Goal: Task Accomplishment & Management: Manage account settings

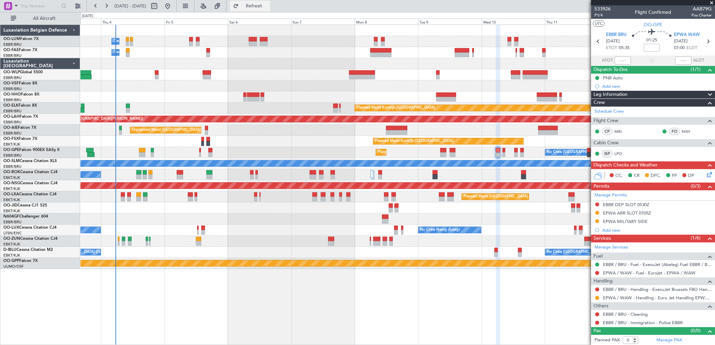
click at [257, 3] on button "Refresh" at bounding box center [250, 6] width 40 height 11
click at [173, 7] on button at bounding box center [167, 6] width 11 height 11
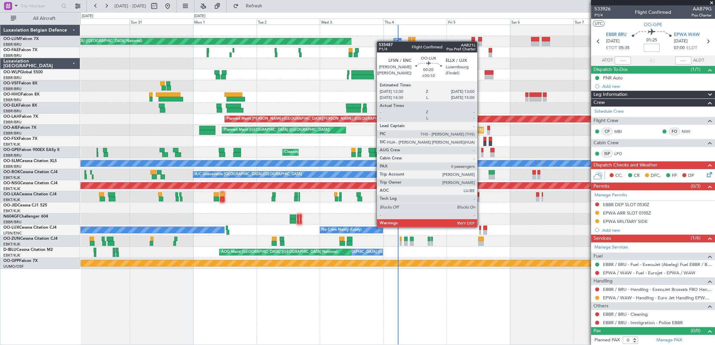
click at [480, 227] on div at bounding box center [479, 228] width 1 height 5
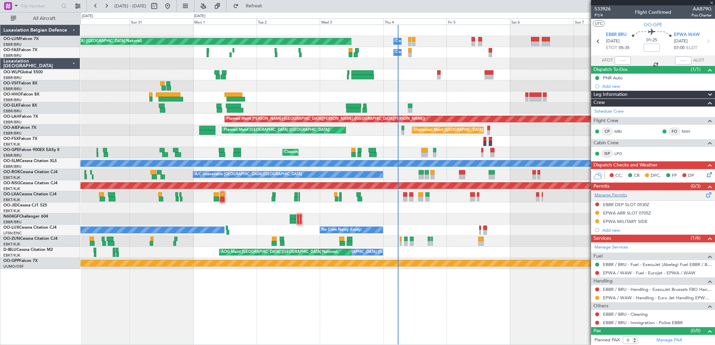
type input "+00:10"
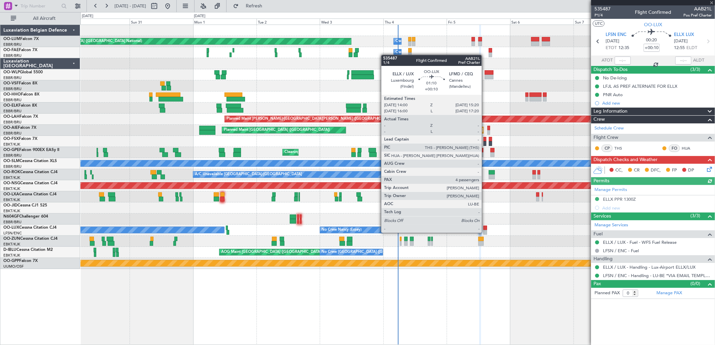
click at [485, 232] on div at bounding box center [485, 232] width 4 height 5
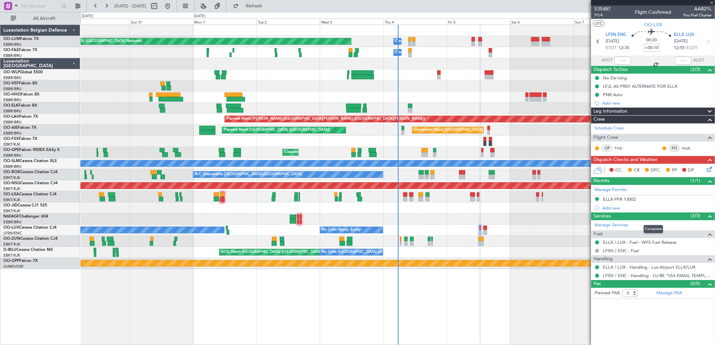
type input "4"
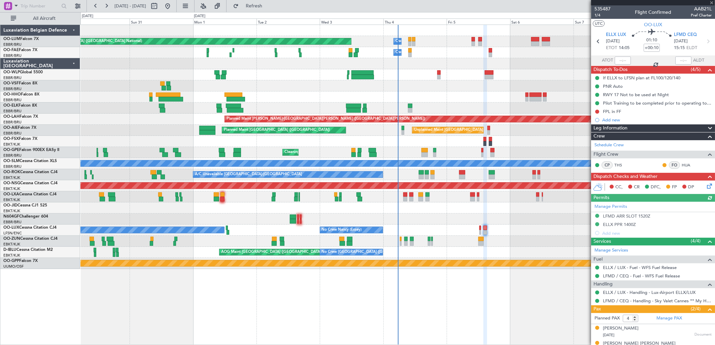
scroll to position [39, 0]
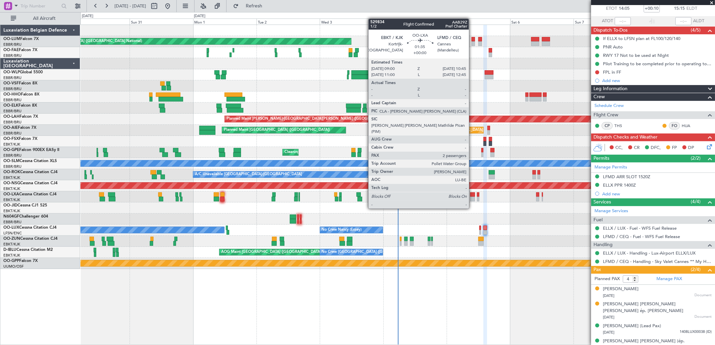
click at [472, 196] on div at bounding box center [472, 194] width 5 height 5
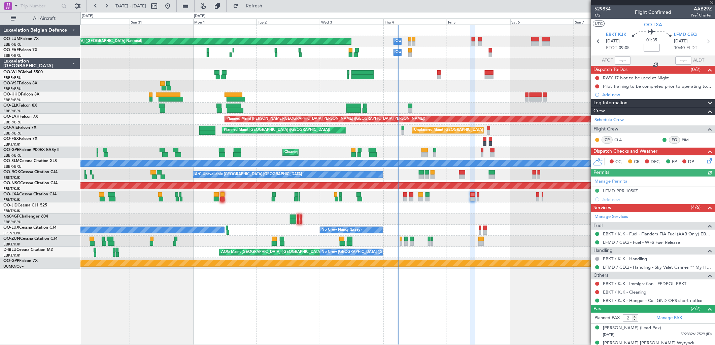
scroll to position [9, 0]
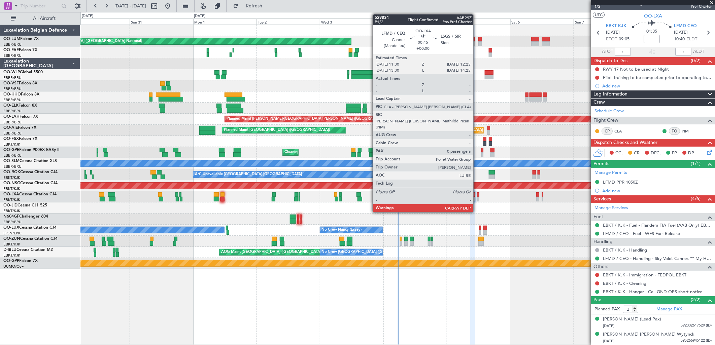
click at [477, 196] on div at bounding box center [478, 194] width 3 height 5
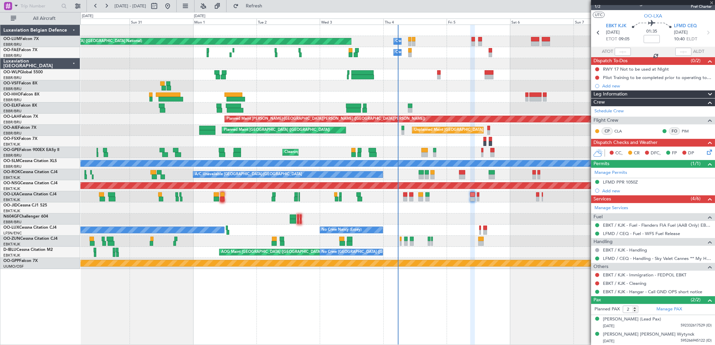
type input "0"
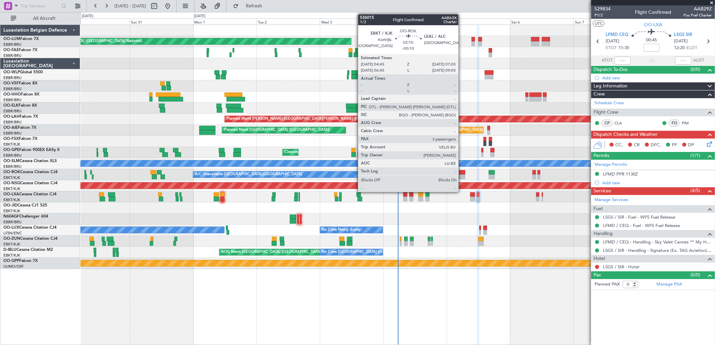
click at [462, 175] on div at bounding box center [462, 177] width 6 height 5
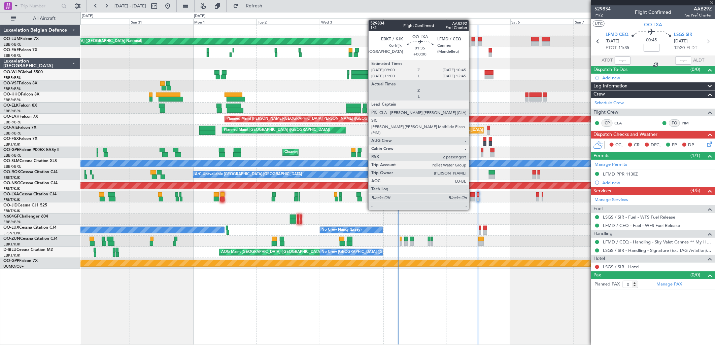
type input "-00:10"
type input "3"
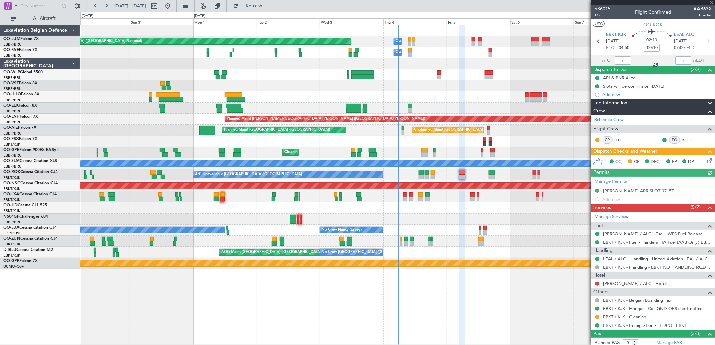
click at [484, 153] on div "Cleaning Brussels (Brussels National) Planned Maint Brussels (Brussels National…" at bounding box center [397, 152] width 634 height 11
click at [480, 152] on div "Cleaning Brussels (Brussels National) Planned Maint Brussels (Brussels National…" at bounding box center [397, 152] width 634 height 11
click at [480, 153] on div "Cleaning Brussels (Brussels National) Planned Maint Brussels (Brussels National…" at bounding box center [397, 152] width 634 height 11
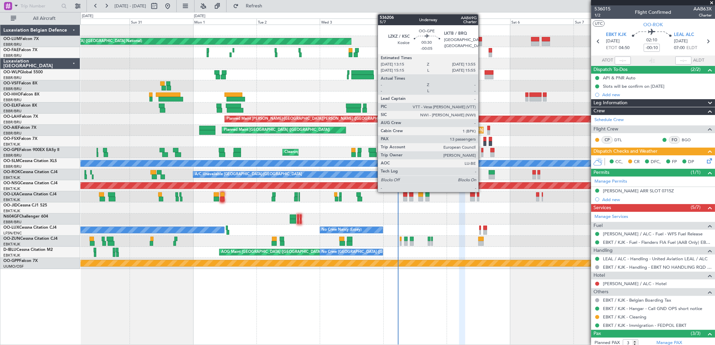
click at [482, 154] on div at bounding box center [482, 154] width 2 height 5
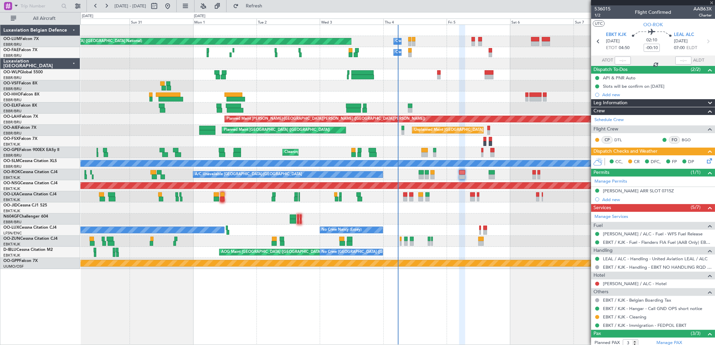
type input "-00:05"
type input "13"
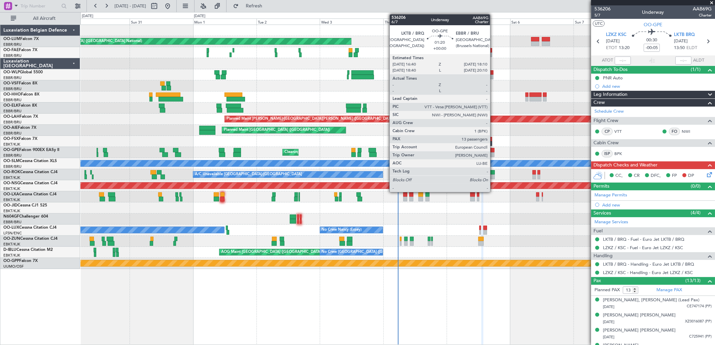
click at [493, 155] on div at bounding box center [492, 154] width 4 height 5
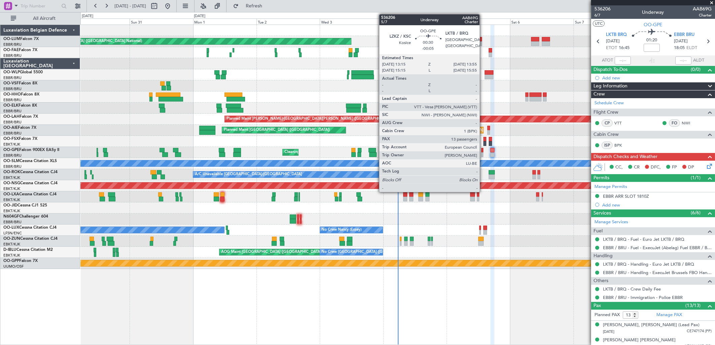
click at [483, 150] on div at bounding box center [482, 150] width 2 height 5
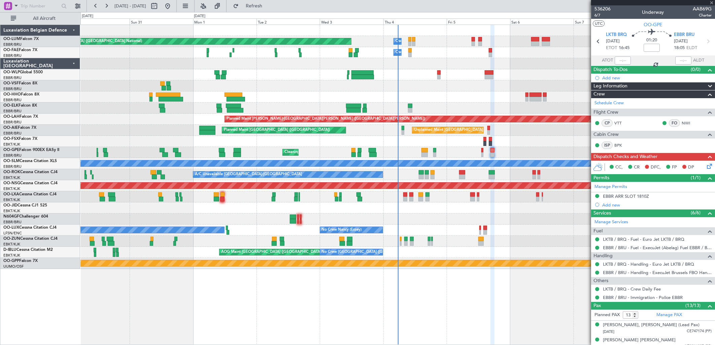
type input "-00:05"
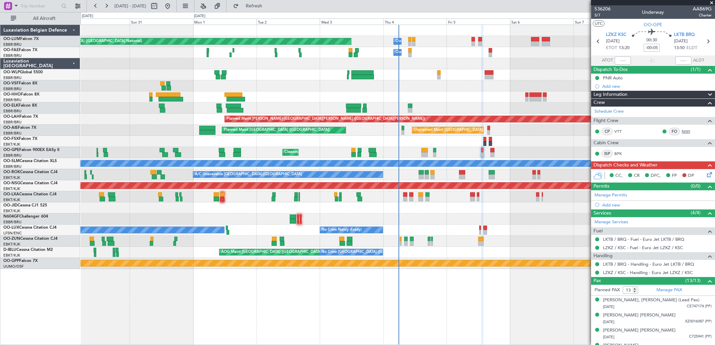
click at [683, 131] on link "NWI" at bounding box center [688, 132] width 15 height 6
click at [623, 151] on link "BPK" at bounding box center [621, 154] width 15 height 6
click at [705, 172] on icon at bounding box center [707, 173] width 5 height 5
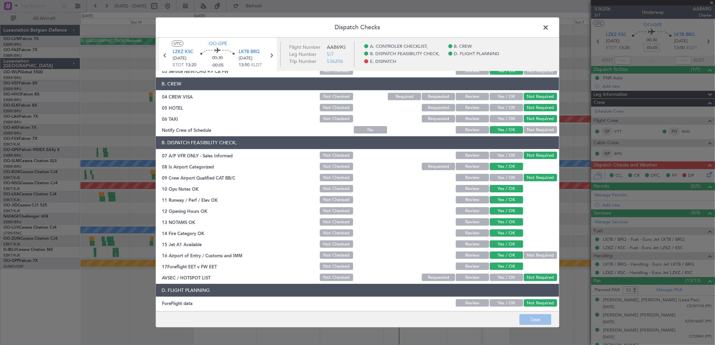
scroll to position [102, 0]
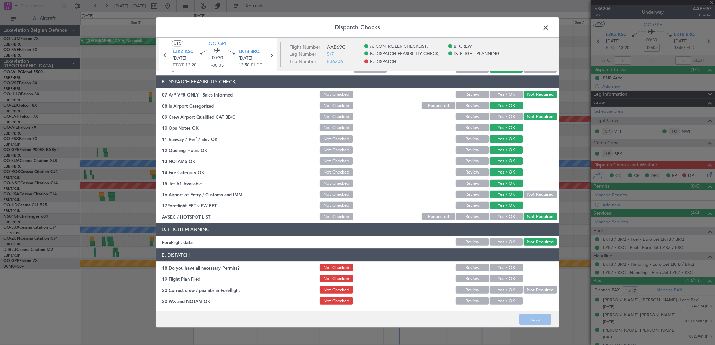
click at [510, 266] on button "Yes / OK" at bounding box center [505, 267] width 33 height 7
click at [496, 290] on button "Yes / OK" at bounding box center [505, 290] width 33 height 7
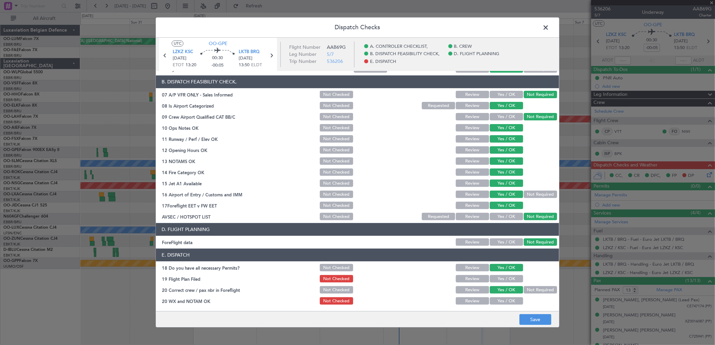
click at [496, 301] on button "Yes / OK" at bounding box center [505, 301] width 33 height 7
click at [537, 320] on button "Save" at bounding box center [535, 320] width 32 height 11
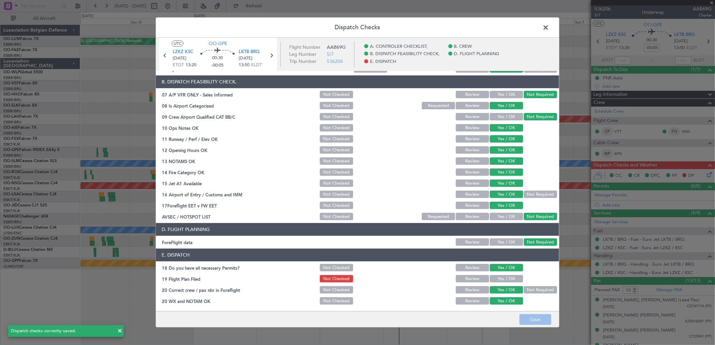
click at [502, 280] on button "Yes / OK" at bounding box center [505, 279] width 33 height 7
click at [535, 319] on button "Save" at bounding box center [535, 320] width 32 height 11
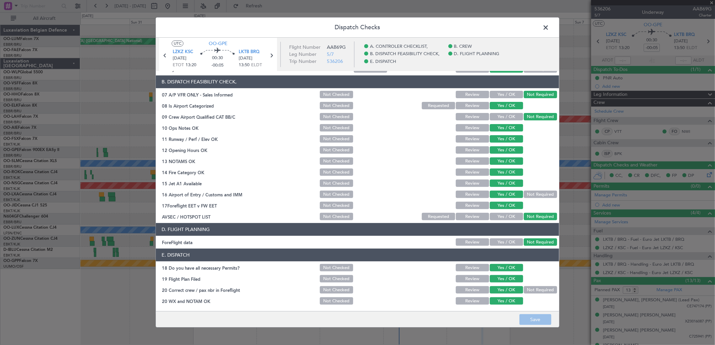
click at [549, 26] on span at bounding box center [549, 29] width 0 height 13
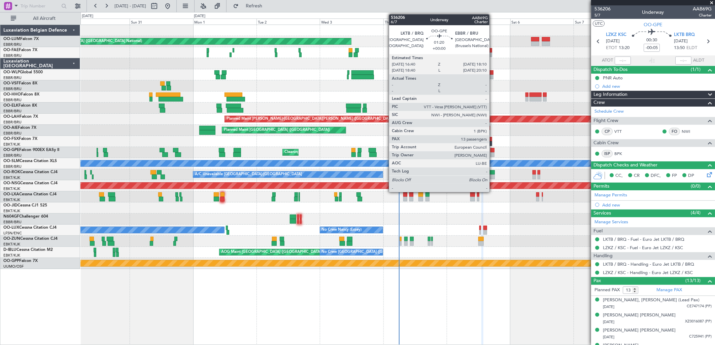
click at [492, 151] on div at bounding box center [492, 150] width 4 height 5
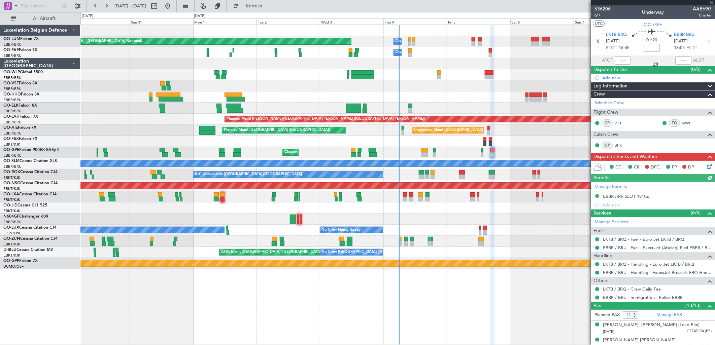
click at [705, 167] on icon at bounding box center [707, 164] width 5 height 5
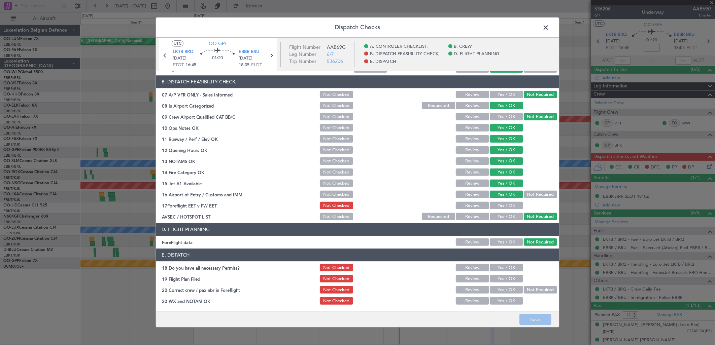
click at [502, 205] on button "Yes / OK" at bounding box center [505, 205] width 33 height 7
click at [528, 316] on button "Save" at bounding box center [535, 320] width 32 height 11
drag, startPoint x: 545, startPoint y: 28, endPoint x: 538, endPoint y: 38, distance: 12.7
click at [549, 28] on span at bounding box center [549, 29] width 0 height 13
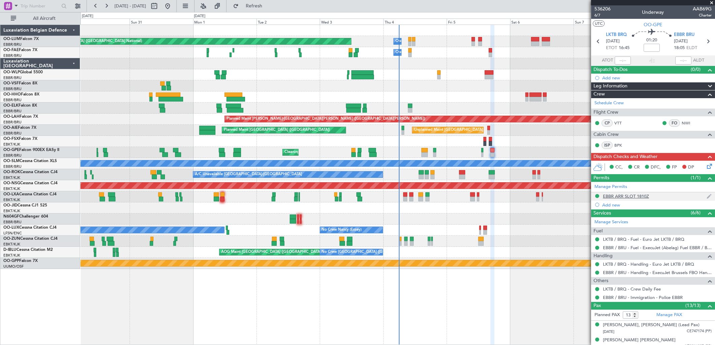
click at [623, 195] on div "EBBR ARR SLOT 1810Z" at bounding box center [626, 196] width 46 height 6
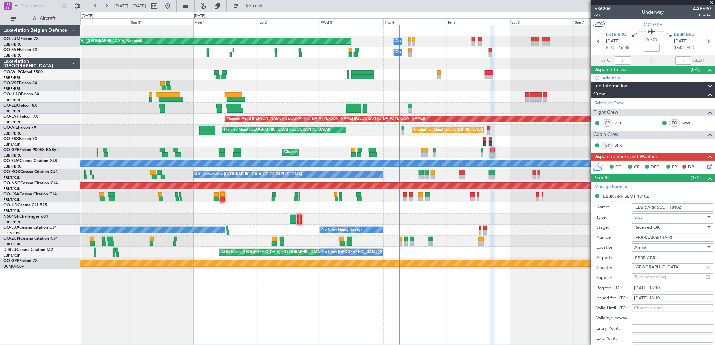
click at [656, 238] on input "EBBRAAB5514A00" at bounding box center [672, 238] width 82 height 8
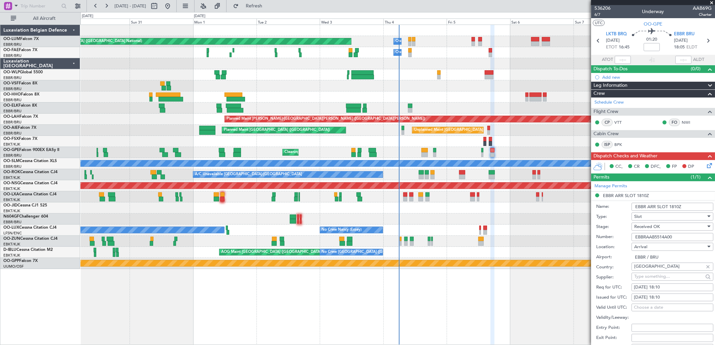
scroll to position [0, 0]
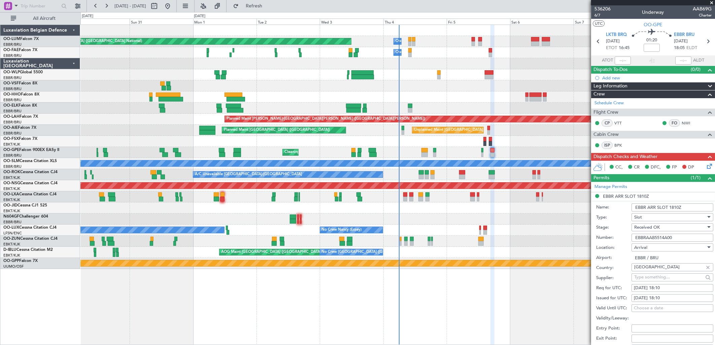
click at [705, 168] on icon at bounding box center [707, 164] width 5 height 5
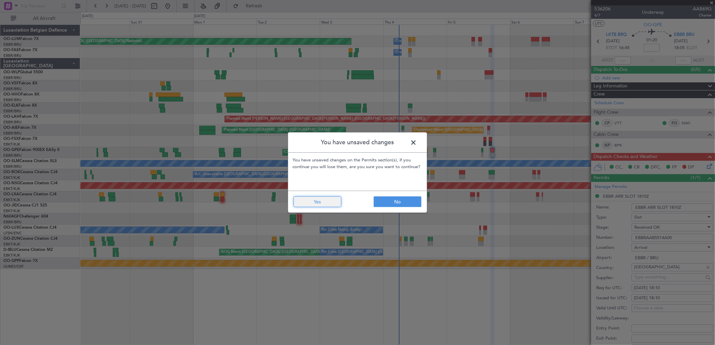
click at [301, 199] on button "Yes" at bounding box center [317, 201] width 48 height 11
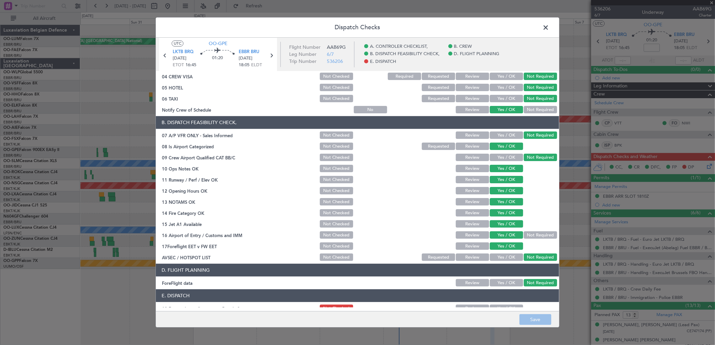
scroll to position [102, 0]
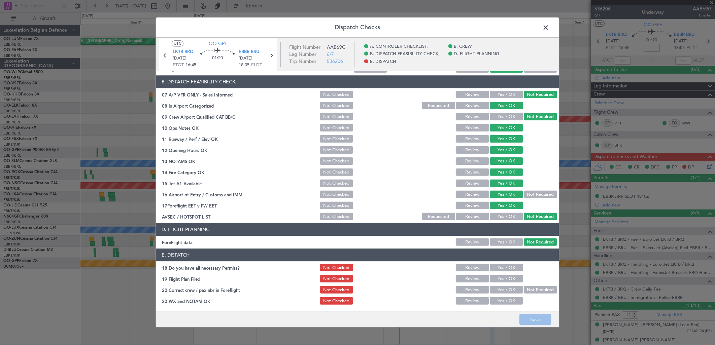
click at [505, 290] on button "Yes / OK" at bounding box center [505, 290] width 33 height 7
click at [501, 273] on section "E. DISPATCH 18 Do you have all necessary Permits? Not Checked Review Yes / OK 1…" at bounding box center [357, 277] width 403 height 57
click at [499, 268] on button "Yes / OK" at bounding box center [505, 267] width 33 height 7
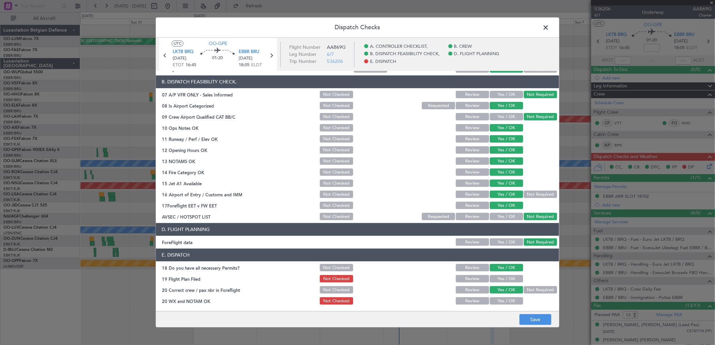
click at [499, 278] on button "Yes / OK" at bounding box center [505, 279] width 33 height 7
click at [500, 302] on button "Yes / OK" at bounding box center [505, 301] width 33 height 7
click at [549, 329] on div "Dispatch Checks UTC OO-GPE LKTB BRQ 05/09/2025 ETOT 16:45 01:20 EBBR BRU 05/09/…" at bounding box center [357, 172] width 715 height 345
drag, startPoint x: 542, startPoint y: 327, endPoint x: 536, endPoint y: 320, distance: 9.5
click at [538, 324] on footer "Save" at bounding box center [357, 320] width 403 height 16
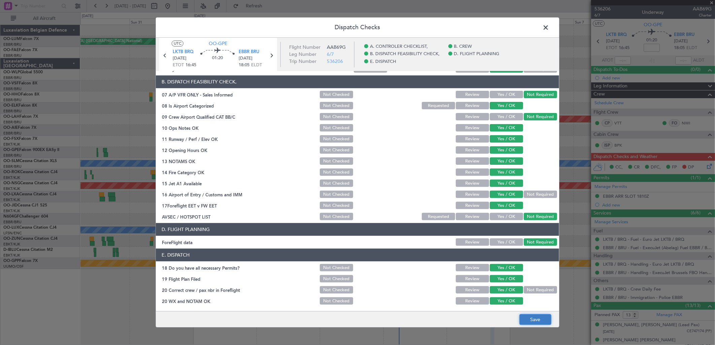
click at [532, 316] on button "Save" at bounding box center [535, 320] width 32 height 11
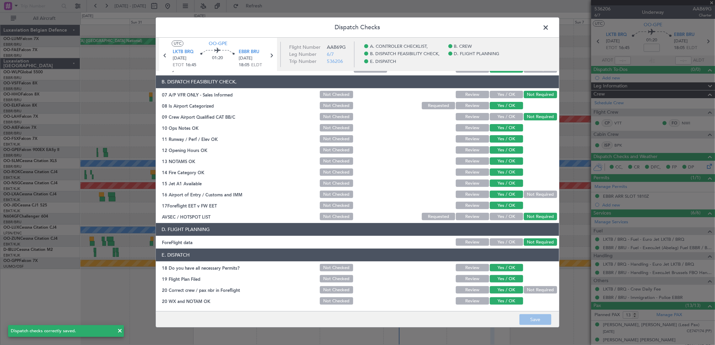
click at [549, 28] on span at bounding box center [549, 29] width 0 height 13
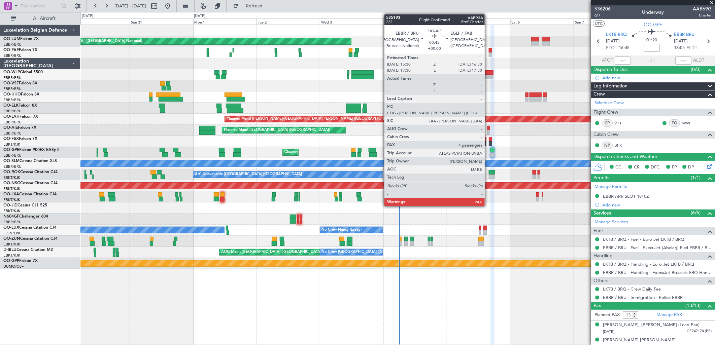
click at [488, 130] on div at bounding box center [488, 132] width 3 height 5
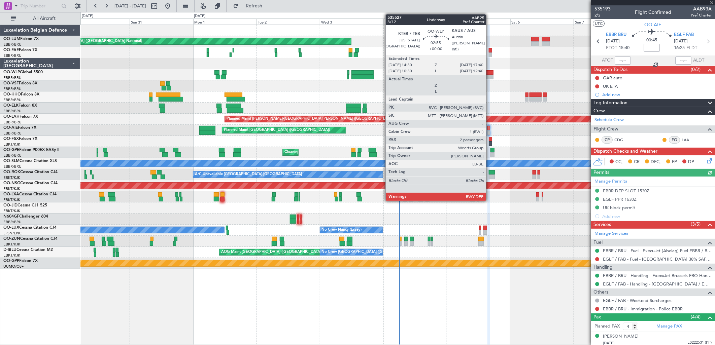
click at [489, 72] on div at bounding box center [488, 72] width 8 height 5
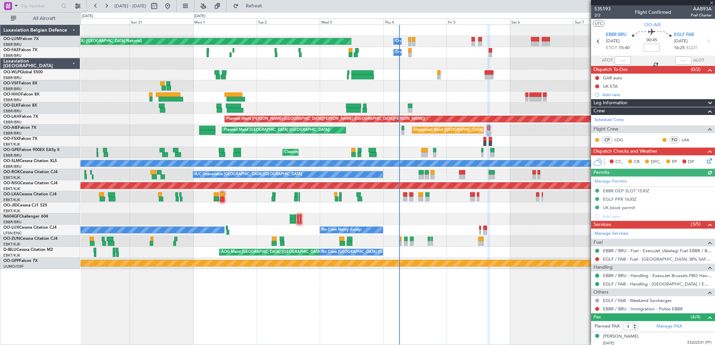
type input "2"
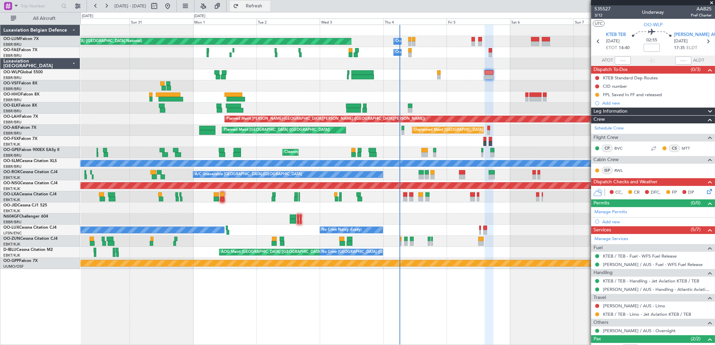
click at [262, 6] on span "Refresh" at bounding box center [254, 6] width 28 height 5
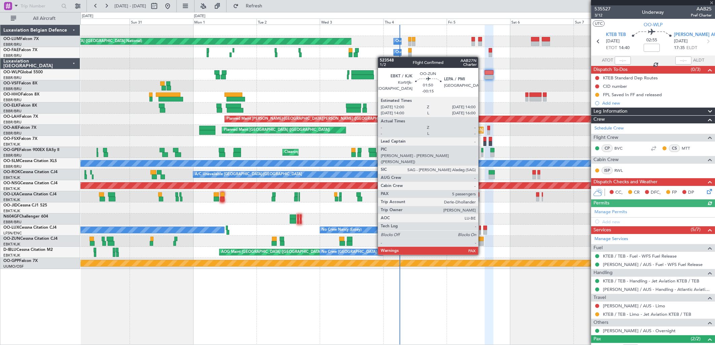
click at [481, 242] on div at bounding box center [480, 243] width 5 height 5
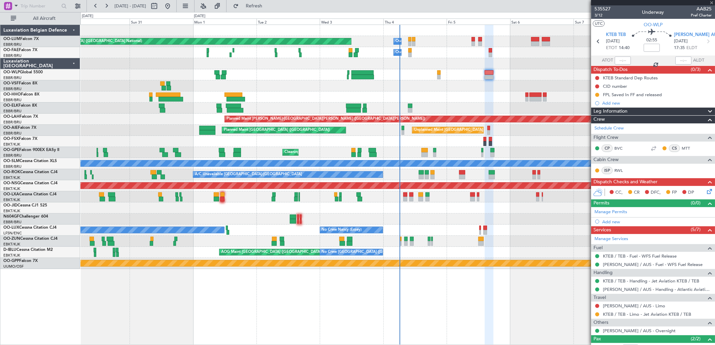
type input "-00:15"
type input "5"
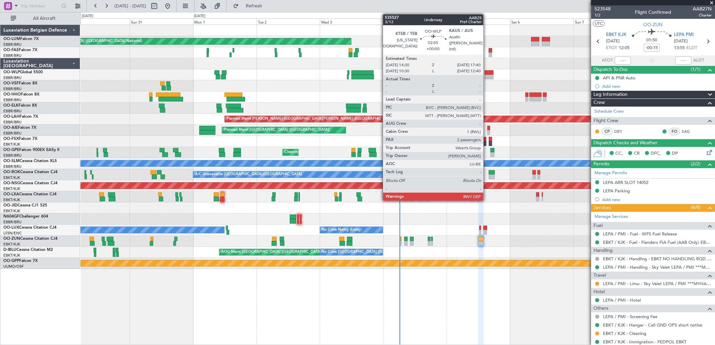
click at [486, 71] on div at bounding box center [488, 72] width 8 height 5
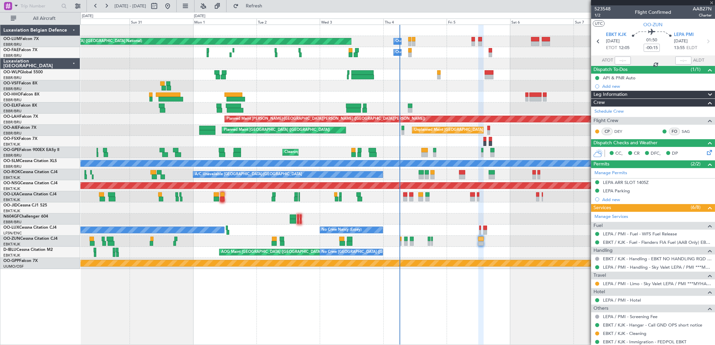
type input "2"
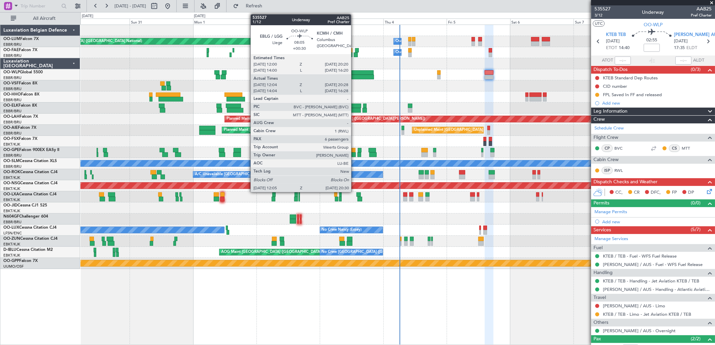
click at [354, 73] on div at bounding box center [362, 72] width 22 height 5
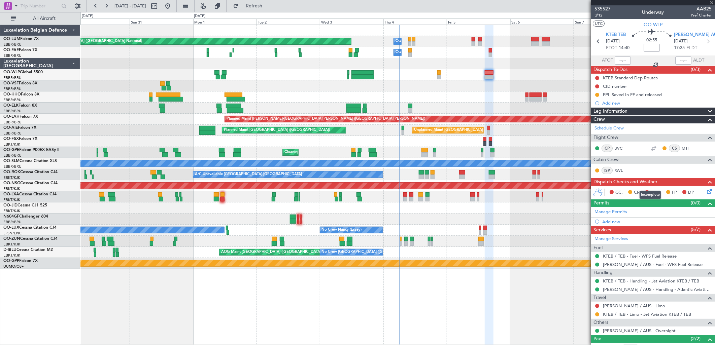
type input "+00:30"
type input "12:14"
type input "20:23"
type input "6"
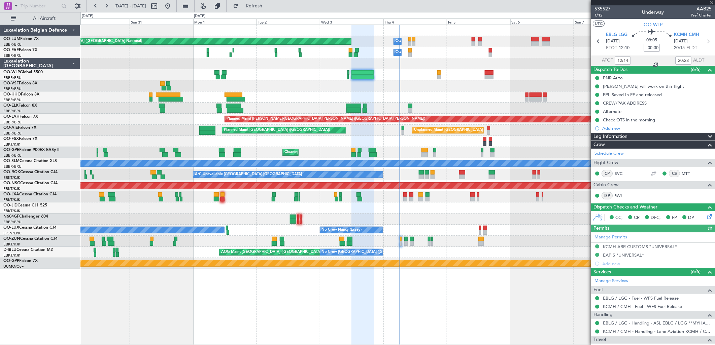
scroll to position [133, 0]
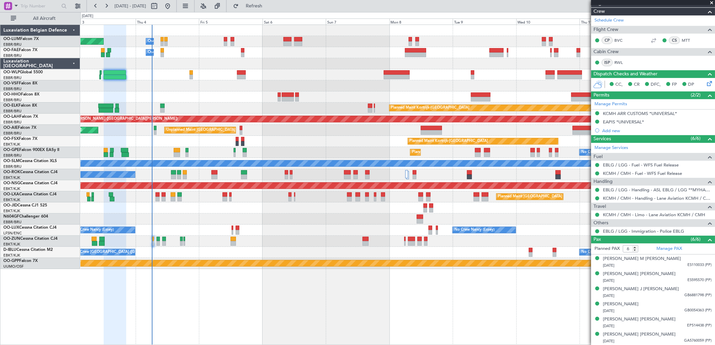
click at [207, 93] on div at bounding box center [397, 97] width 634 height 11
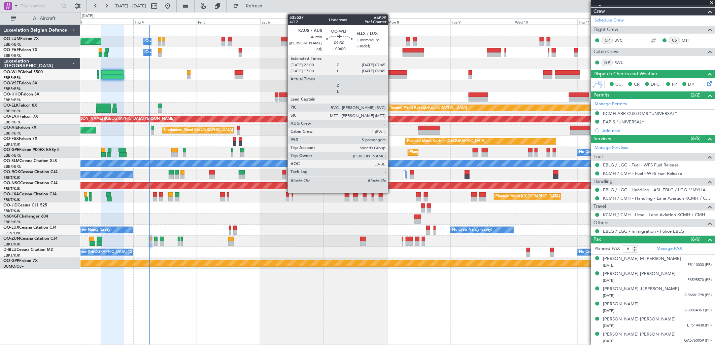
click at [391, 78] on div at bounding box center [394, 77] width 26 height 5
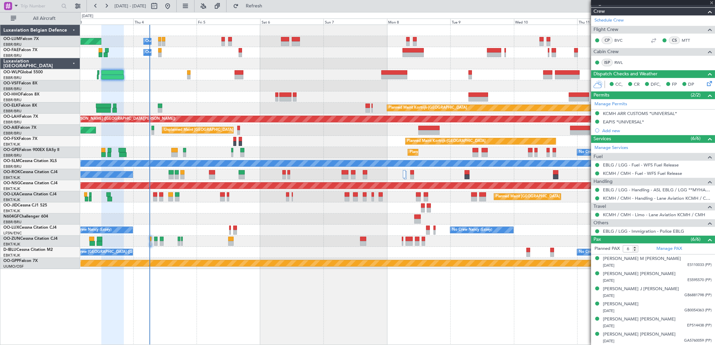
type input "5"
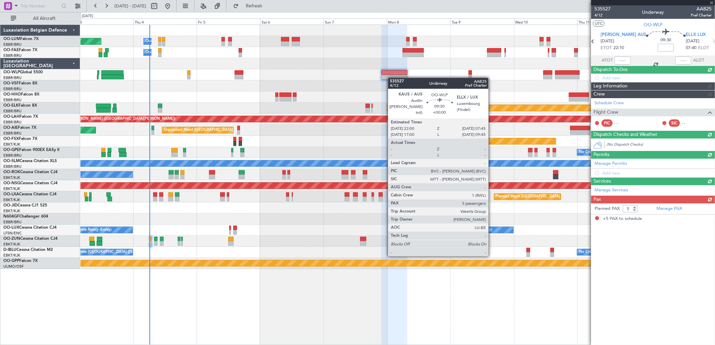
scroll to position [0, 0]
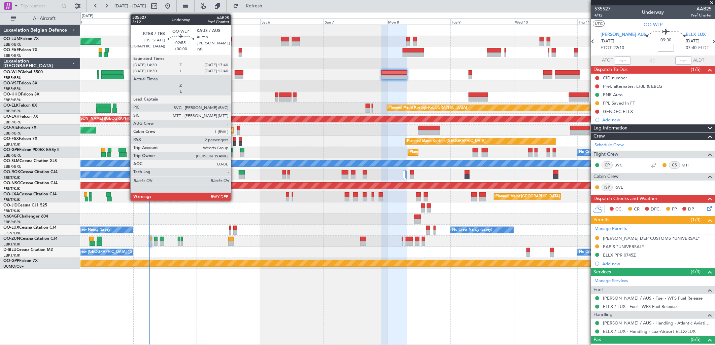
click at [234, 75] on div at bounding box center [238, 77] width 8 height 5
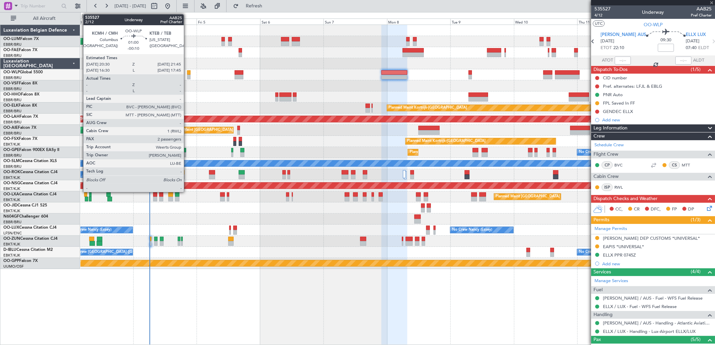
click at [187, 75] on div at bounding box center [188, 77] width 3 height 5
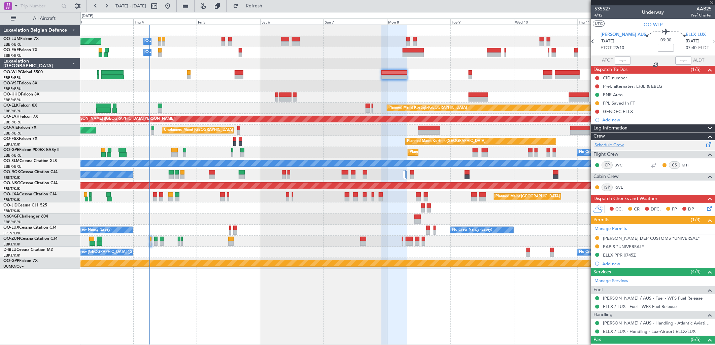
type input "-00:10"
type input "2"
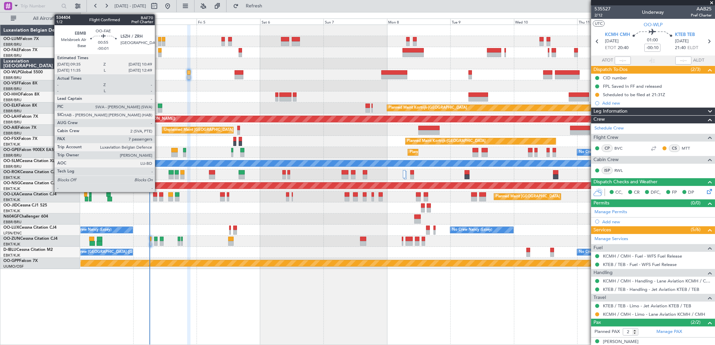
click at [158, 51] on div at bounding box center [159, 50] width 3 height 5
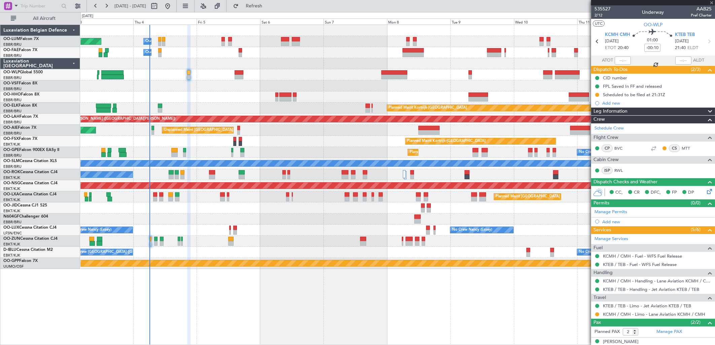
type input "-00:01"
type input "7"
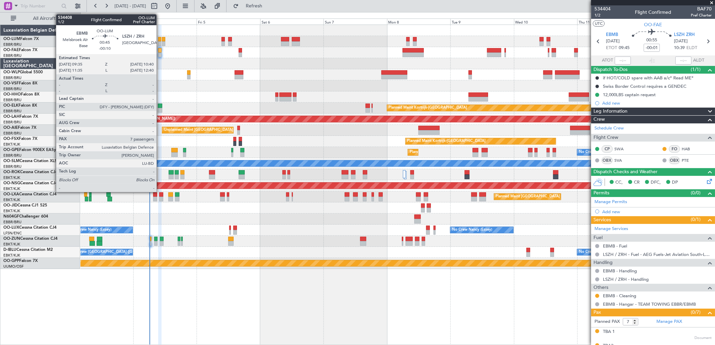
click at [160, 39] on div at bounding box center [159, 39] width 3 height 5
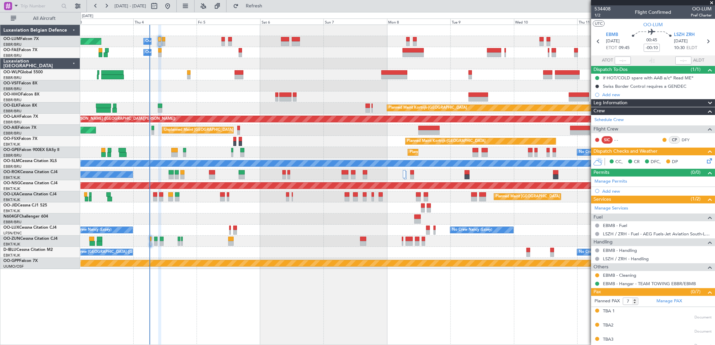
click at [707, 159] on icon at bounding box center [707, 159] width 5 height 5
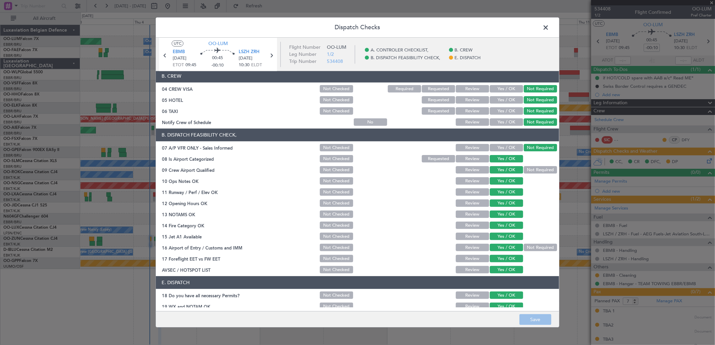
scroll to position [76, 0]
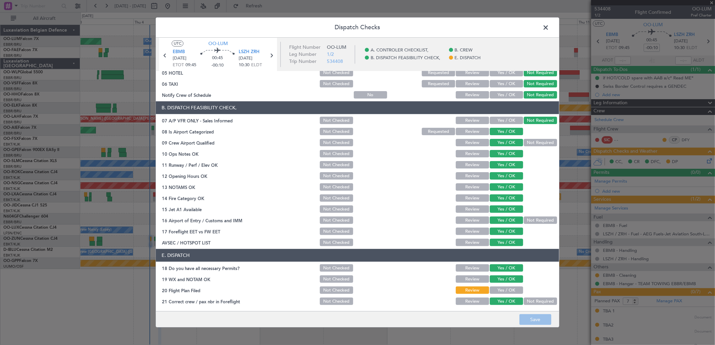
click at [549, 28] on span at bounding box center [549, 29] width 0 height 13
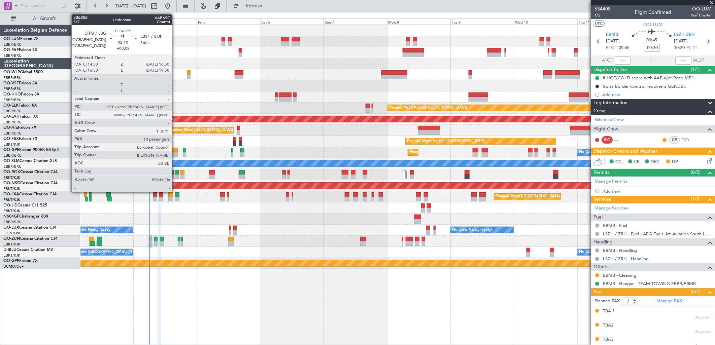
click at [175, 151] on div at bounding box center [174, 150] width 6 height 5
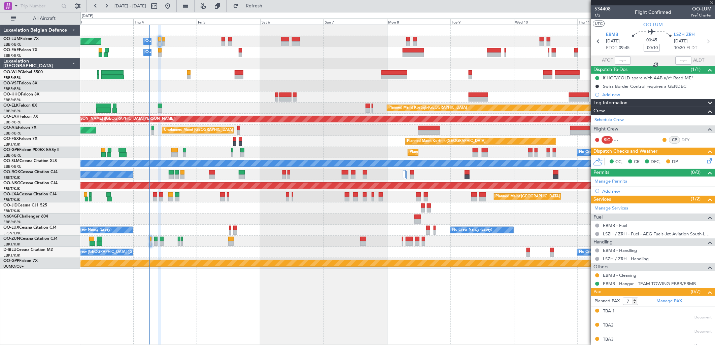
type input "+00:05"
type input "10"
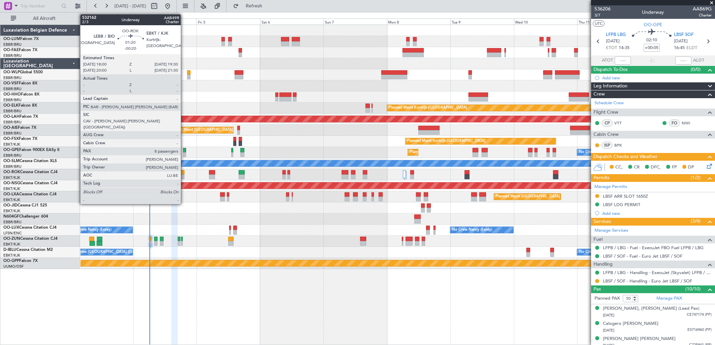
click at [184, 173] on div at bounding box center [182, 172] width 4 height 5
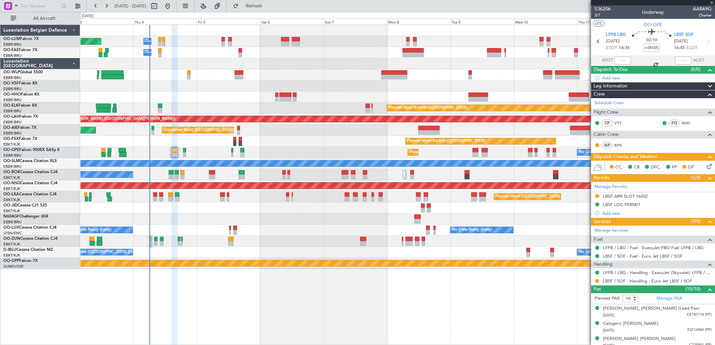
type input "-00:20"
type input "8"
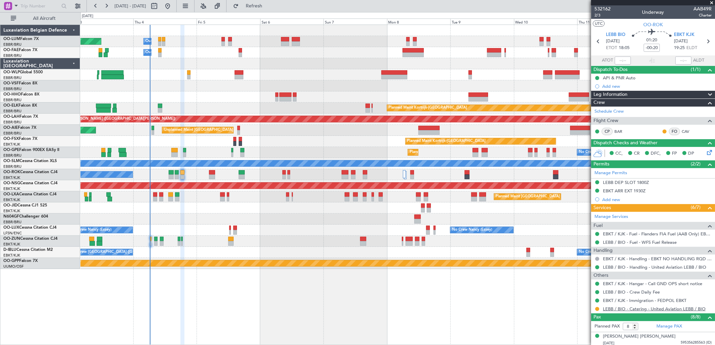
click at [636, 311] on link "LEBB / BIO - Catering - United Aviation LEBB / BIO" at bounding box center [654, 309] width 103 height 6
click at [174, 198] on div "Planned Maint [GEOGRAPHIC_DATA] ([GEOGRAPHIC_DATA] National)" at bounding box center [397, 196] width 634 height 11
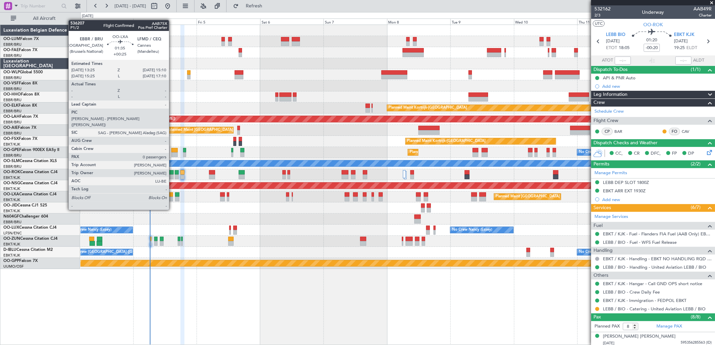
click at [172, 198] on div at bounding box center [170, 199] width 5 height 5
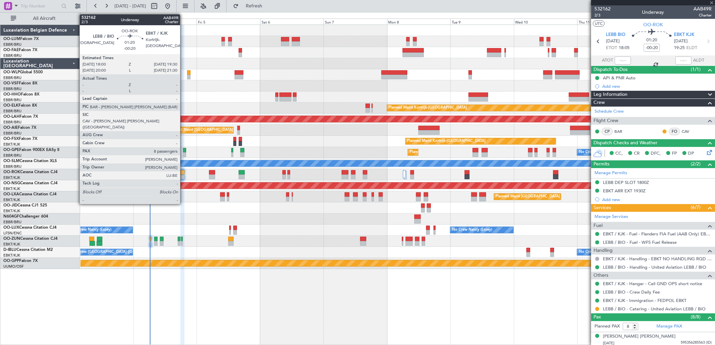
type input "+00:25"
type input "0"
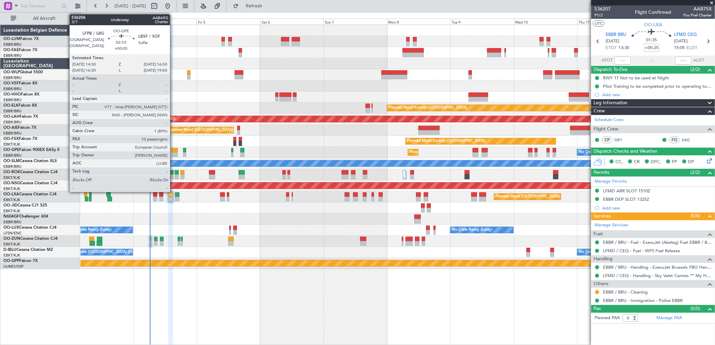
click at [173, 152] on div at bounding box center [174, 154] width 6 height 5
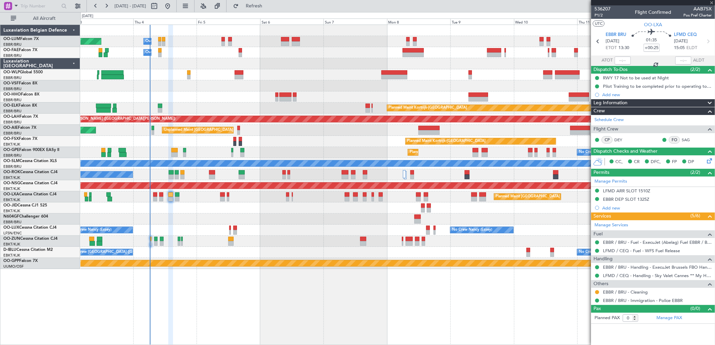
type input "+00:05"
type input "10"
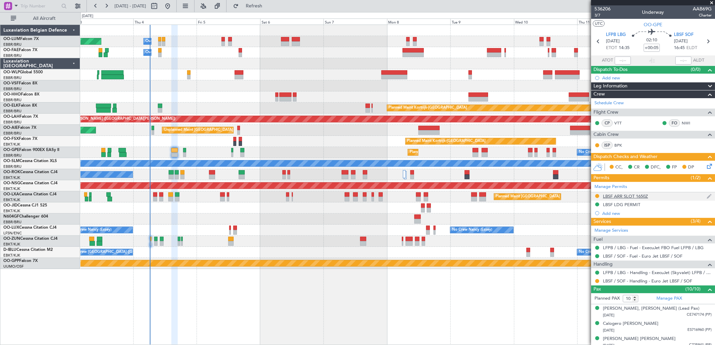
click at [627, 194] on div "LBSF ARR SLOT 1650Z" at bounding box center [625, 196] width 45 height 6
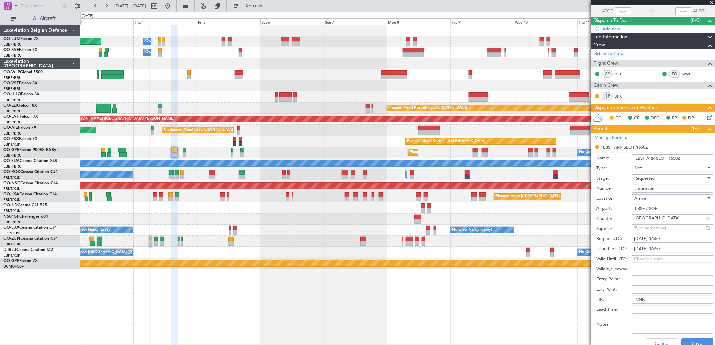
scroll to position [112, 0]
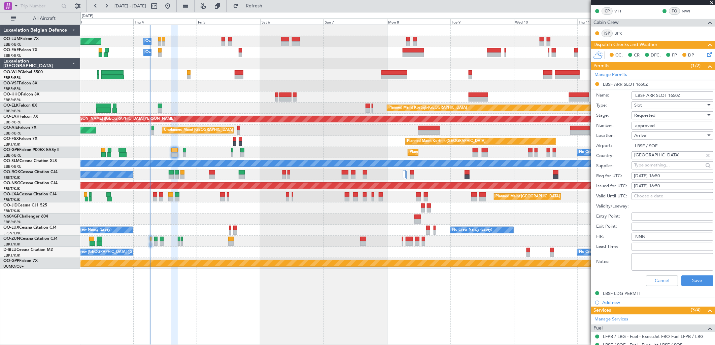
click at [660, 114] on div "Requested" at bounding box center [670, 115] width 72 height 10
click at [654, 164] on span "Received OK" at bounding box center [669, 167] width 70 height 10
click at [685, 280] on button "Save" at bounding box center [697, 281] width 32 height 11
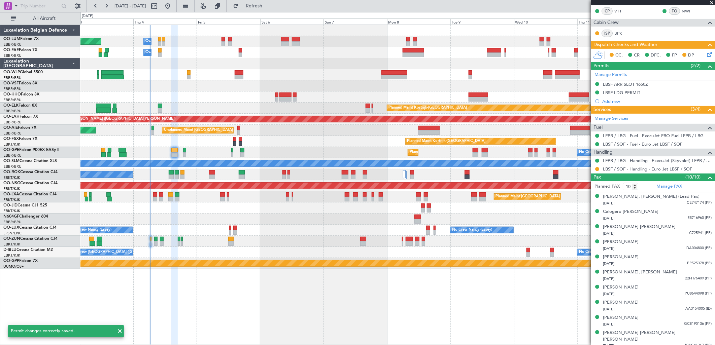
scroll to position [110, 0]
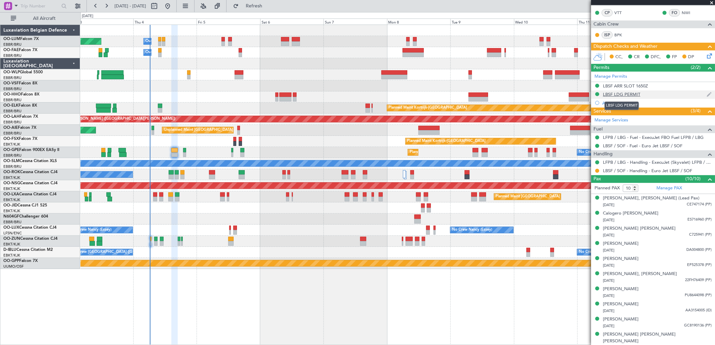
click at [621, 94] on div "LBSF LDG PERMIT" at bounding box center [621, 95] width 37 height 6
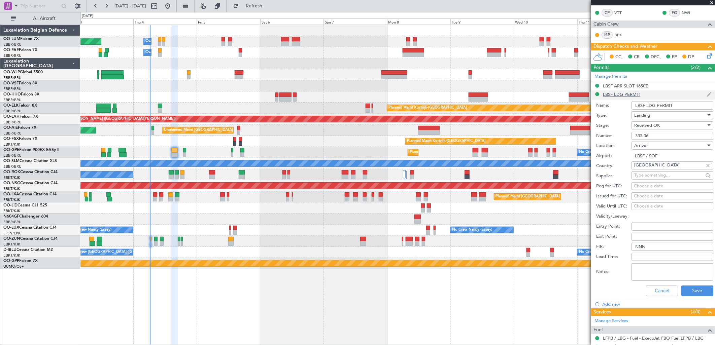
scroll to position [112, 0]
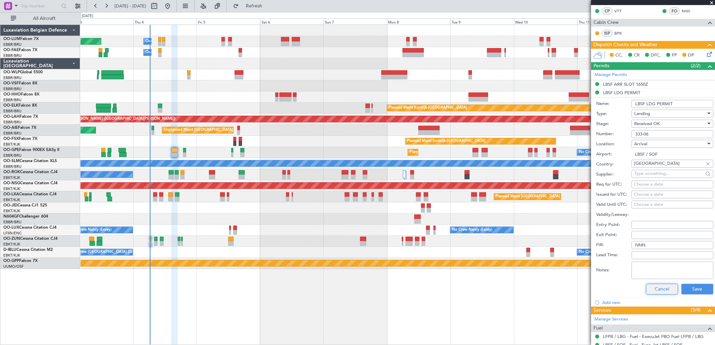
click at [653, 288] on button "Cancel" at bounding box center [662, 289] width 32 height 11
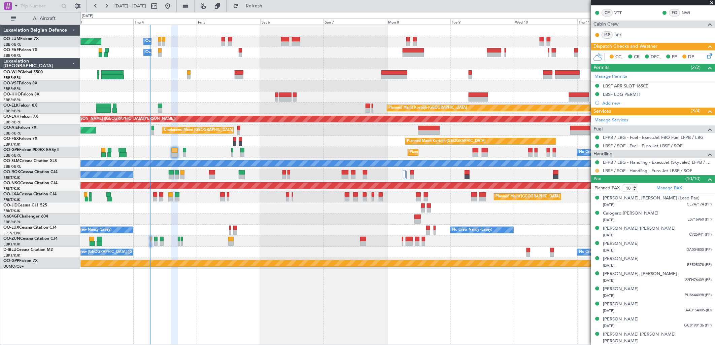
click at [596, 171] on button at bounding box center [597, 171] width 4 height 4
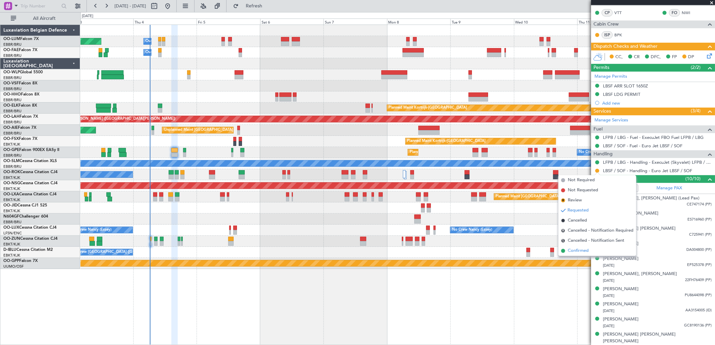
click at [578, 249] on span "Confirmed" at bounding box center [578, 251] width 21 height 7
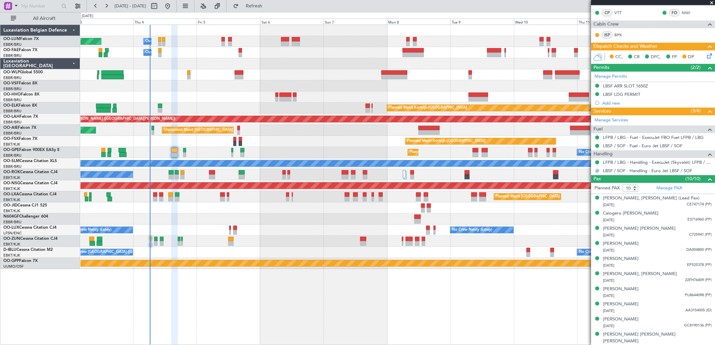
click at [705, 55] on icon at bounding box center [707, 54] width 5 height 5
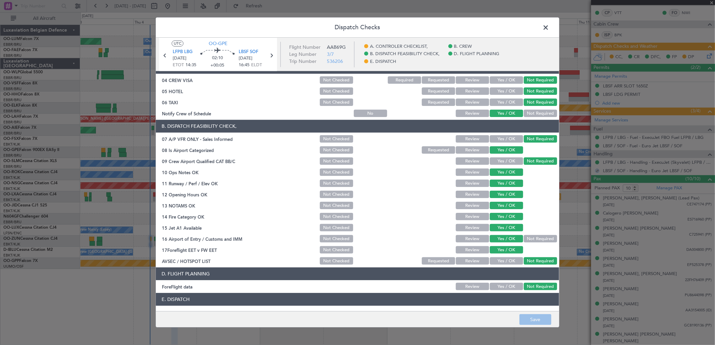
scroll to position [102, 0]
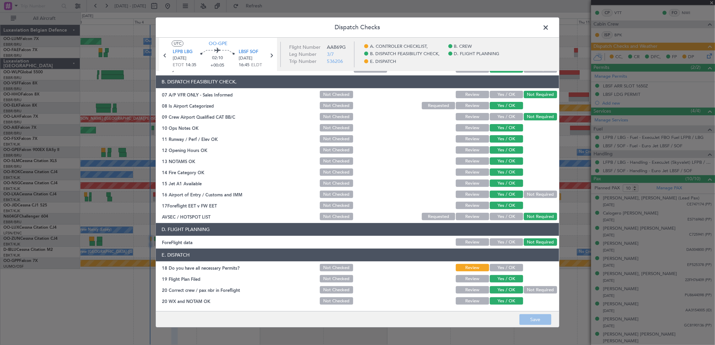
click at [505, 267] on button "Yes / OK" at bounding box center [505, 267] width 33 height 7
click at [533, 321] on button "Save" at bounding box center [535, 320] width 32 height 11
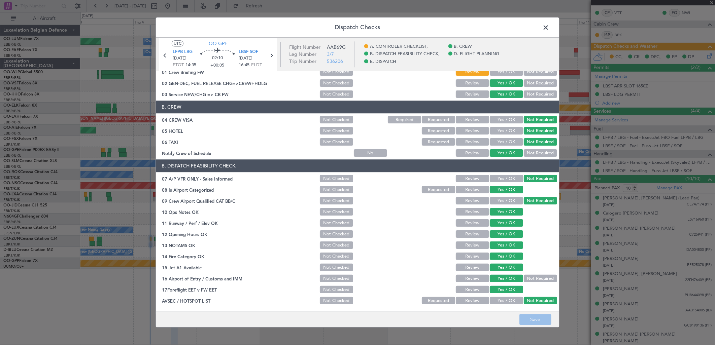
scroll to position [0, 0]
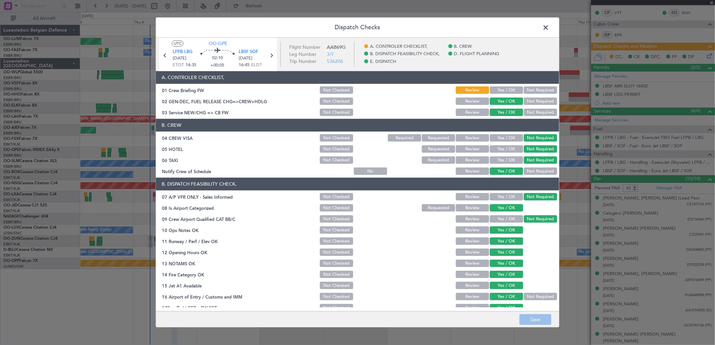
click at [549, 25] on span at bounding box center [549, 29] width 0 height 13
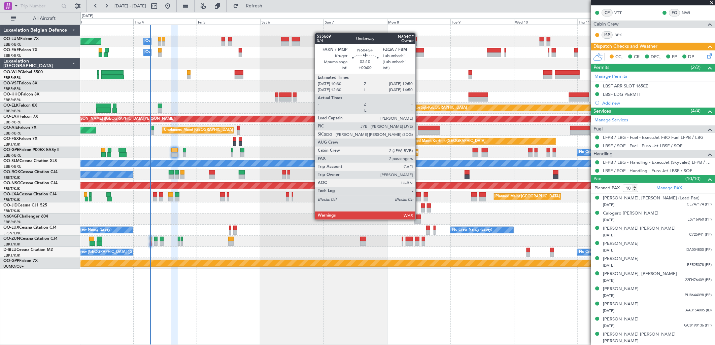
click at [418, 219] on div at bounding box center [417, 221] width 6 height 5
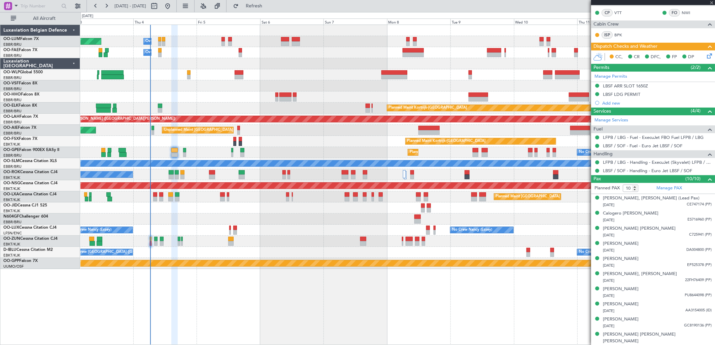
type input "2"
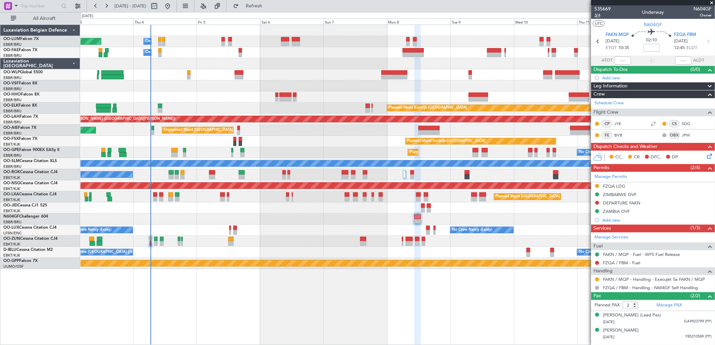
click at [597, 14] on span "3/4" at bounding box center [602, 15] width 16 height 6
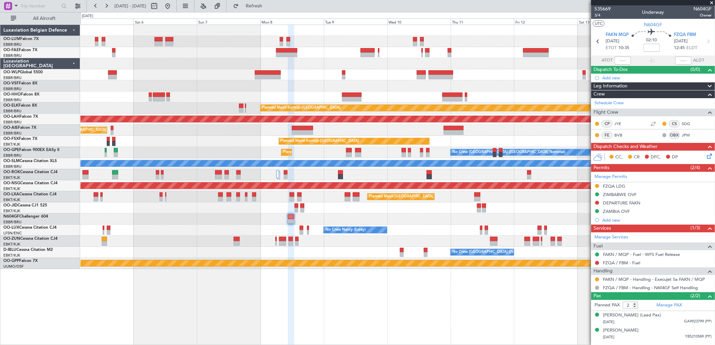
click at [210, 86] on div "Owner Melsbroek Air Base Planned Maint Brussels (Brussels National) Owner Melsb…" at bounding box center [397, 147] width 634 height 244
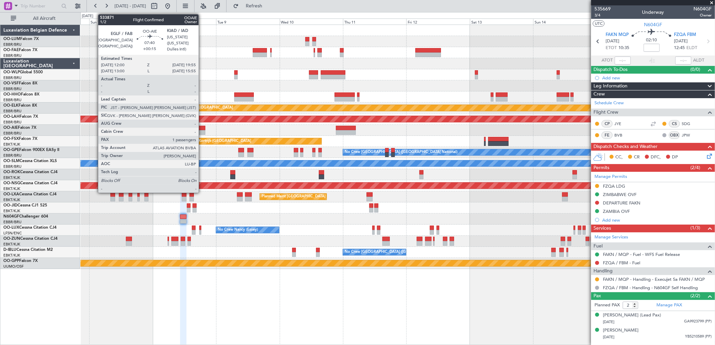
click at [202, 130] on div at bounding box center [194, 132] width 21 height 5
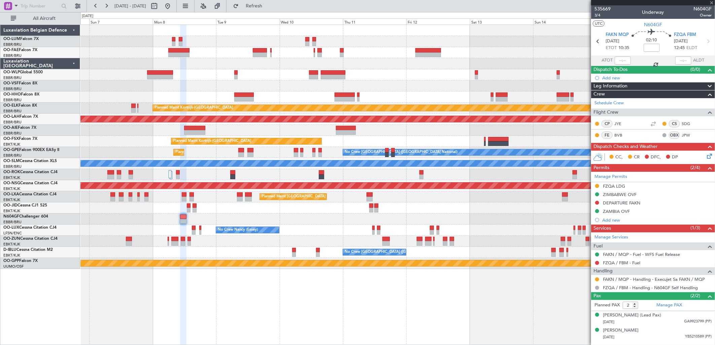
type input "+00:15"
type input "1"
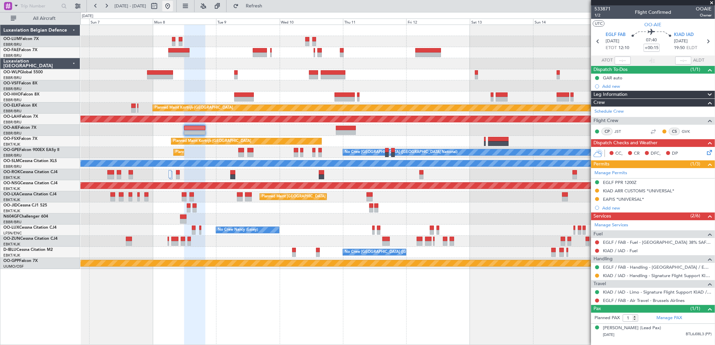
click at [173, 8] on button at bounding box center [167, 6] width 11 height 11
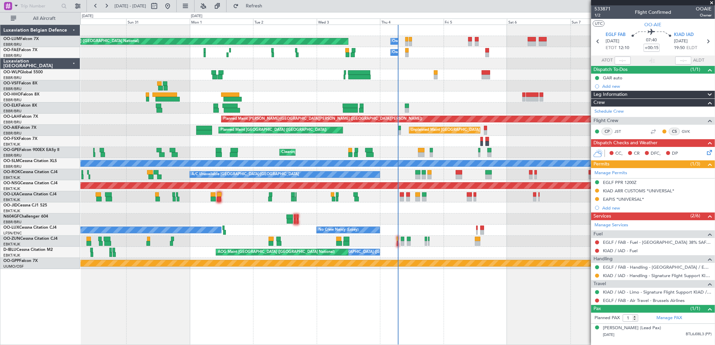
click at [485, 53] on div "Owner Melsbroek Air Base" at bounding box center [397, 52] width 634 height 11
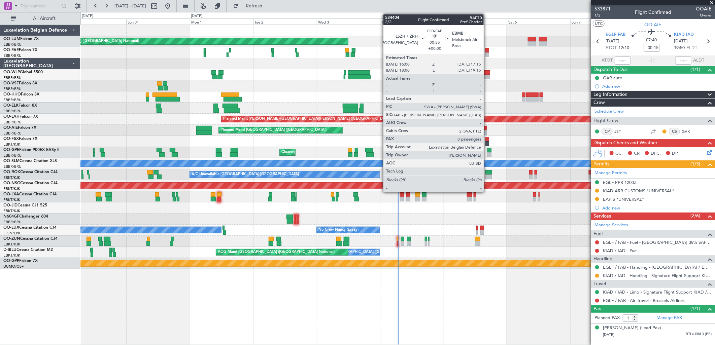
click at [487, 51] on div at bounding box center [486, 50] width 3 height 5
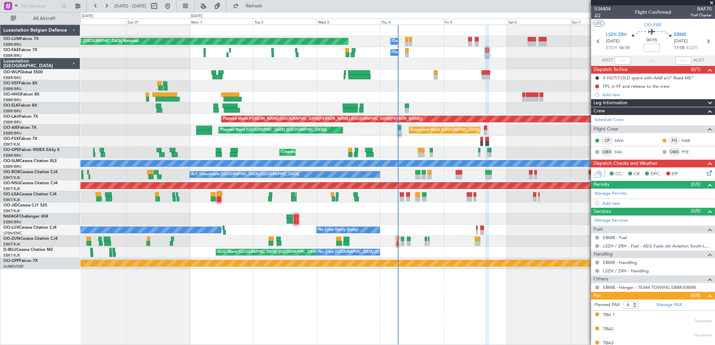
click at [599, 15] on span "2/2" at bounding box center [602, 15] width 16 height 6
click at [705, 175] on icon at bounding box center [707, 171] width 5 height 5
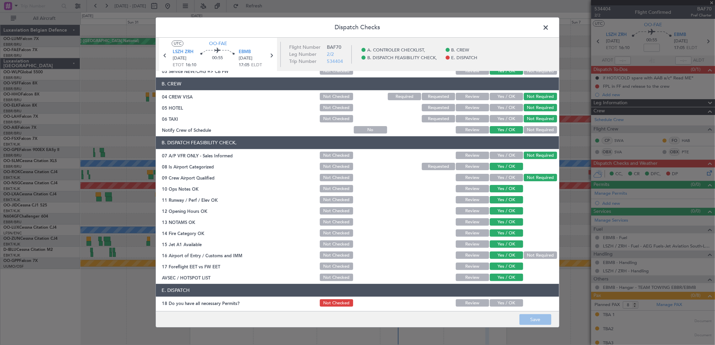
scroll to position [76, 0]
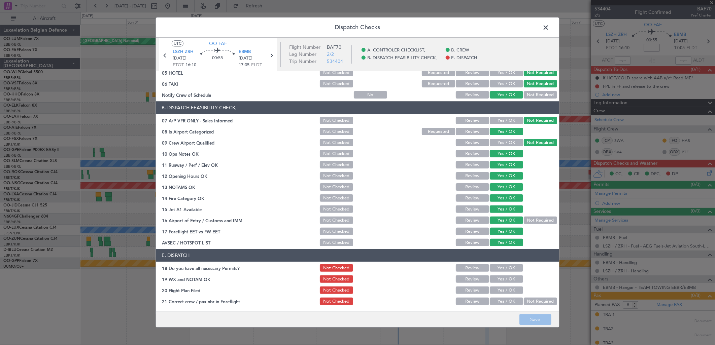
click at [499, 300] on button "Yes / OK" at bounding box center [505, 301] width 33 height 7
click at [501, 288] on button "Yes / OK" at bounding box center [505, 290] width 33 height 7
click at [501, 278] on button "Yes / OK" at bounding box center [505, 279] width 33 height 7
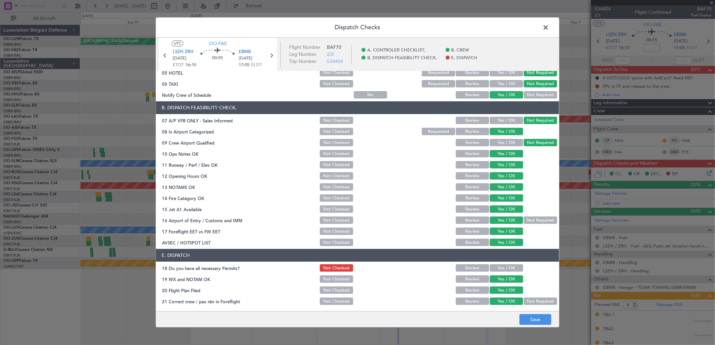
click at [499, 270] on button "Yes / OK" at bounding box center [505, 268] width 33 height 7
click at [533, 321] on button "Save" at bounding box center [535, 320] width 32 height 11
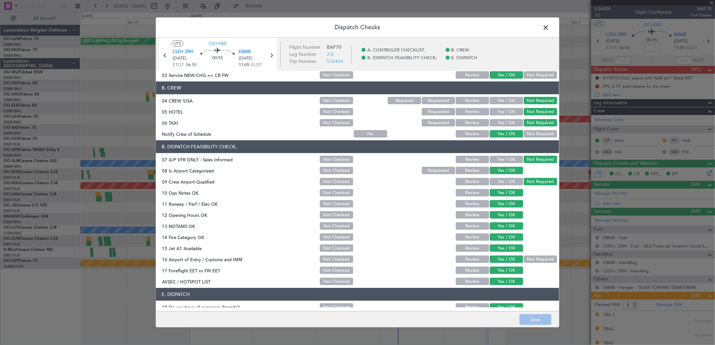
scroll to position [0, 0]
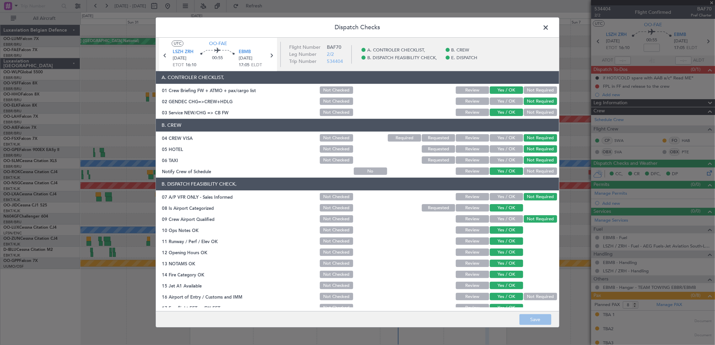
drag, startPoint x: 545, startPoint y: 28, endPoint x: 549, endPoint y: 32, distance: 5.0
click at [549, 28] on span at bounding box center [549, 29] width 0 height 13
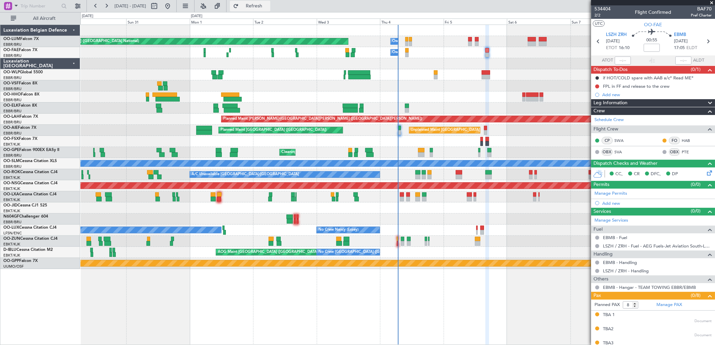
click at [268, 7] on span "Refresh" at bounding box center [254, 6] width 28 height 5
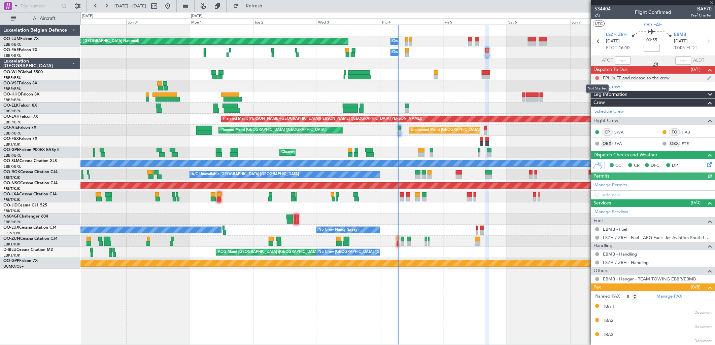
click at [596, 76] on button at bounding box center [597, 78] width 4 height 4
click at [592, 103] on li "Completed" at bounding box center [597, 108] width 36 height 10
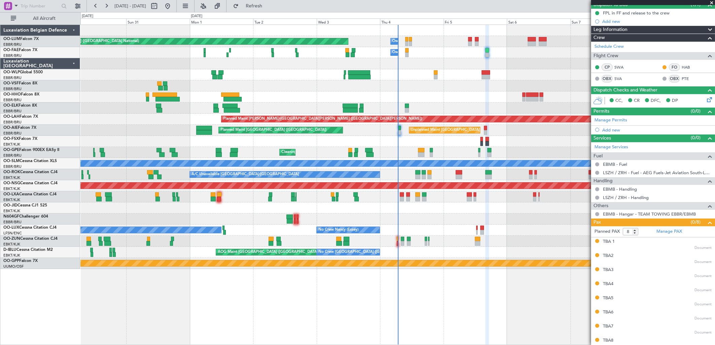
scroll to position [70, 0]
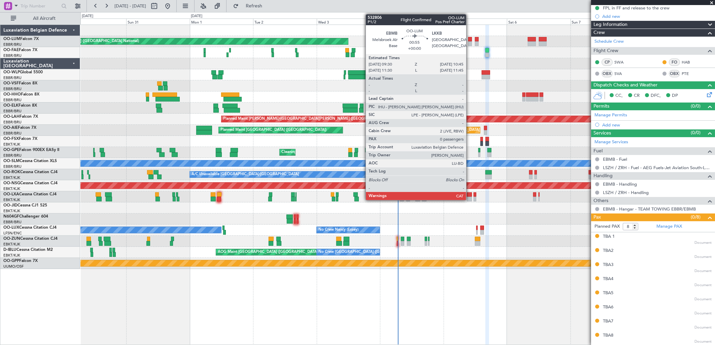
click at [469, 42] on div at bounding box center [469, 43] width 3 height 5
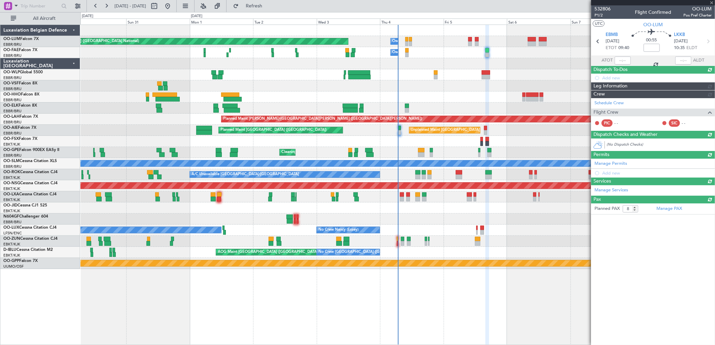
type input "0"
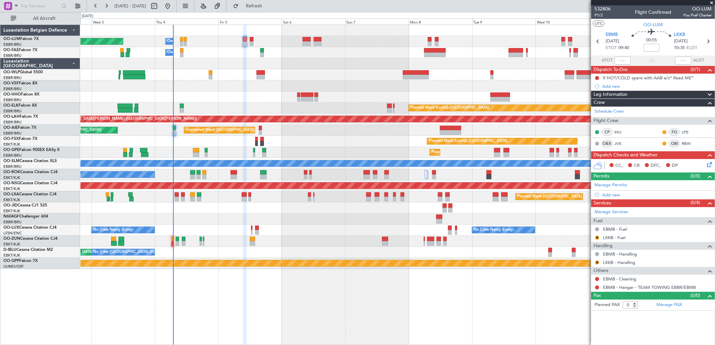
click at [306, 66] on div at bounding box center [397, 63] width 634 height 11
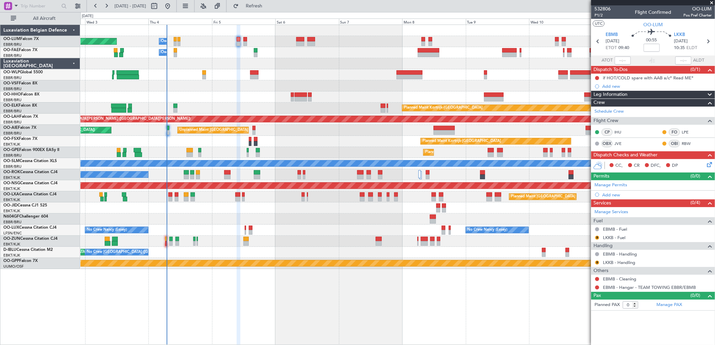
click at [417, 257] on div "AOG Maint Brussels (Brussels National) No Crew Brussels (Brussels National) No …" at bounding box center [397, 252] width 634 height 11
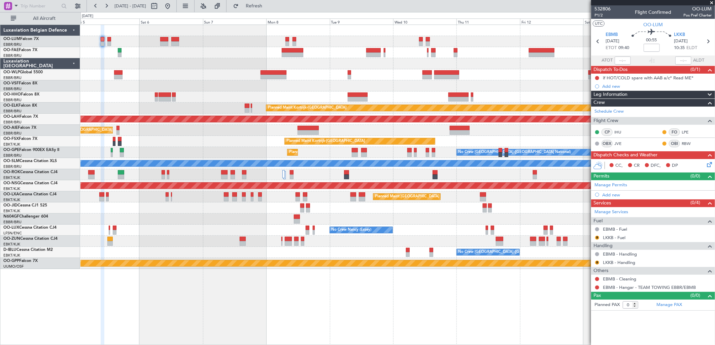
click at [360, 79] on div at bounding box center [397, 74] width 634 height 11
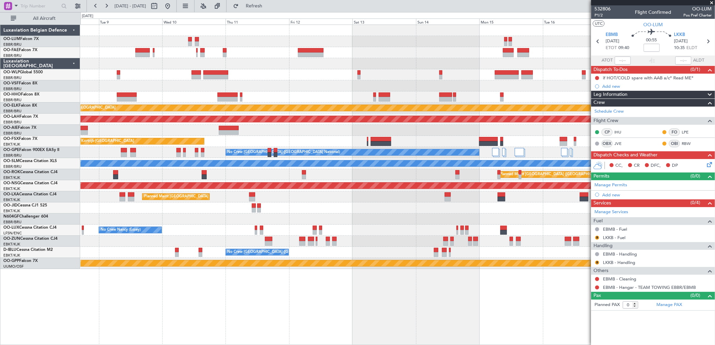
click at [276, 80] on div at bounding box center [397, 74] width 634 height 11
click at [305, 71] on div "Planned Maint Kortrijk-Wevelgem Planned Maint Alton-st Louis (St Louis Regl) Pl…" at bounding box center [397, 147] width 634 height 244
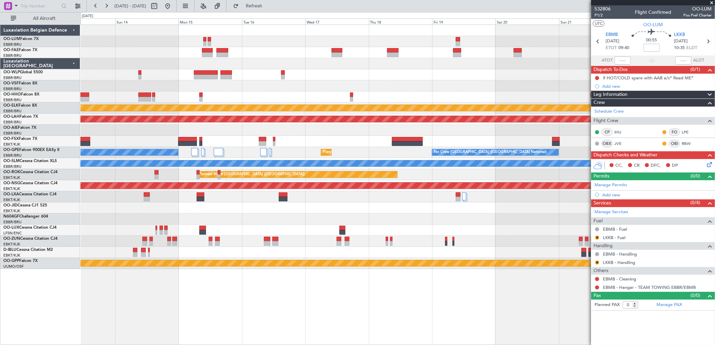
click at [329, 113] on div "Planned Maint Kortrijk-Wevelgem Planned Maint Alton-st Louis (St Louis Regl) No…" at bounding box center [397, 147] width 634 height 244
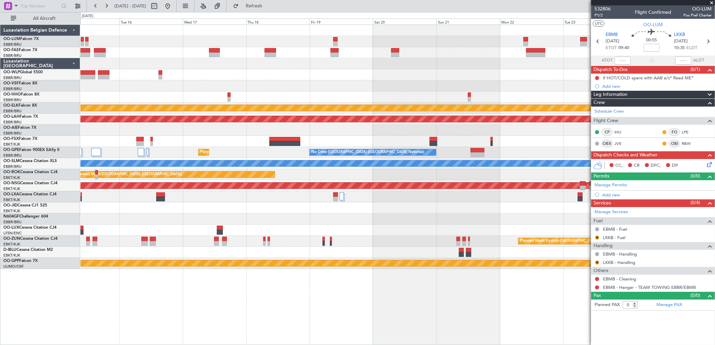
click at [345, 41] on div at bounding box center [397, 41] width 634 height 11
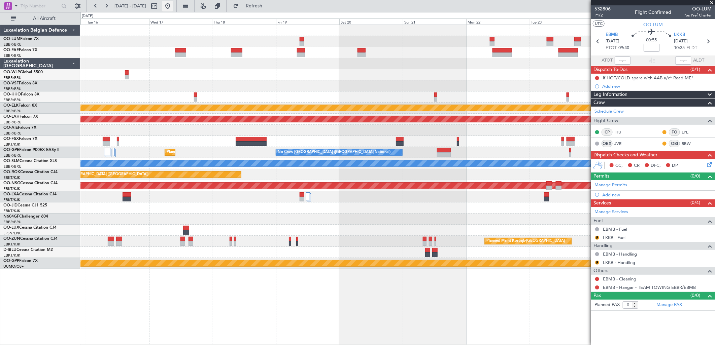
click at [173, 4] on button at bounding box center [167, 6] width 11 height 11
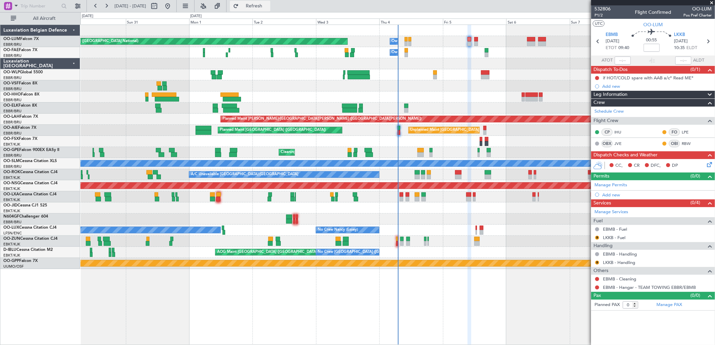
click at [261, 5] on button "Refresh" at bounding box center [250, 6] width 40 height 11
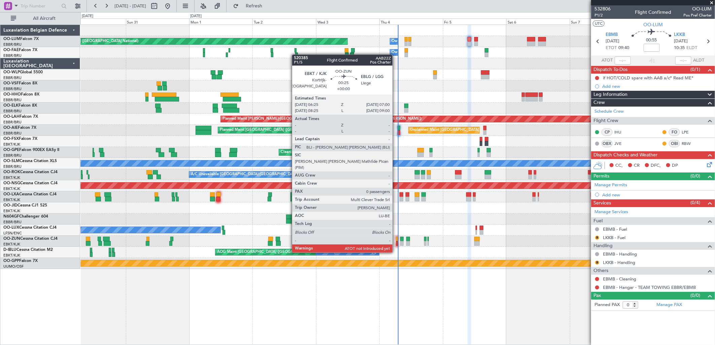
click at [396, 240] on div at bounding box center [397, 239] width 2 height 5
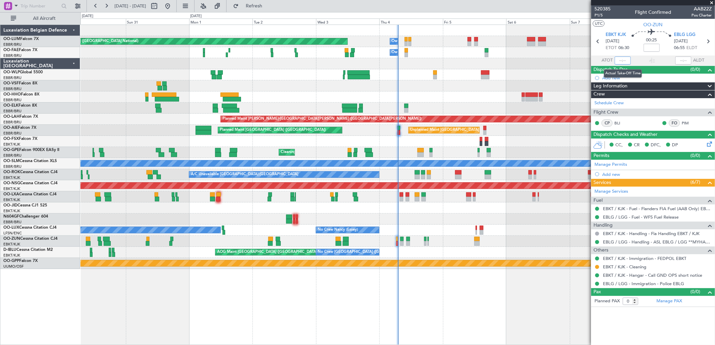
click at [625, 63] on input "text" at bounding box center [622, 61] width 16 height 8
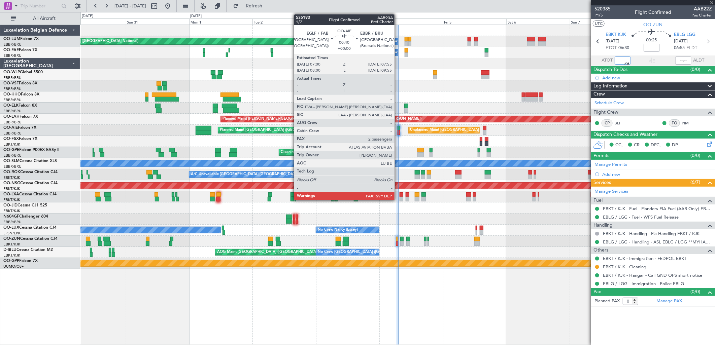
click at [398, 131] on div at bounding box center [398, 132] width 3 height 5
type input "06:43"
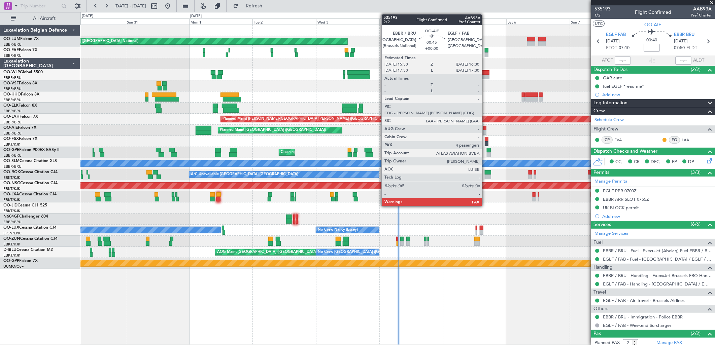
click at [485, 129] on div at bounding box center [484, 128] width 3 height 5
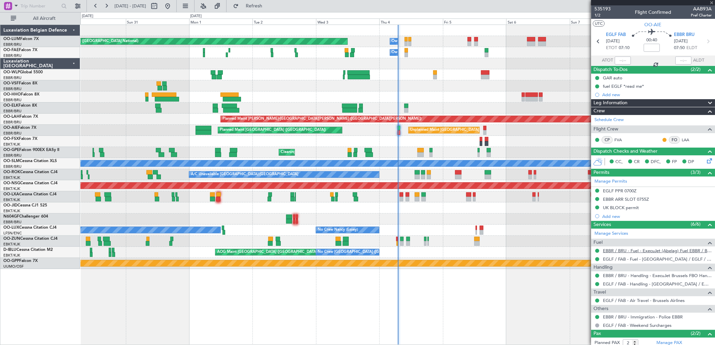
type input "4"
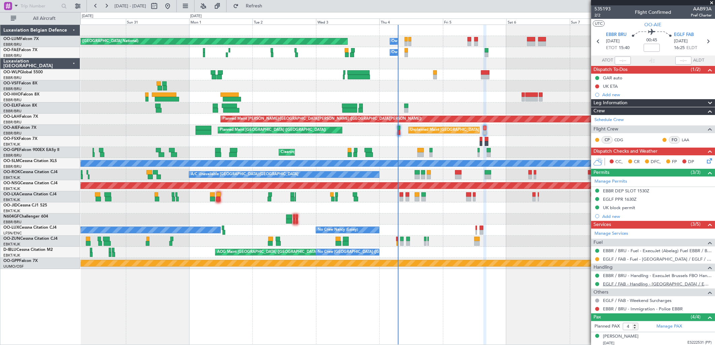
click at [633, 286] on link "EGLF / FAB - Handling - Farnborough Airport / EGLF / FAB" at bounding box center [657, 284] width 109 height 6
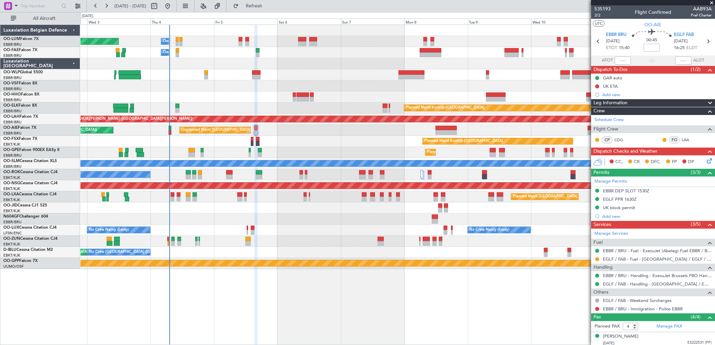
click at [255, 223] on div at bounding box center [397, 219] width 634 height 11
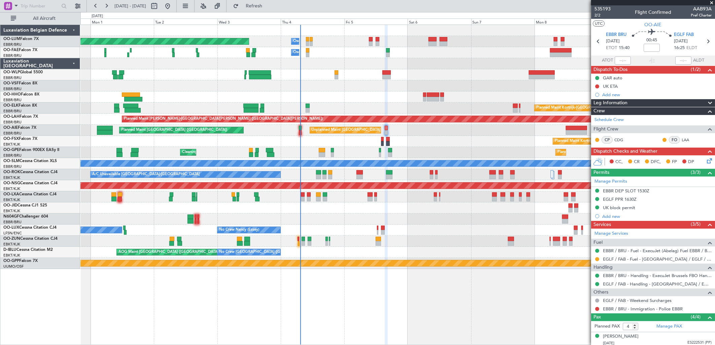
click at [377, 219] on div at bounding box center [397, 219] width 634 height 11
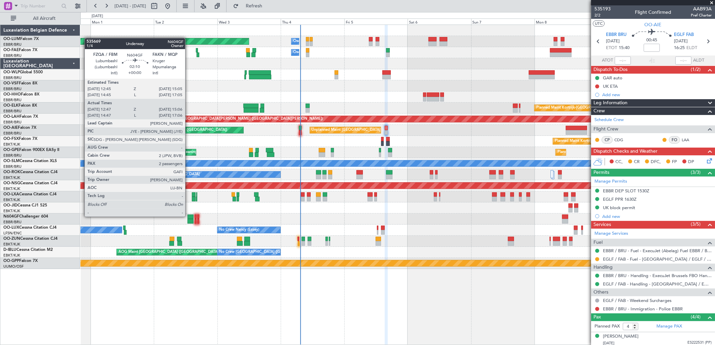
click at [188, 216] on div at bounding box center [190, 217] width 6 height 5
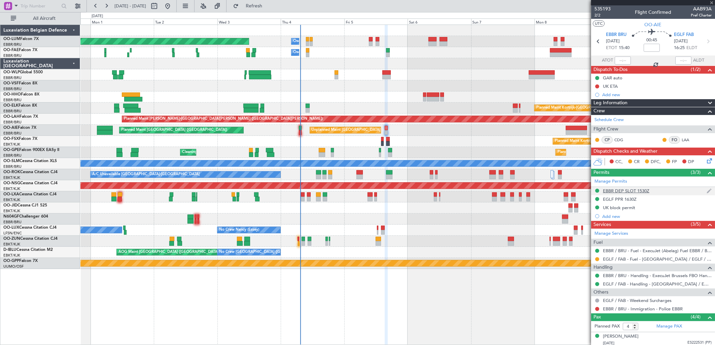
type input "12:52"
type input "15:01"
type input "2"
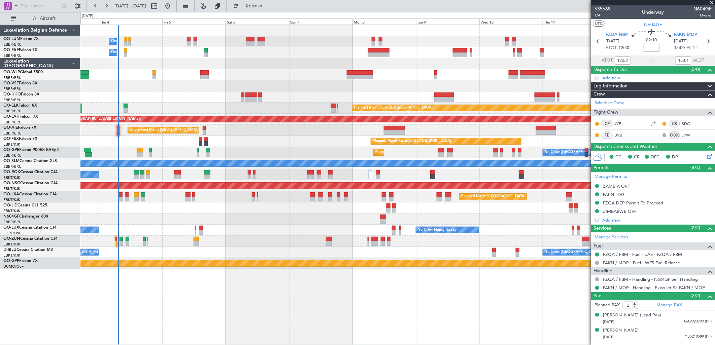
click at [320, 217] on div at bounding box center [397, 219] width 634 height 11
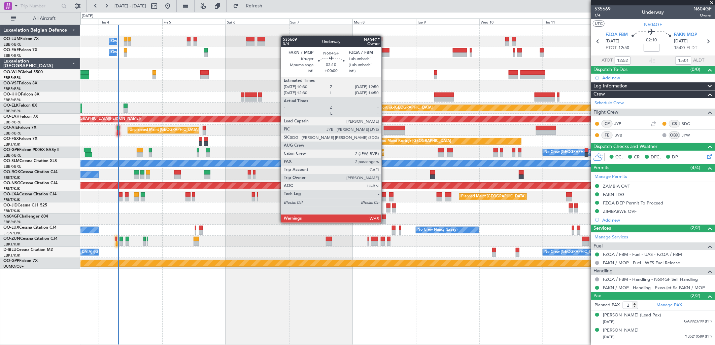
click at [385, 222] on div at bounding box center [383, 221] width 6 height 5
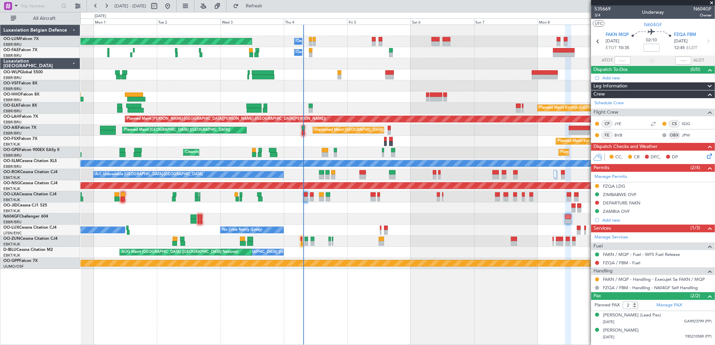
click at [467, 205] on div "Owner Melsbroek Air Base Planned Maint Brussels (Brussels National) Owner Melsb…" at bounding box center [397, 147] width 634 height 244
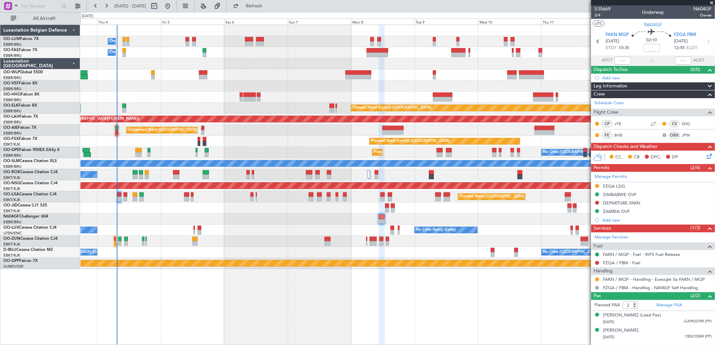
click at [305, 206] on div "Owner Melsbroek Air Base Planned Maint Brussels (Brussels National) Owner Melsb…" at bounding box center [397, 147] width 634 height 244
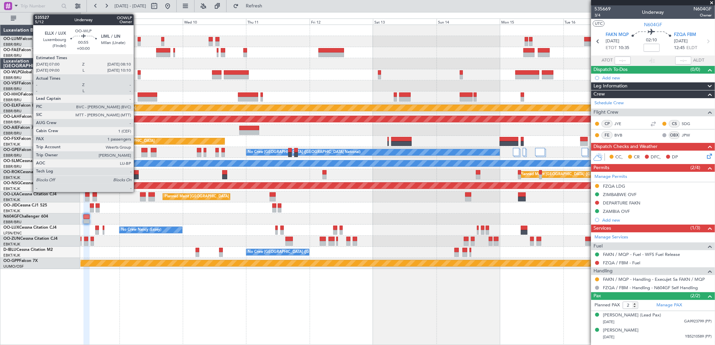
click at [352, 88] on div "Planned Maint Kortrijk-Wevelgem Planned Maint Alton-st Louis (St Louis Regl) Pl…" at bounding box center [397, 147] width 634 height 244
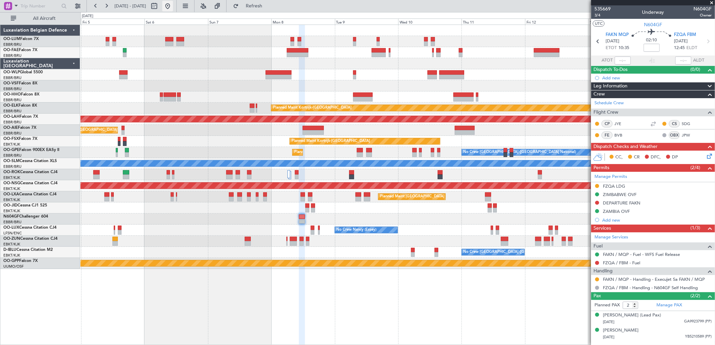
click at [173, 6] on button at bounding box center [167, 6] width 11 height 11
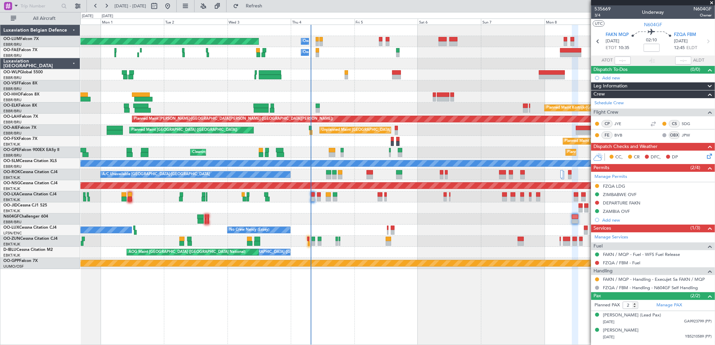
click at [328, 203] on div "Planned Maint Kortrijk-Wevelgem AOG Maint Kortrijk-Wevelgem" at bounding box center [397, 208] width 634 height 11
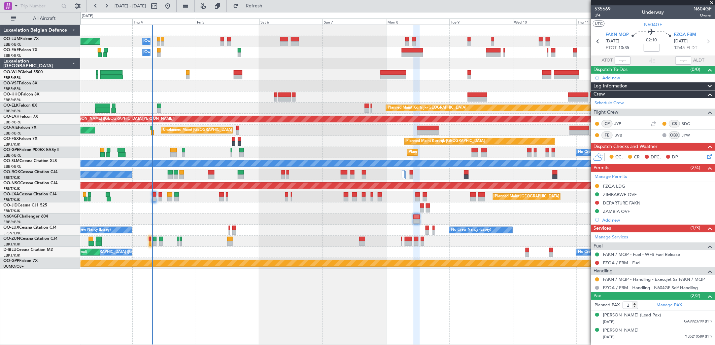
click at [361, 131] on div "Unplanned Maint Brussels (Brussels National) Planned Maint London (Farnborough)" at bounding box center [397, 130] width 634 height 11
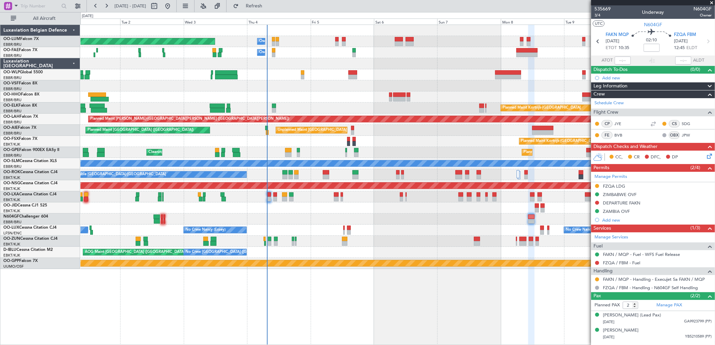
click at [442, 150] on div "Planned Maint Brussels (Brussels National) Owner Melsbroek Air Base Owner Melsb…" at bounding box center [397, 147] width 634 height 244
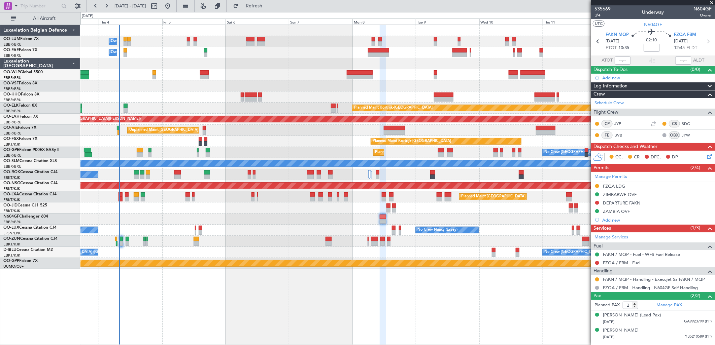
click at [261, 226] on div "Owner Melsbroek Air Base Planned Maint Brussels (Brussels National) Owner Melsb…" at bounding box center [397, 147] width 634 height 244
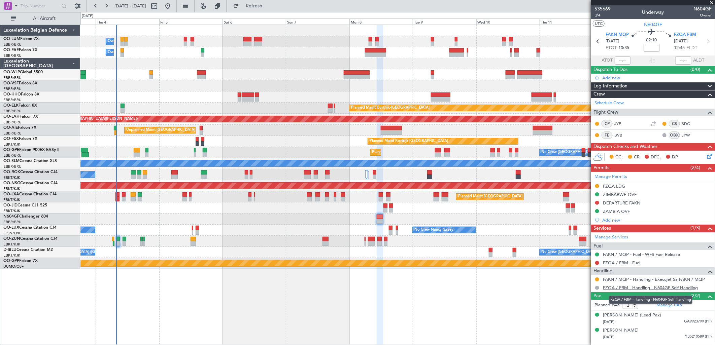
click at [631, 285] on link "FZQA / FBM - Handling - N604GF Self Handling" at bounding box center [650, 288] width 95 height 6
click at [623, 275] on div "FAKN / MQP - Handling - Execujet Sa FAKN / MQP" at bounding box center [653, 279] width 124 height 8
click at [624, 278] on link "FAKN / MQP - Handling - Execujet Sa FAKN / MQP" at bounding box center [654, 280] width 102 height 6
click at [173, 7] on button at bounding box center [167, 6] width 11 height 11
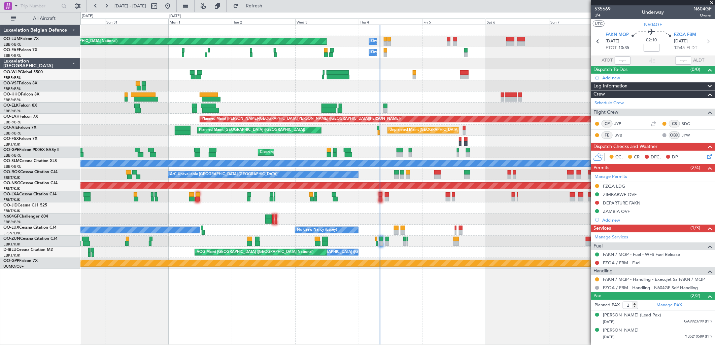
click at [485, 138] on div "Planned Maint Kortrijk-Wevelgem Planned Maint Kortrijk-Wevelgem" at bounding box center [397, 141] width 634 height 11
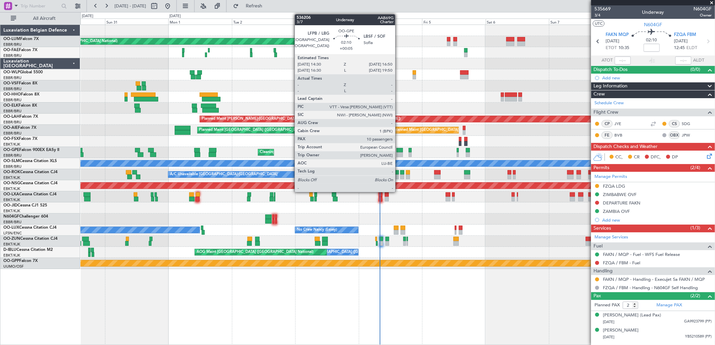
click at [398, 150] on div at bounding box center [399, 150] width 6 height 5
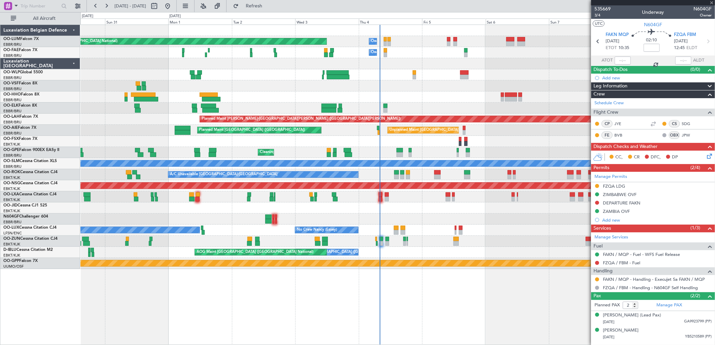
type input "+00:05"
type input "10"
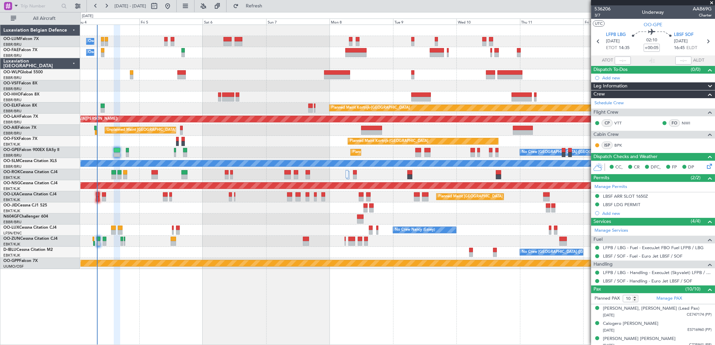
click at [224, 133] on div "Owner Melsbroek Air Base Planned Maint Brussels (Brussels National) Owner Melsb…" at bounding box center [397, 147] width 634 height 244
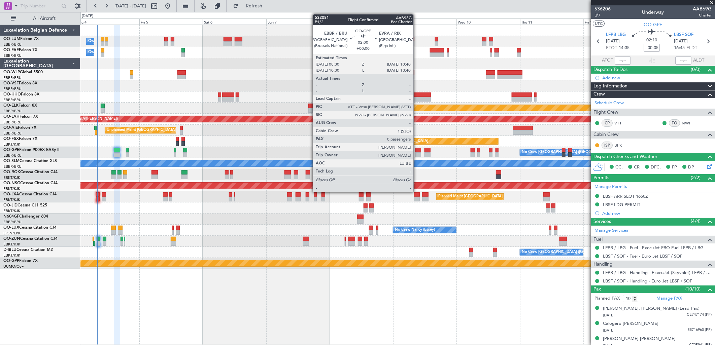
click at [416, 153] on div at bounding box center [418, 154] width 6 height 5
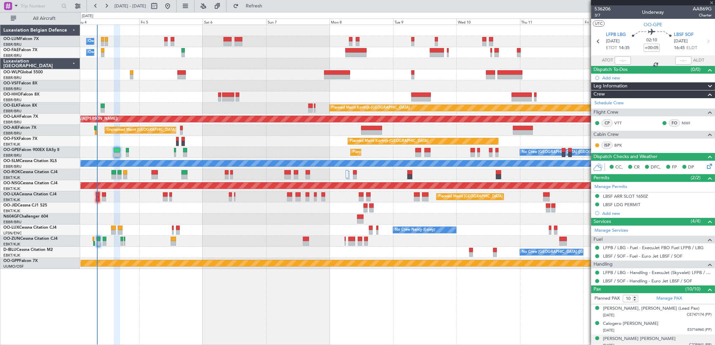
type input "0"
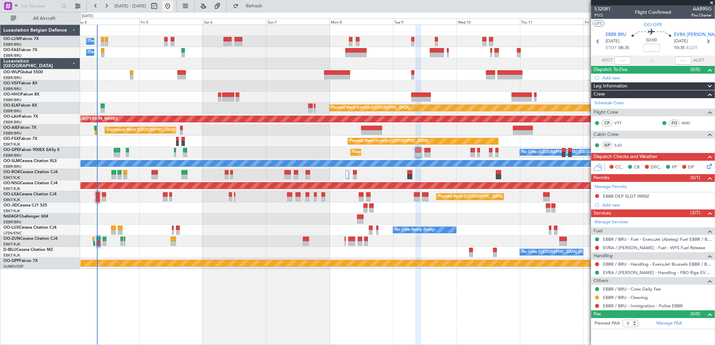
click at [173, 5] on button at bounding box center [167, 6] width 11 height 11
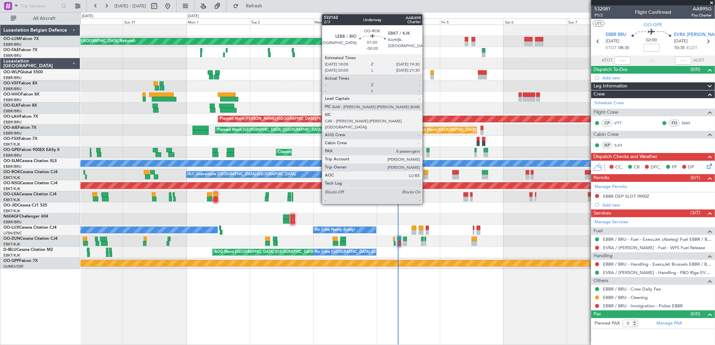
click at [426, 175] on div at bounding box center [426, 177] width 4 height 5
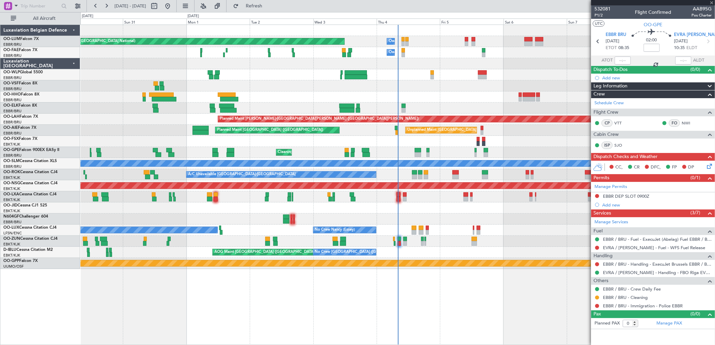
type input "-00:20"
type input "8"
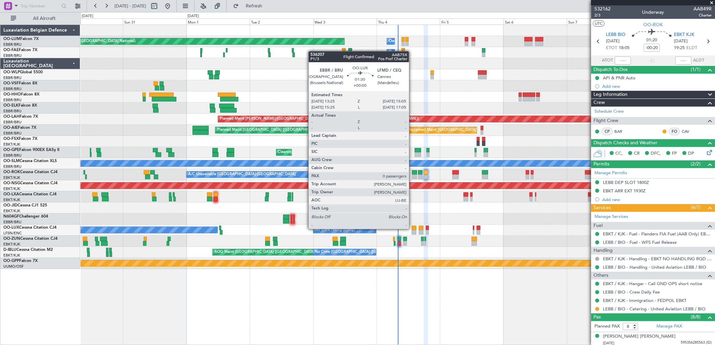
click at [412, 229] on div at bounding box center [413, 228] width 5 height 5
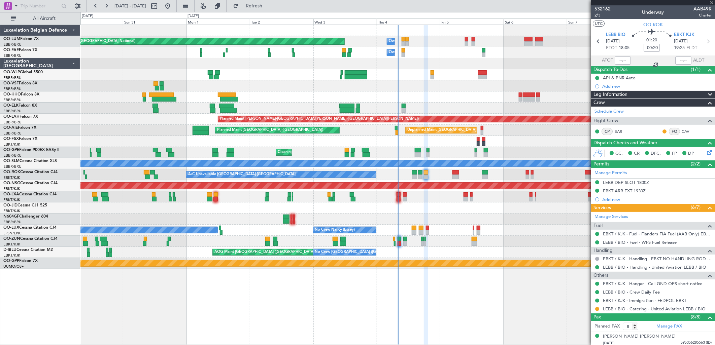
type input "0"
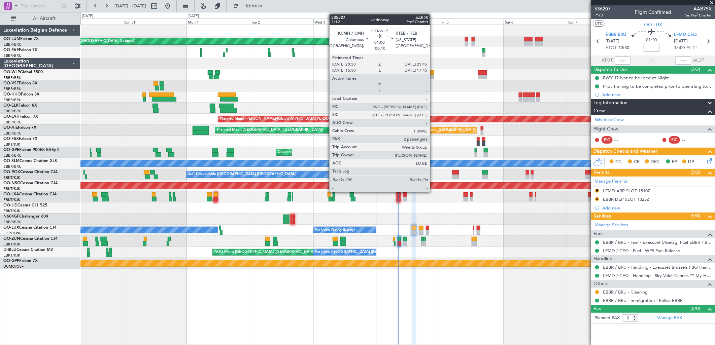
click at [433, 73] on div at bounding box center [431, 72] width 3 height 5
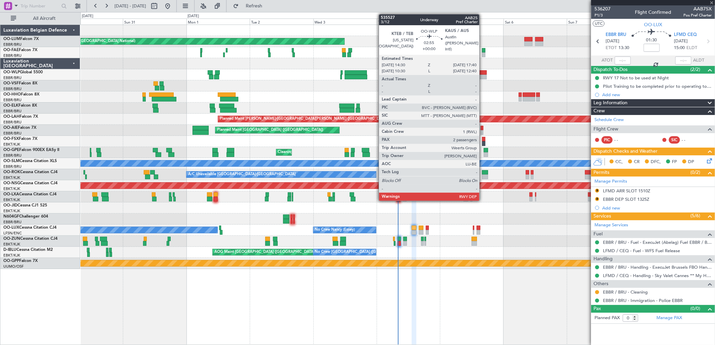
type input "-00:10"
type input "2"
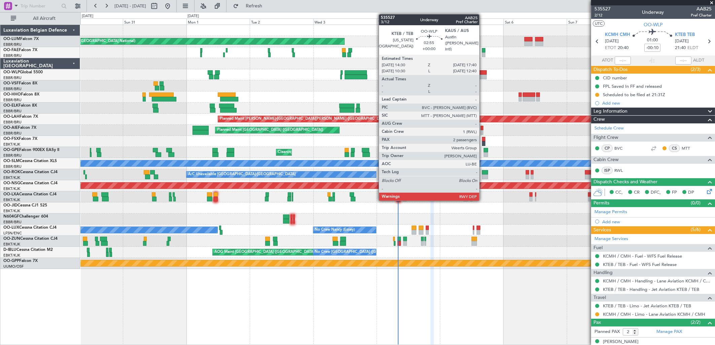
click at [482, 73] on div at bounding box center [482, 72] width 8 height 5
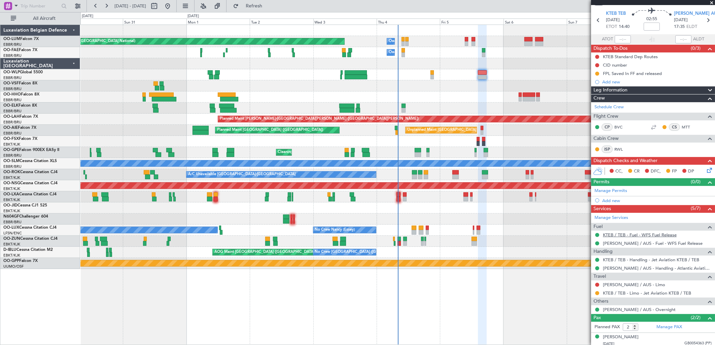
scroll to position [39, 0]
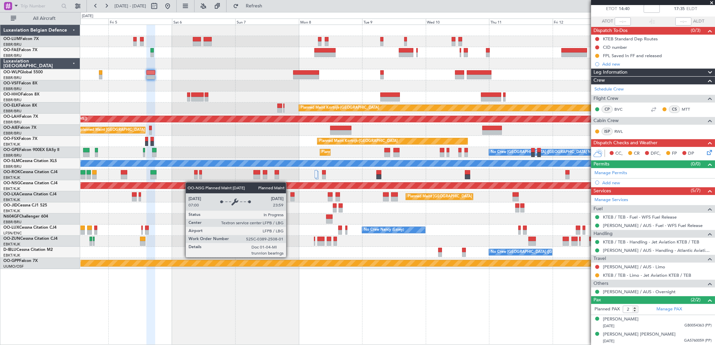
click at [157, 187] on div "Planned Maint [GEOGRAPHIC_DATA] ([GEOGRAPHIC_DATA])" at bounding box center [397, 185] width 634 height 11
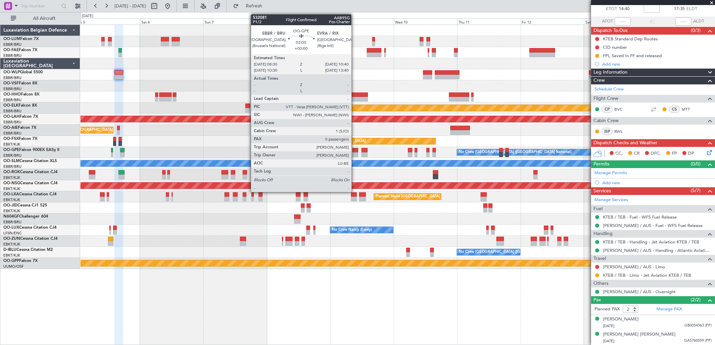
click at [355, 149] on div at bounding box center [355, 150] width 6 height 5
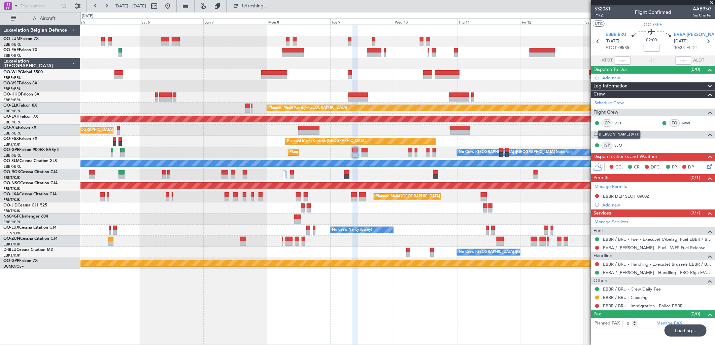
click at [618, 122] on link "VTT" at bounding box center [621, 123] width 15 height 6
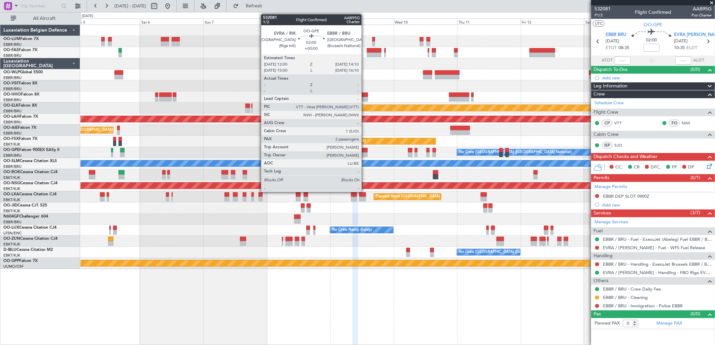
click at [365, 153] on div at bounding box center [364, 154] width 6 height 5
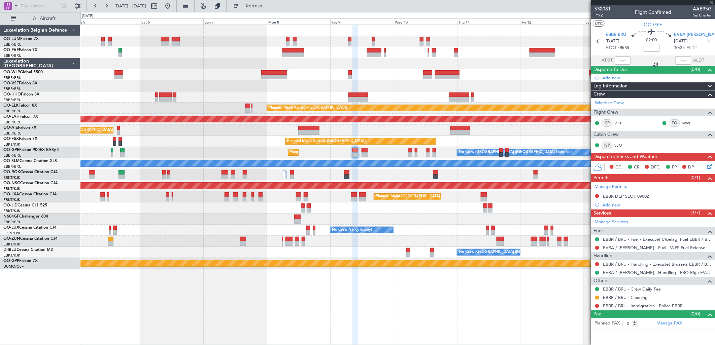
type input "2"
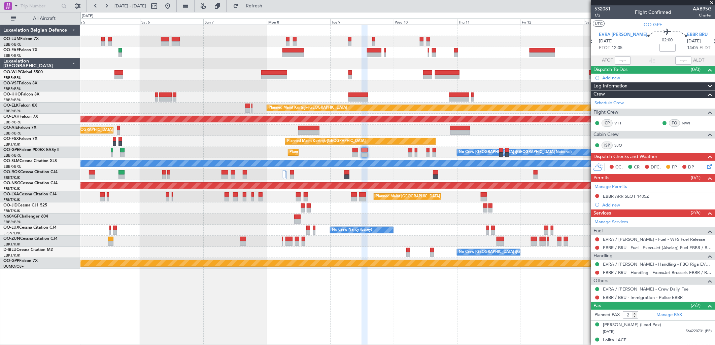
click at [638, 266] on link "EVRA / RIX - Handling - FBO Riga EVRA / RIX" at bounding box center [657, 264] width 109 height 6
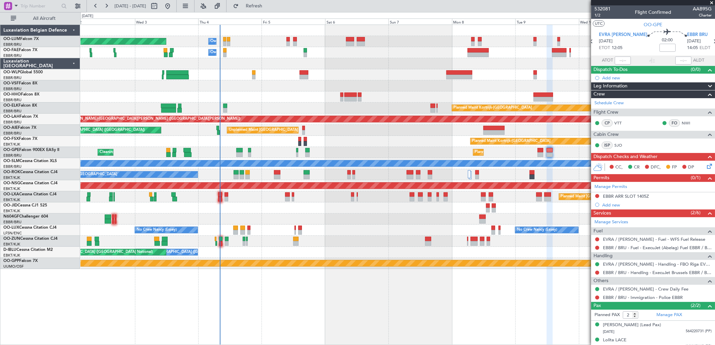
click at [364, 145] on div "Planned Maint Kortrijk-[GEOGRAPHIC_DATA]" at bounding box center [397, 141] width 634 height 11
click at [283, 314] on div "Owner Melsbroek Air Base Planned Maint Brussels (Brussels National) Owner Melsb…" at bounding box center [397, 185] width 634 height 321
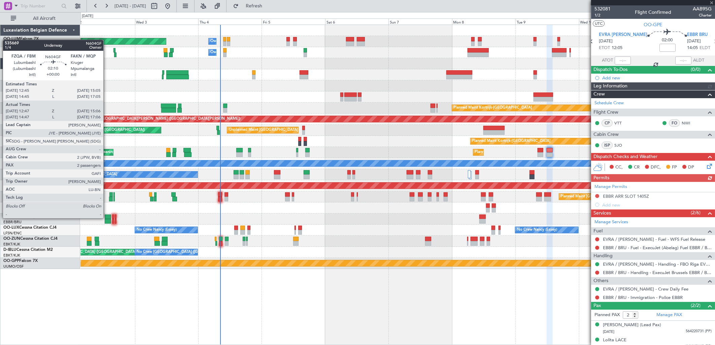
click at [107, 218] on div at bounding box center [108, 217] width 6 height 5
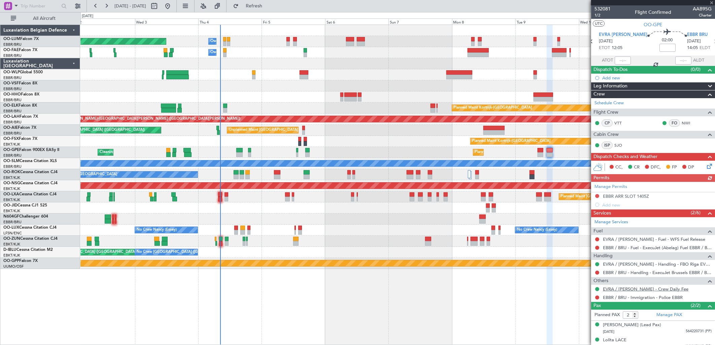
type input "12:52"
type input "15:01"
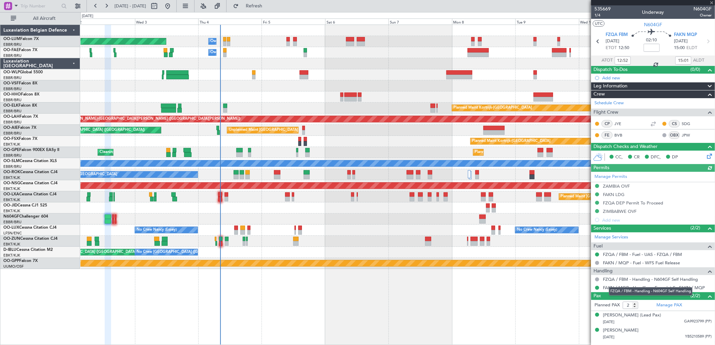
click at [613, 288] on div "FZQA / FBM - Handling - N604GF Self Handling" at bounding box center [650, 291] width 83 height 8
click at [612, 290] on link "FAKN / MQP - Handling - Execujet Sa FAKN / MQP" at bounding box center [654, 288] width 102 height 6
type input "14:52"
type input "17:01"
type input "12:52"
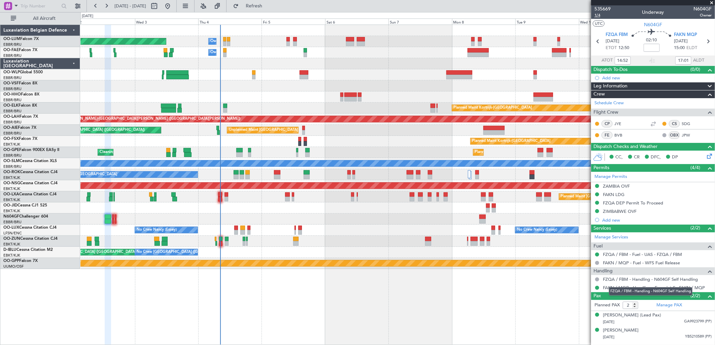
type input "15:01"
click at [596, 14] on span "1/4" at bounding box center [602, 15] width 16 height 6
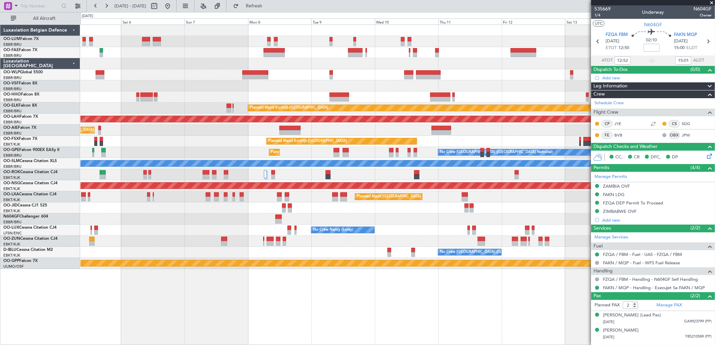
click at [213, 96] on div "Owner Melsbroek Air Base Planned Maint Brussels (Brussels National) Owner Melsb…" at bounding box center [397, 147] width 634 height 244
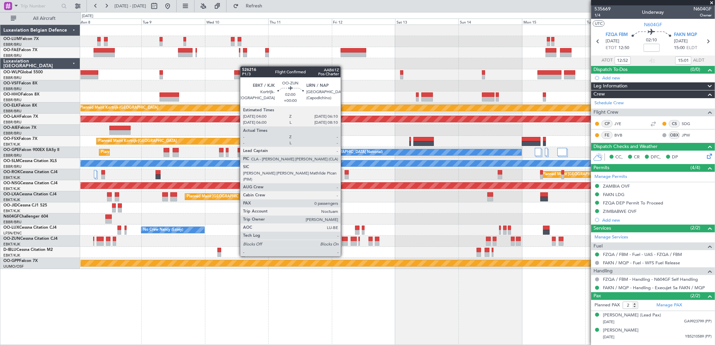
click at [344, 244] on div at bounding box center [345, 243] width 6 height 5
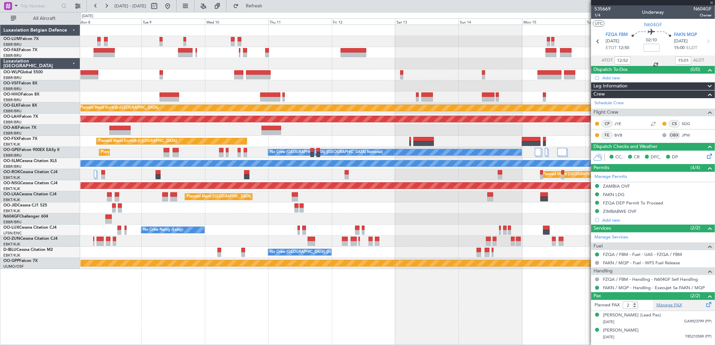
type input "0"
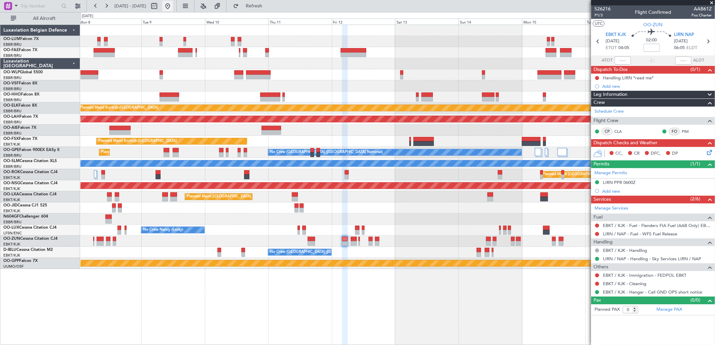
click at [173, 8] on button at bounding box center [167, 6] width 11 height 11
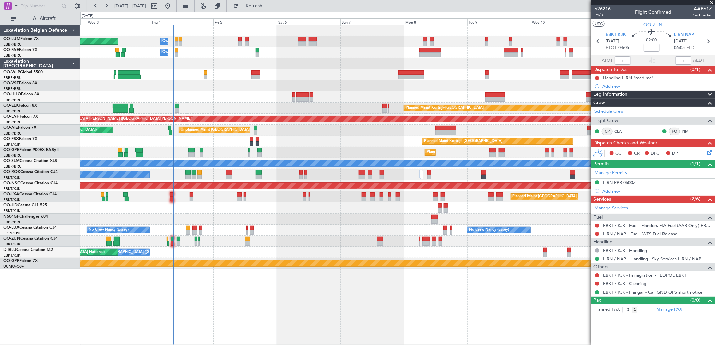
click at [222, 96] on div "Owner Melsbroek Air Base Planned Maint Brussels (Brussels National) Owner Melsb…" at bounding box center [397, 147] width 634 height 244
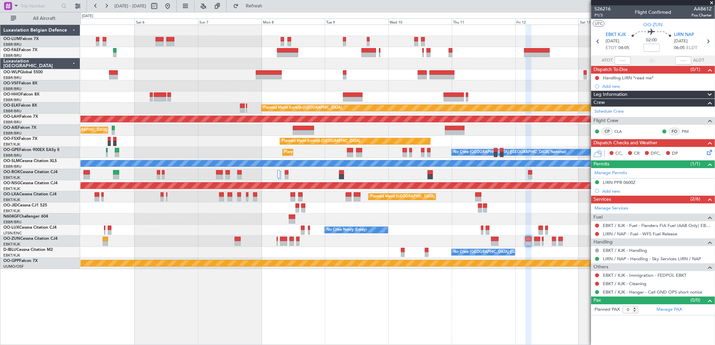
click at [377, 96] on div "Owner Melsbroek Air Base Planned Maint Brussels (Brussels National) Owner Melsb…" at bounding box center [397, 147] width 634 height 244
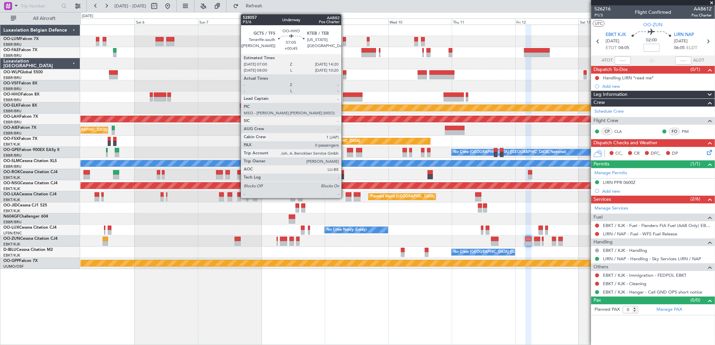
click at [344, 98] on div at bounding box center [353, 99] width 20 height 5
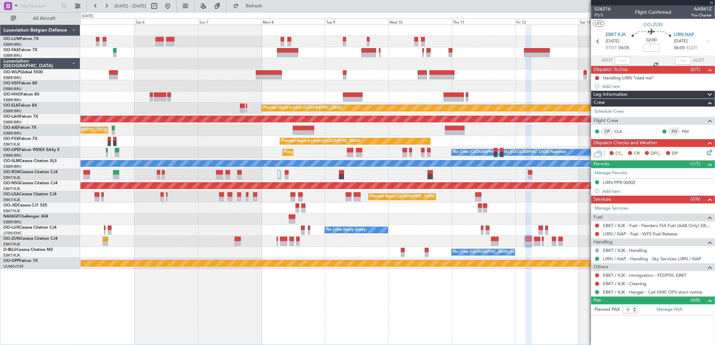
type input "+00:45"
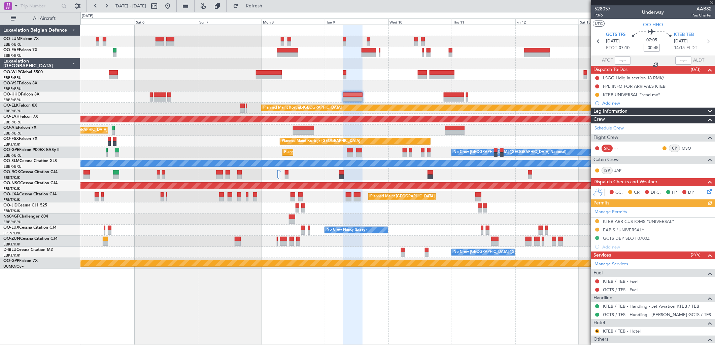
scroll to position [34, 0]
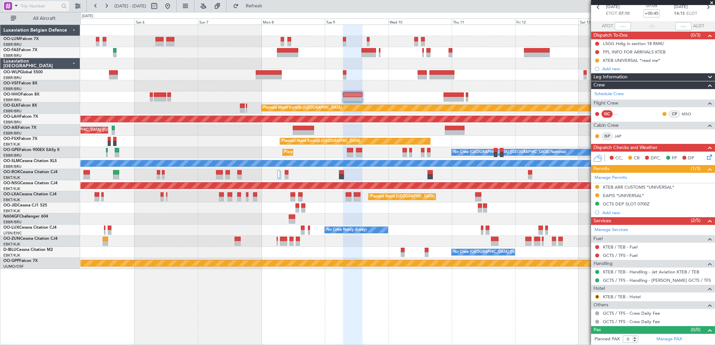
click at [15, 5] on span at bounding box center [16, 5] width 8 height 8
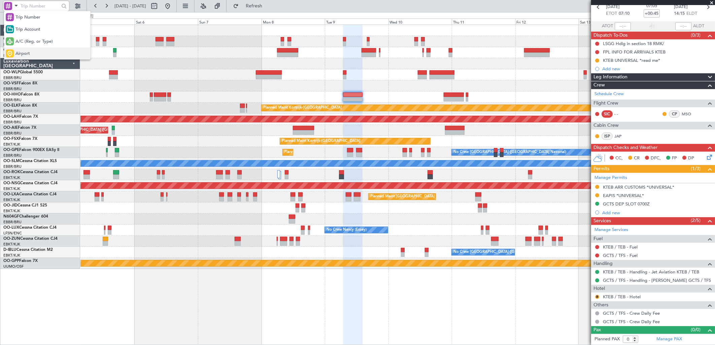
drag, startPoint x: 26, startPoint y: 50, endPoint x: 26, endPoint y: 46, distance: 3.7
click at [26, 49] on div "Airport" at bounding box center [47, 53] width 86 height 12
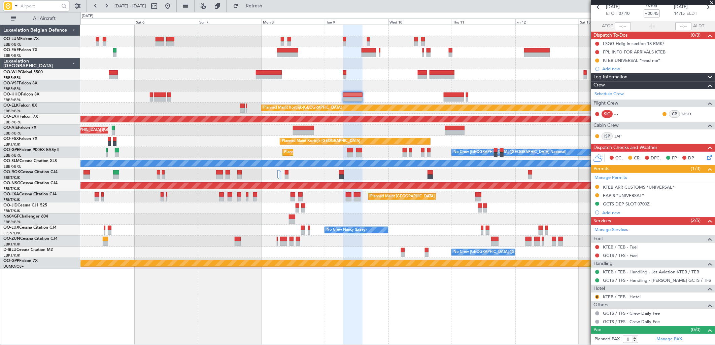
click at [29, 4] on input "text" at bounding box center [40, 6] width 39 height 10
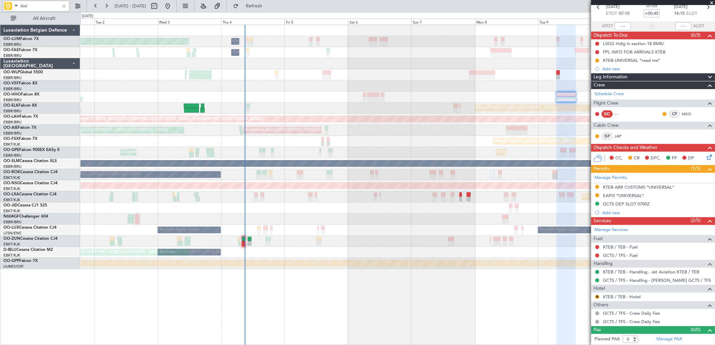
click at [489, 99] on div "Owner Melsbroek Air Base Planned Maint Brussels (Brussels National) Owner Melsb…" at bounding box center [397, 147] width 634 height 244
type input "liml"
click at [64, 7] on div at bounding box center [63, 5] width 7 height 7
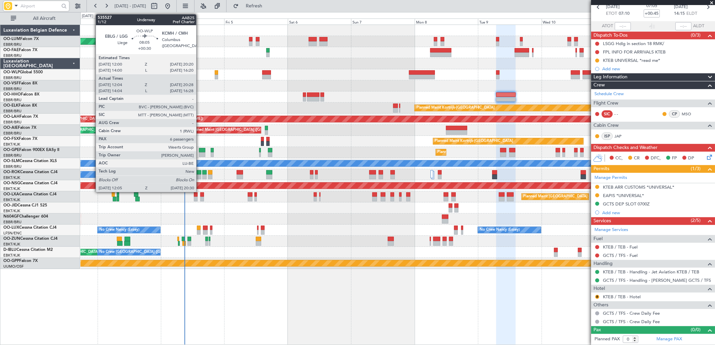
click at [414, 101] on div at bounding box center [397, 97] width 634 height 11
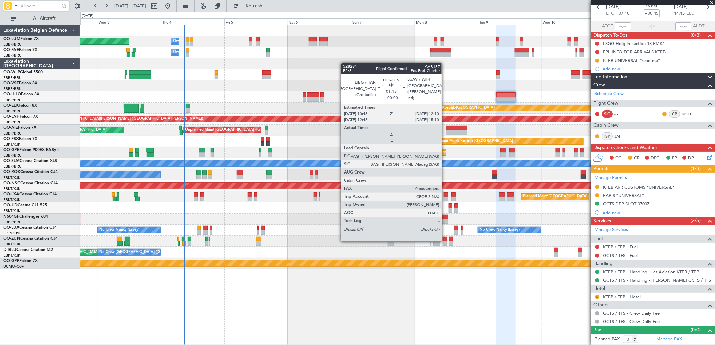
click at [445, 241] on div at bounding box center [444, 243] width 4 height 5
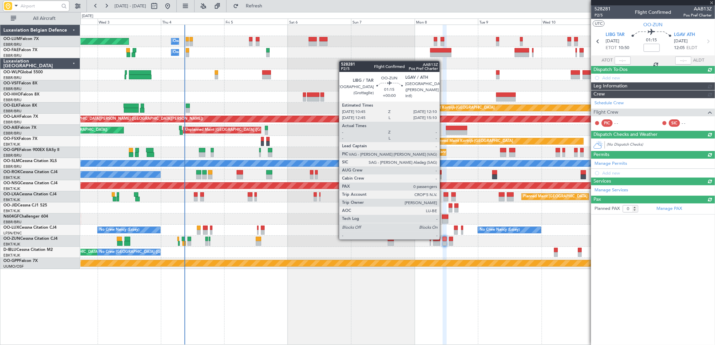
scroll to position [0, 0]
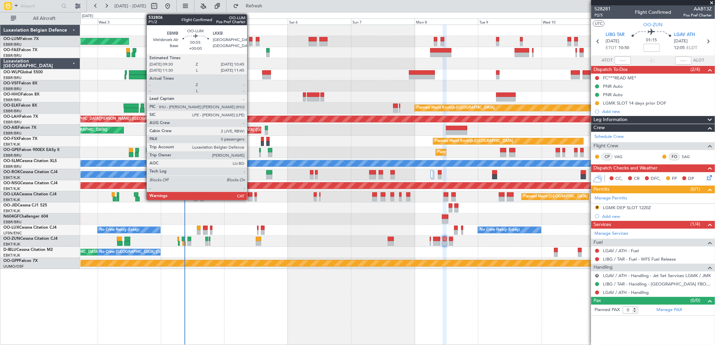
click at [250, 40] on div at bounding box center [250, 39] width 3 height 5
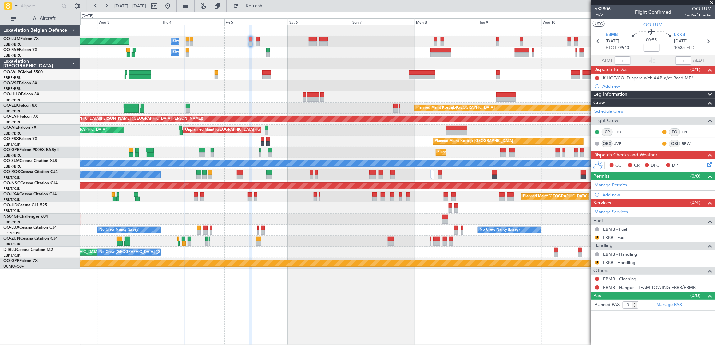
drag, startPoint x: 640, startPoint y: 20, endPoint x: 632, endPoint y: 19, distance: 7.9
click at [640, 20] on section "UTC OO-LUM" at bounding box center [653, 24] width 124 height 10
click at [601, 10] on span "532806" at bounding box center [602, 8] width 16 height 7
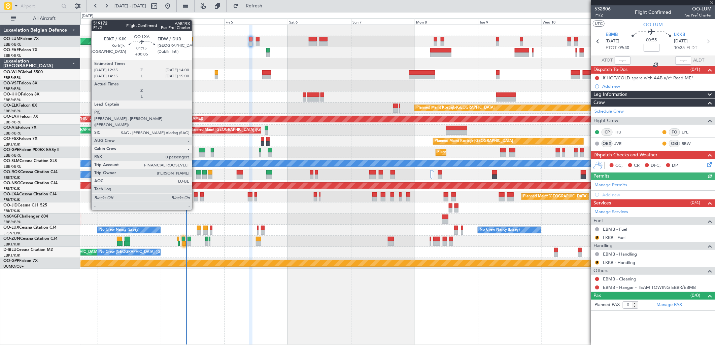
click at [195, 197] on div at bounding box center [196, 199] width 4 height 5
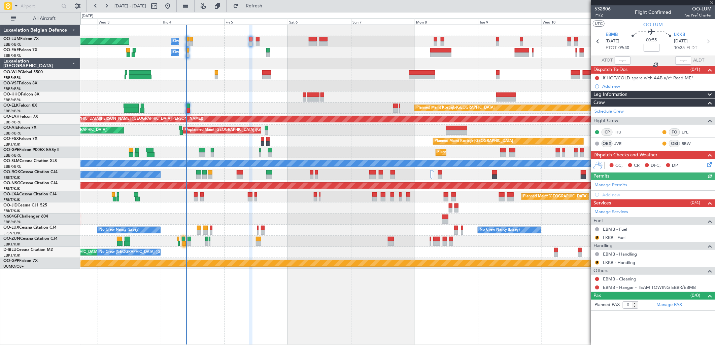
type input "+00:05"
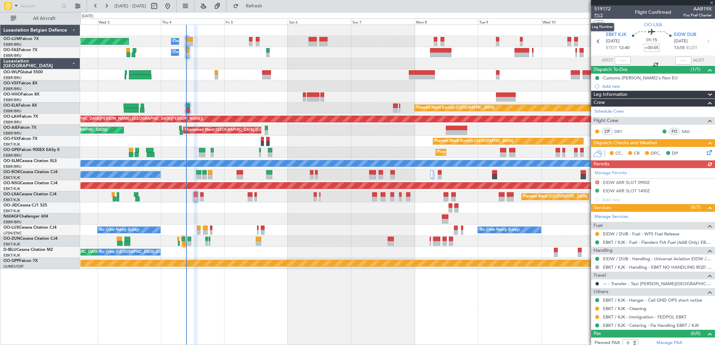
click at [596, 16] on span "P1/2" at bounding box center [602, 15] width 16 height 6
click at [249, 42] on div at bounding box center [250, 43] width 3 height 5
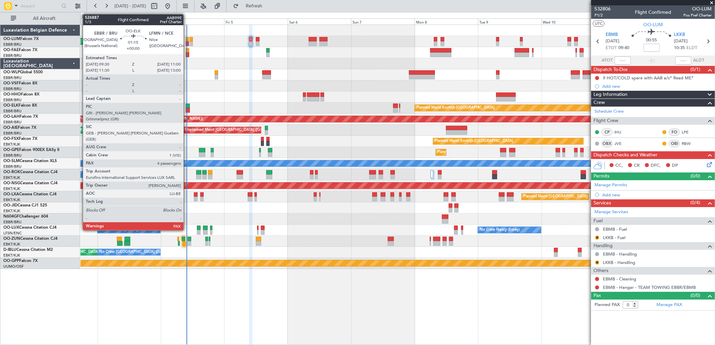
click at [187, 106] on div at bounding box center [188, 106] width 4 height 5
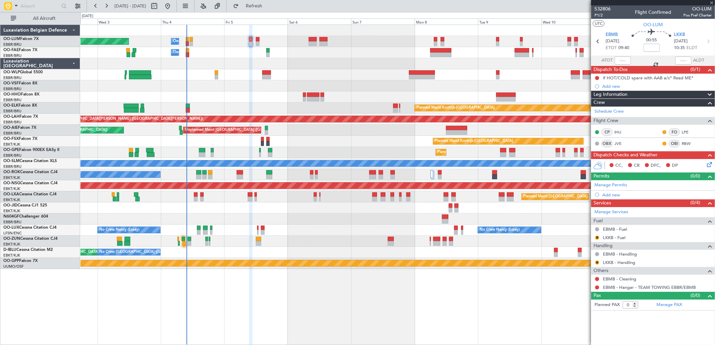
type input "4"
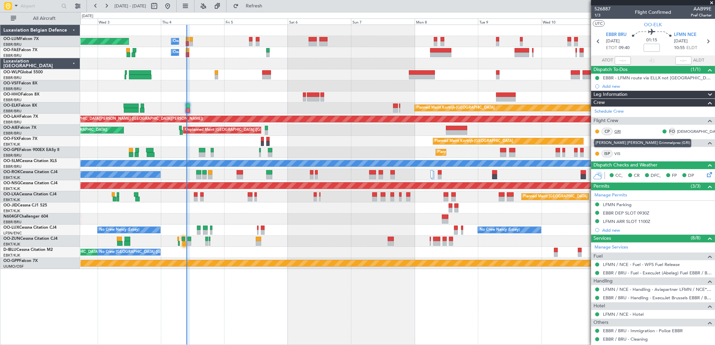
click at [619, 131] on link "GRI" at bounding box center [621, 132] width 15 height 6
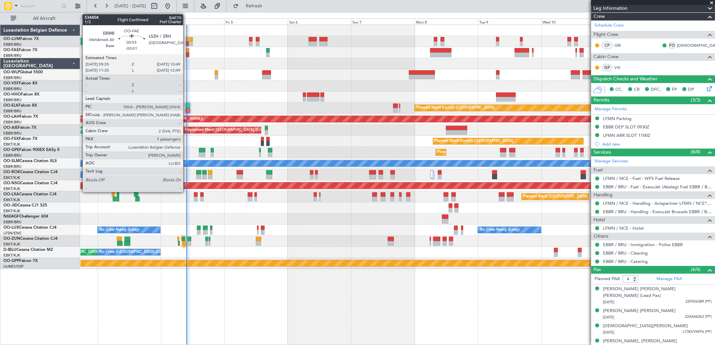
click at [186, 55] on div at bounding box center [187, 54] width 3 height 5
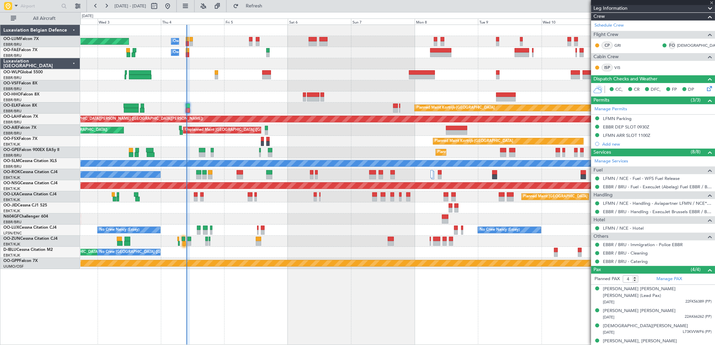
type input "-00:01"
type input "7"
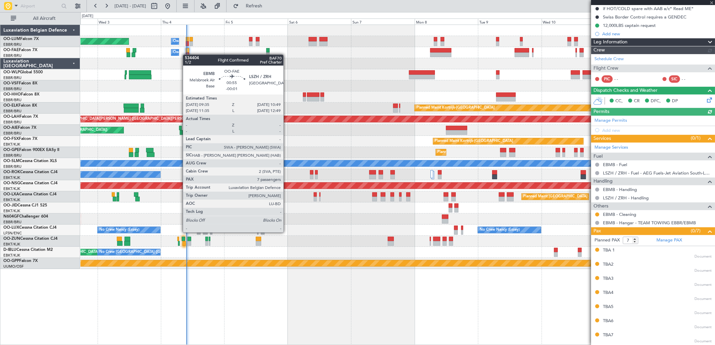
scroll to position [0, 0]
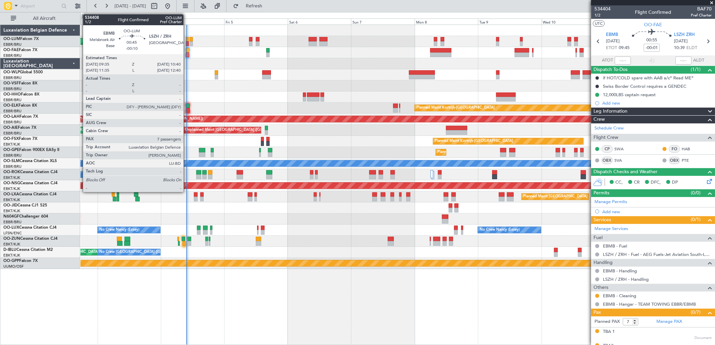
click at [187, 39] on div at bounding box center [187, 39] width 3 height 5
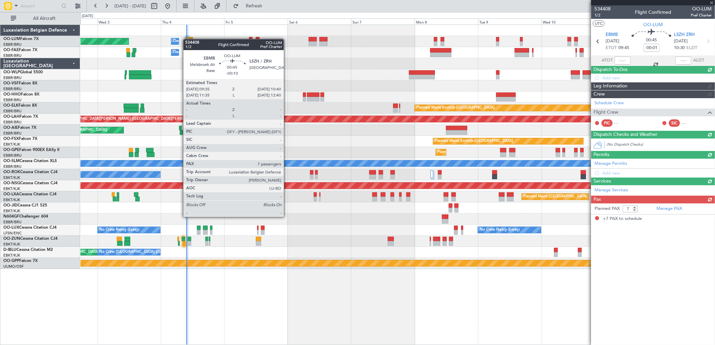
type input "-00:10"
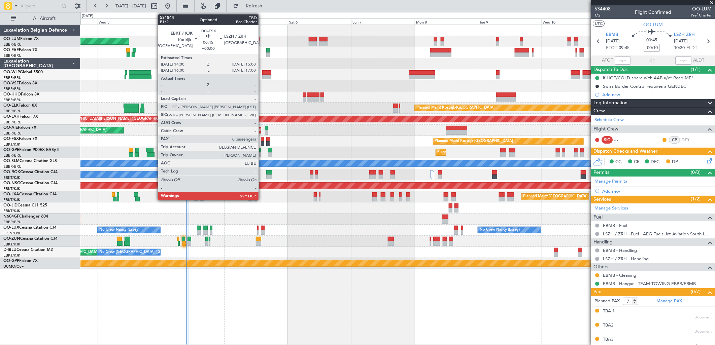
click at [262, 139] on div at bounding box center [262, 139] width 3 height 5
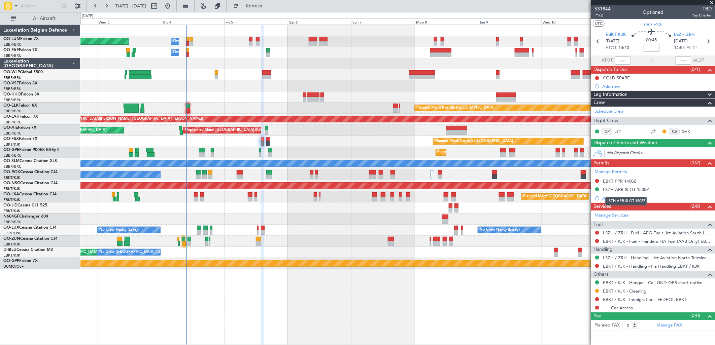
click at [622, 187] on div "LSZH ARR SLOT 1505Z" at bounding box center [626, 190] width 46 height 6
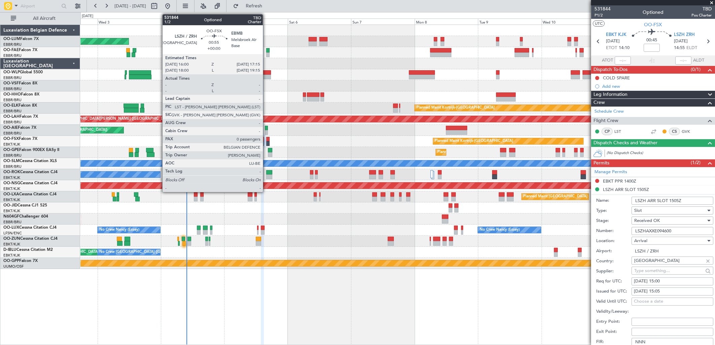
click at [266, 138] on div at bounding box center [267, 139] width 3 height 5
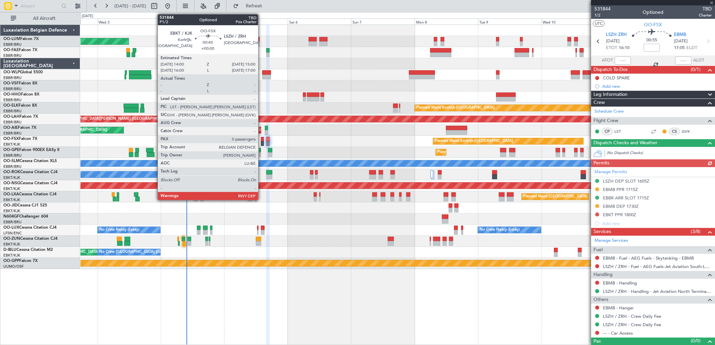
click at [261, 140] on div at bounding box center [262, 139] width 3 height 5
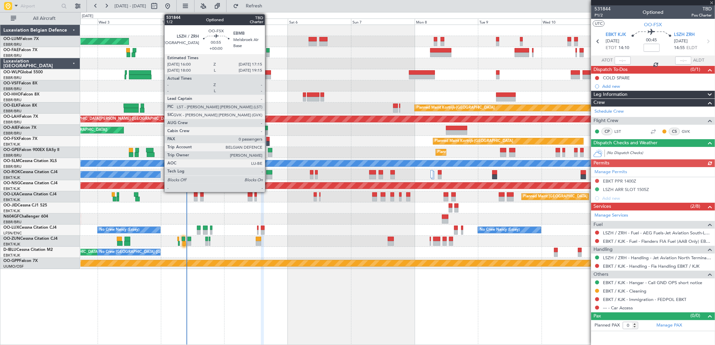
click at [268, 140] on div at bounding box center [267, 139] width 3 height 5
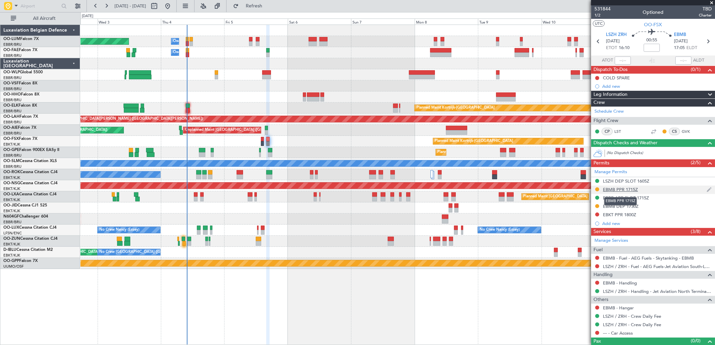
click at [606, 192] on div "EBMB PPR 1715Z" at bounding box center [620, 190] width 35 height 6
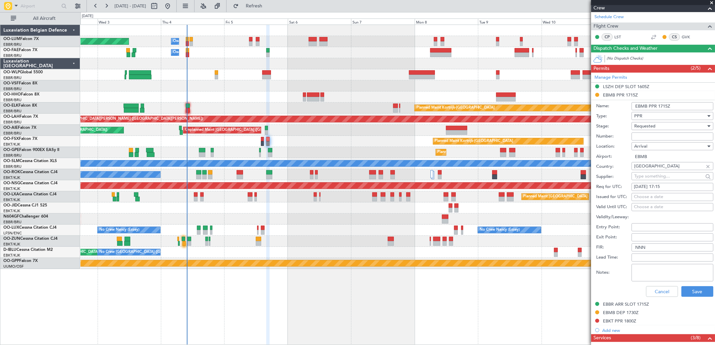
scroll to position [97, 0]
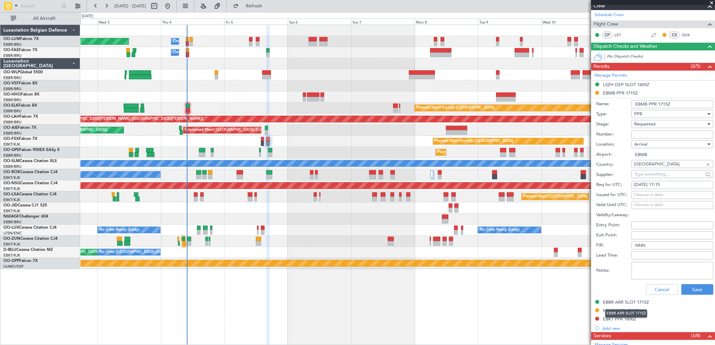
click at [634, 300] on div "EBBR ARR SLOT 1715Z" at bounding box center [626, 302] width 46 height 6
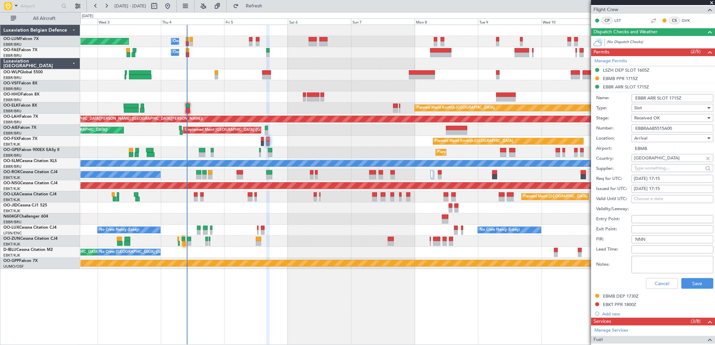
scroll to position [112, 0]
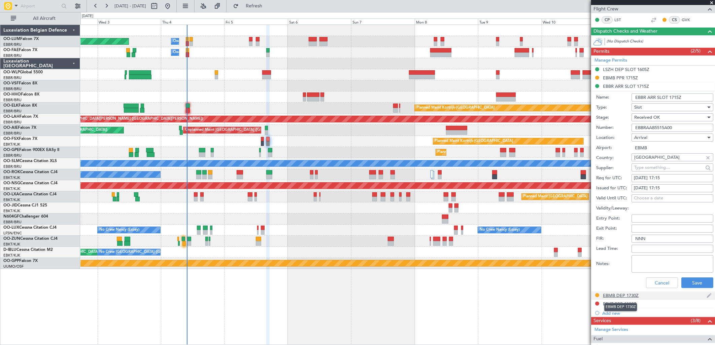
click at [627, 296] on div "EBMB DEP 1730Z" at bounding box center [621, 296] width 36 height 6
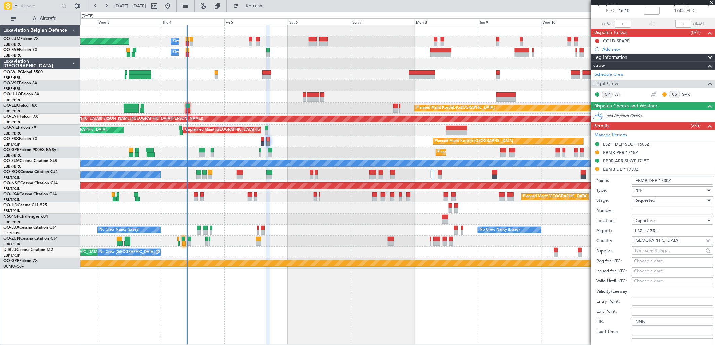
scroll to position [0, 0]
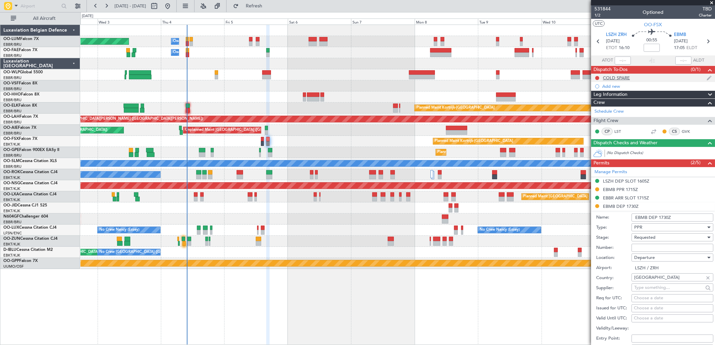
click at [617, 78] on div "COLD SPARE" at bounding box center [616, 78] width 27 height 6
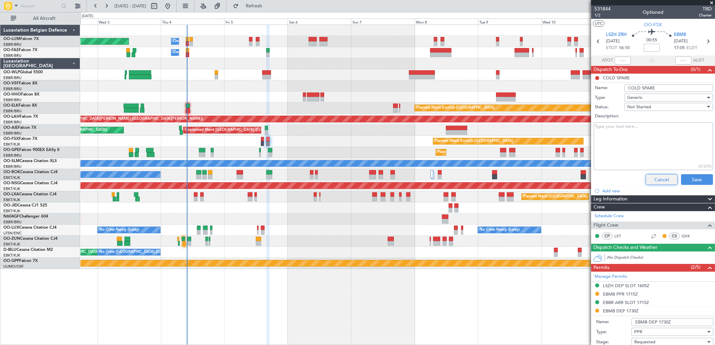
click at [652, 178] on button "Cancel" at bounding box center [661, 179] width 32 height 11
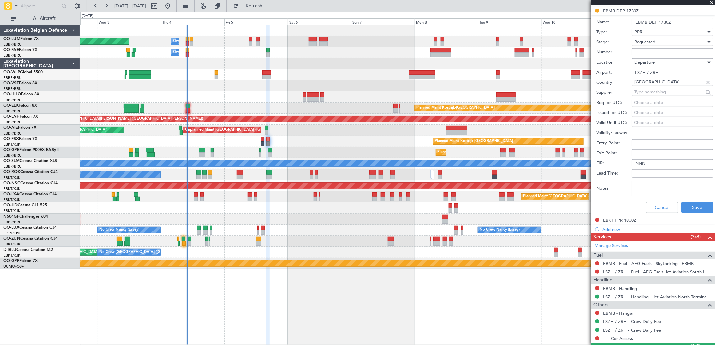
scroll to position [212, 0]
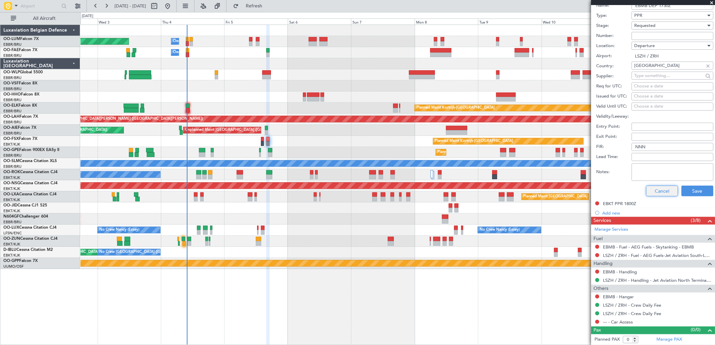
click at [655, 188] on button "Cancel" at bounding box center [662, 191] width 32 height 11
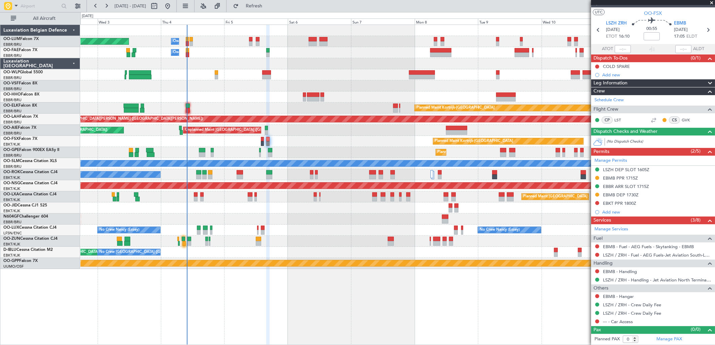
scroll to position [11, 0]
click at [185, 106] on div "Planned Maint Kortrijk-[GEOGRAPHIC_DATA]" at bounding box center [397, 108] width 634 height 11
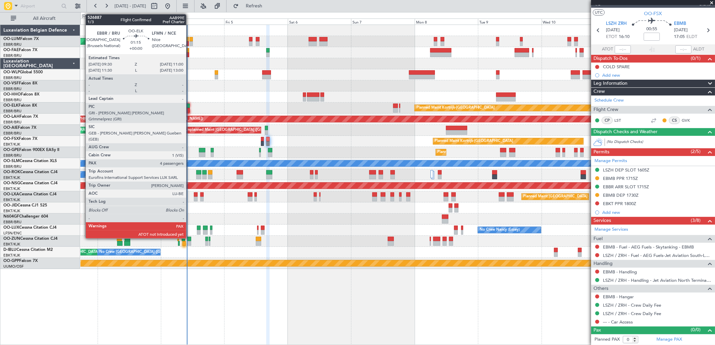
click at [189, 106] on div at bounding box center [188, 106] width 4 height 5
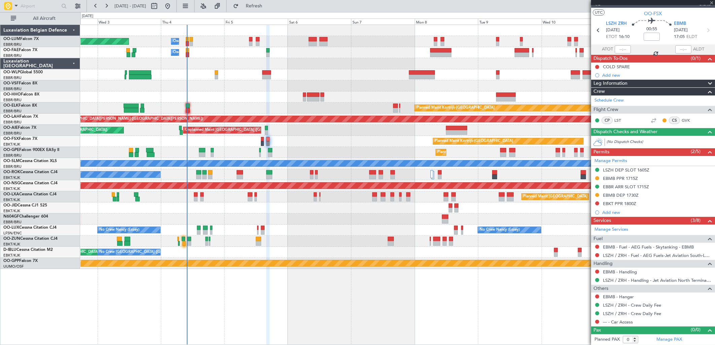
type input "4"
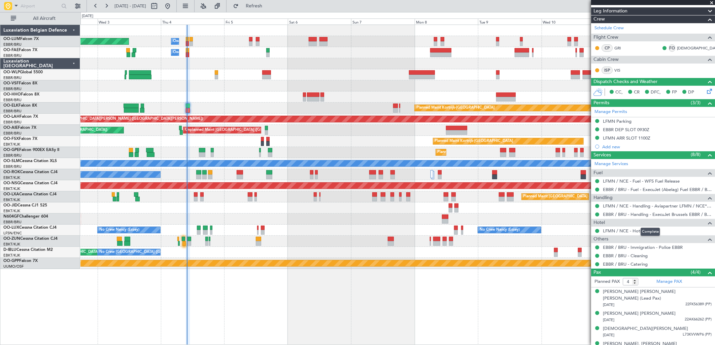
scroll to position [86, 0]
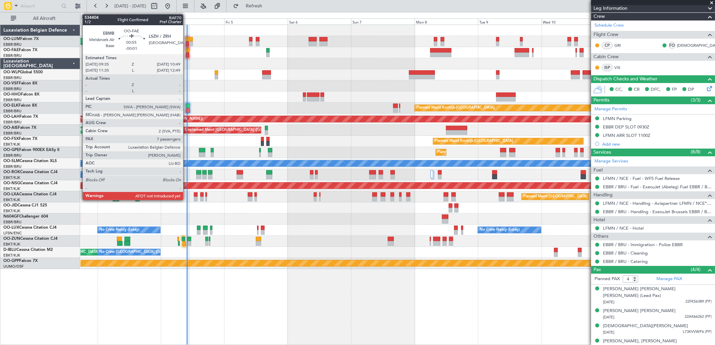
click at [186, 56] on div at bounding box center [187, 54] width 3 height 5
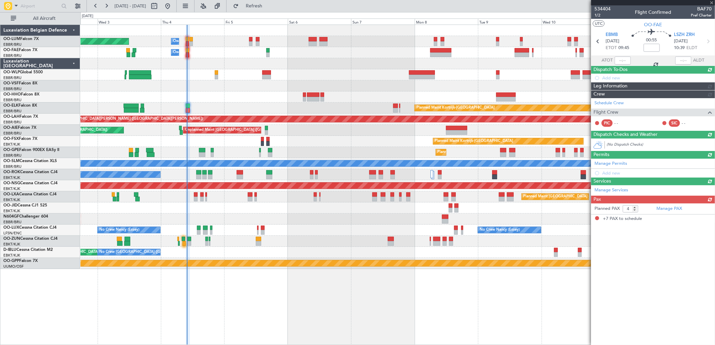
type input "-00:01"
type input "7"
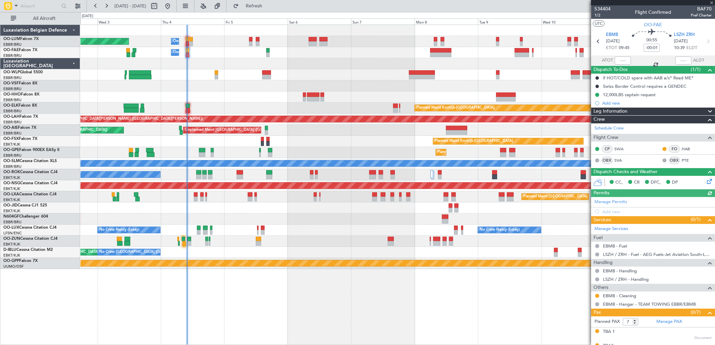
click at [621, 62] on div at bounding box center [622, 61] width 16 height 8
click at [616, 61] on input "text" at bounding box center [622, 61] width 16 height 8
type input "09:53"
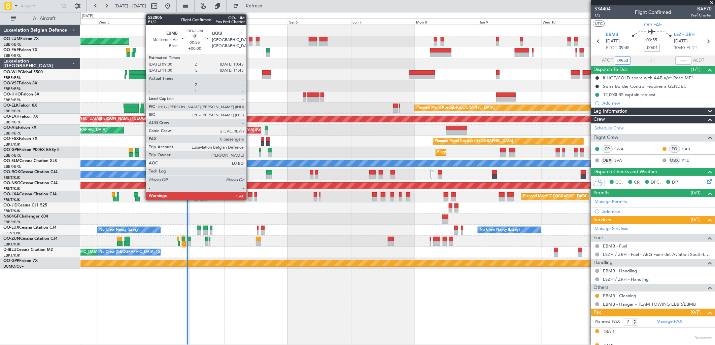
click at [250, 41] on div at bounding box center [250, 39] width 3 height 5
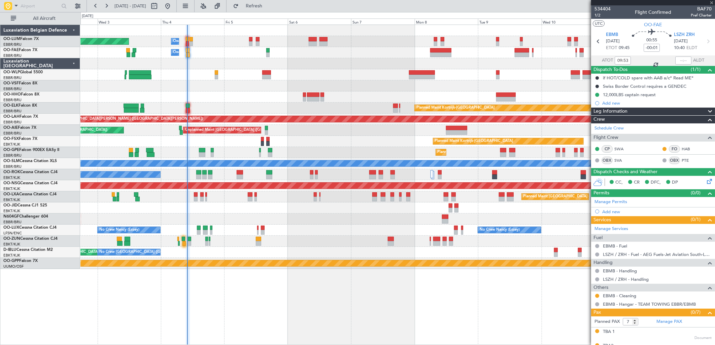
type input "0"
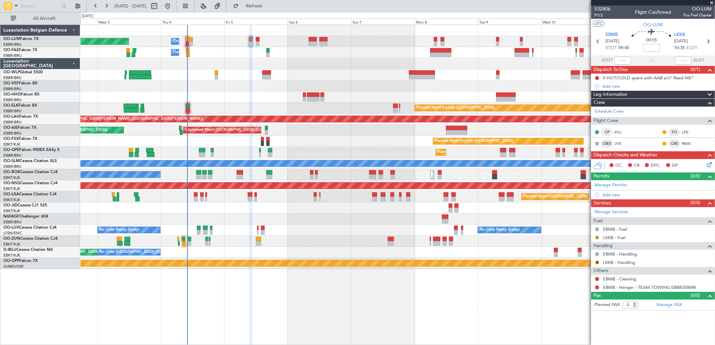
click at [596, 239] on button "R" at bounding box center [597, 238] width 4 height 4
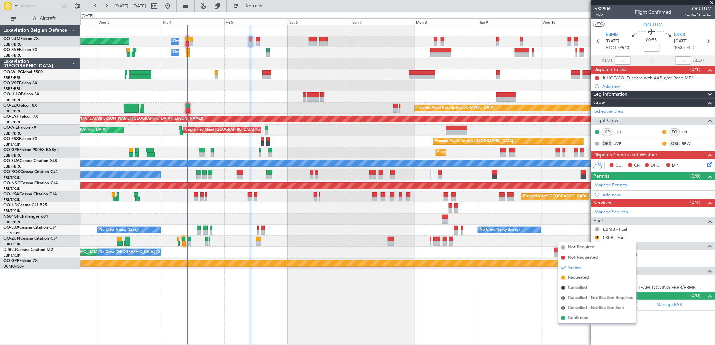
click at [592, 243] on li "Not Required" at bounding box center [597, 248] width 78 height 10
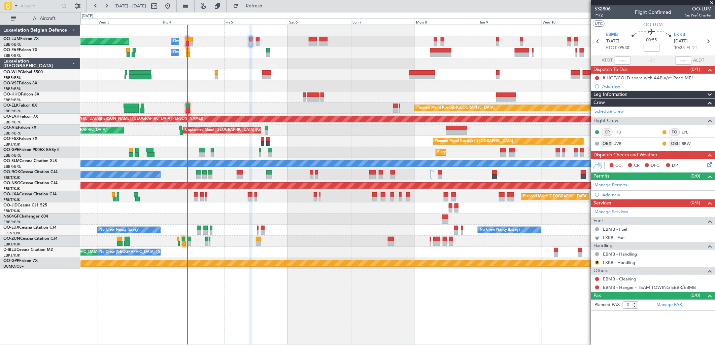
click at [592, 246] on div "Handling" at bounding box center [653, 246] width 124 height 8
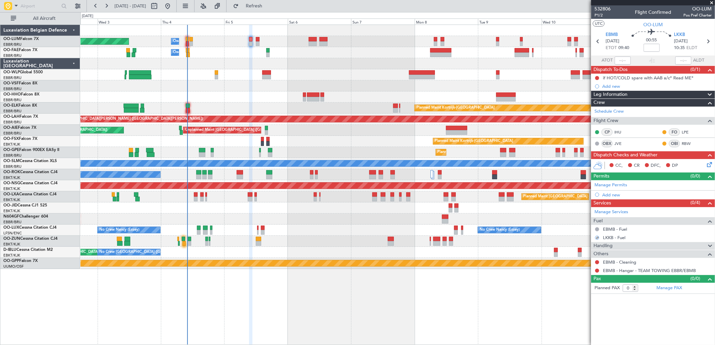
click at [595, 246] on span "Handling" at bounding box center [602, 246] width 19 height 8
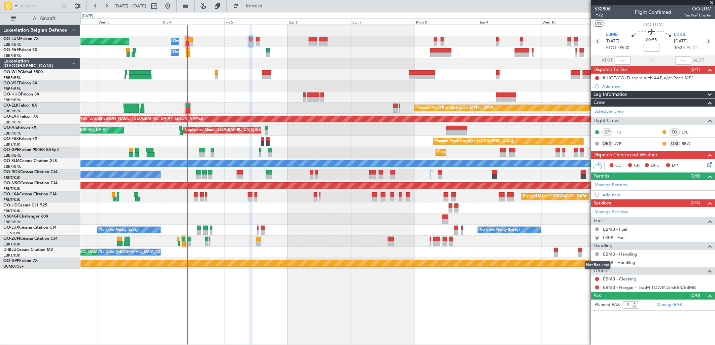
click at [596, 264] on div "Not Required" at bounding box center [597, 265] width 26 height 8
click at [596, 263] on button "R" at bounding box center [597, 263] width 4 height 4
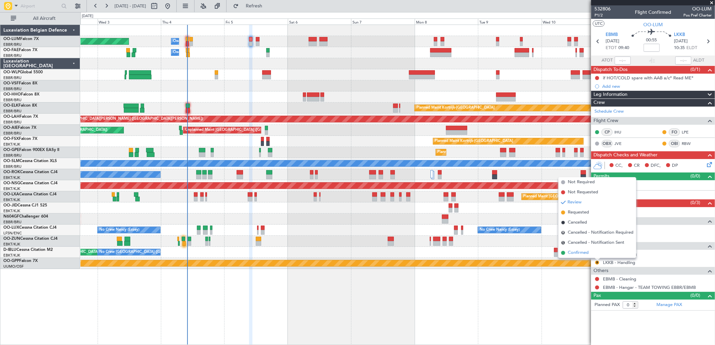
click at [578, 250] on span "Confirmed" at bounding box center [578, 253] width 21 height 7
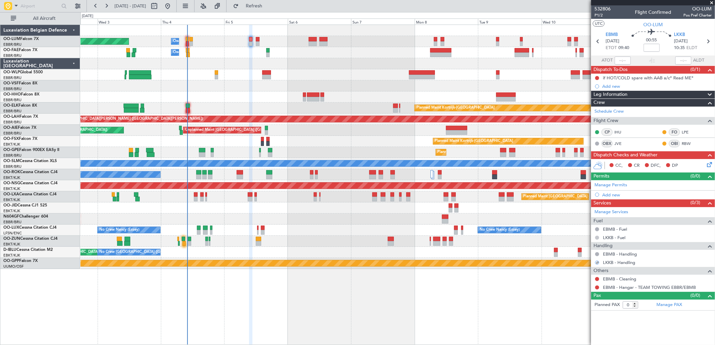
click at [596, 238] on button at bounding box center [597, 238] width 4 height 4
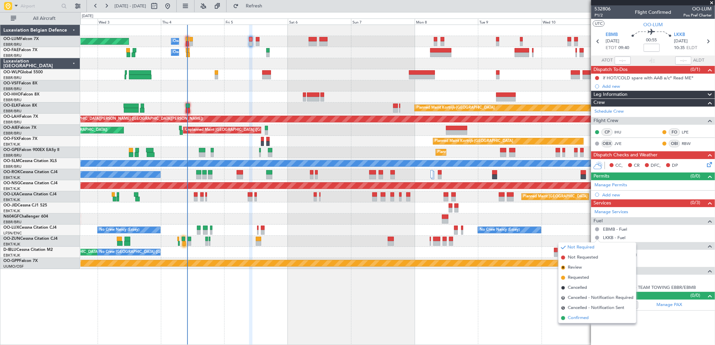
click at [575, 317] on span "Confirmed" at bounding box center [578, 318] width 21 height 7
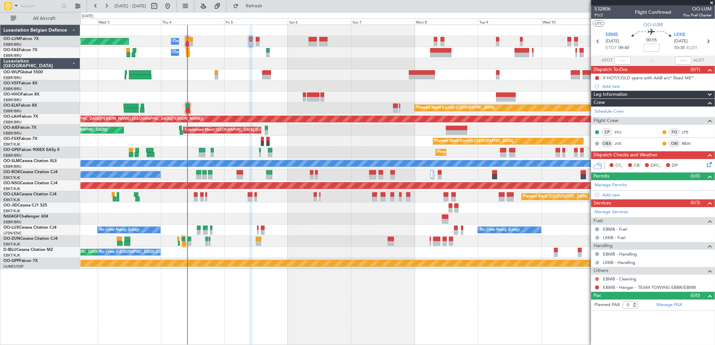
click at [596, 280] on button at bounding box center [597, 279] width 4 height 4
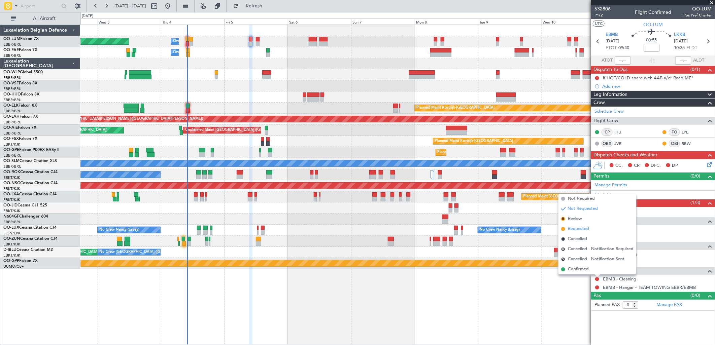
click at [576, 229] on span "Requested" at bounding box center [578, 229] width 21 height 7
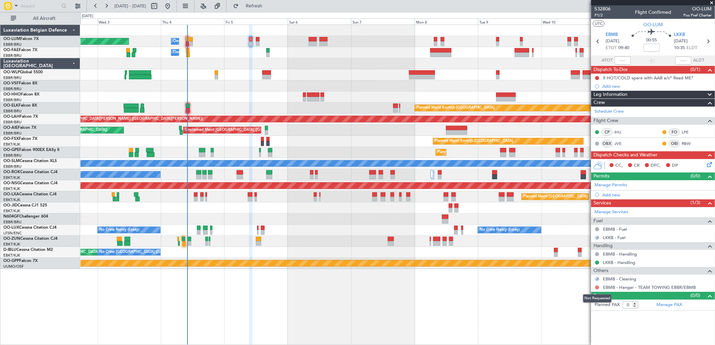
click at [596, 288] on button at bounding box center [597, 288] width 4 height 4
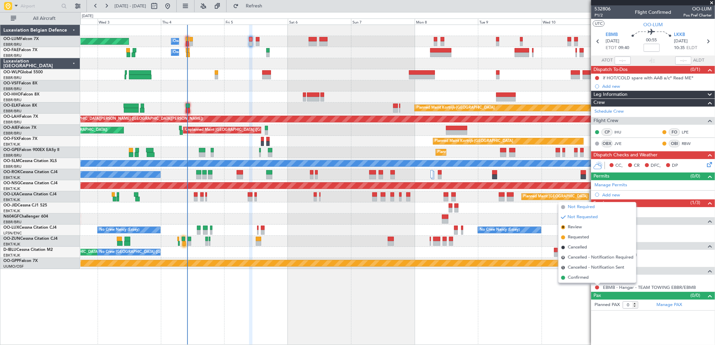
click at [576, 204] on span "Not Required" at bounding box center [581, 207] width 27 height 7
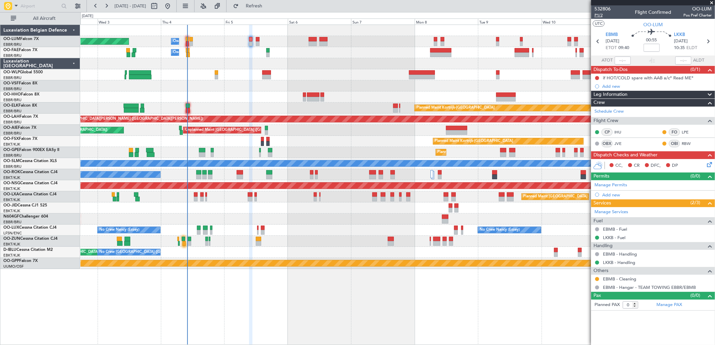
click at [600, 15] on span "P1/2" at bounding box center [602, 15] width 16 height 6
click at [264, 5] on span "Refresh" at bounding box center [254, 6] width 28 height 5
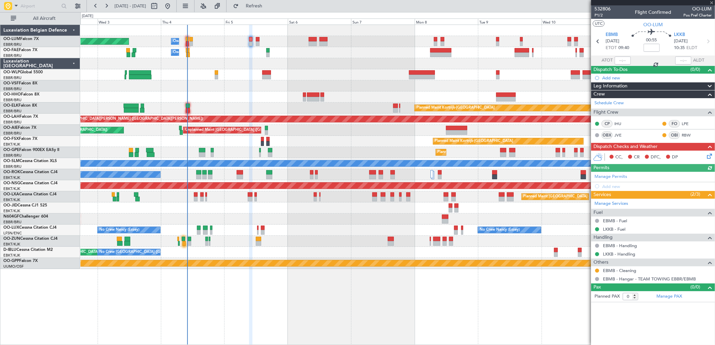
click at [703, 156] on div "CC, CR DFC, DP" at bounding box center [655, 157] width 99 height 10
click at [705, 156] on icon at bounding box center [707, 154] width 5 height 5
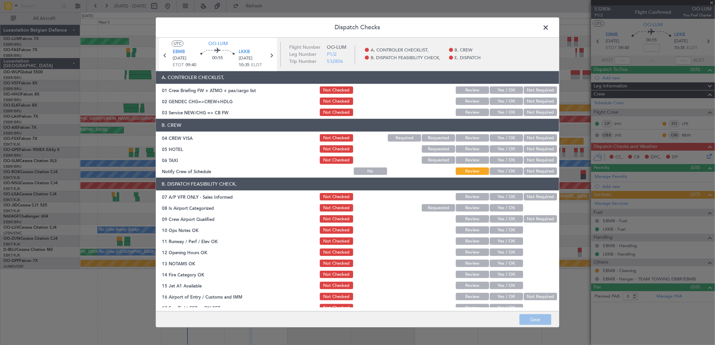
click at [534, 99] on button "Not Required" at bounding box center [539, 101] width 33 height 7
click at [501, 113] on button "Yes / OK" at bounding box center [505, 112] width 33 height 7
click at [524, 139] on button "Not Required" at bounding box center [539, 138] width 33 height 7
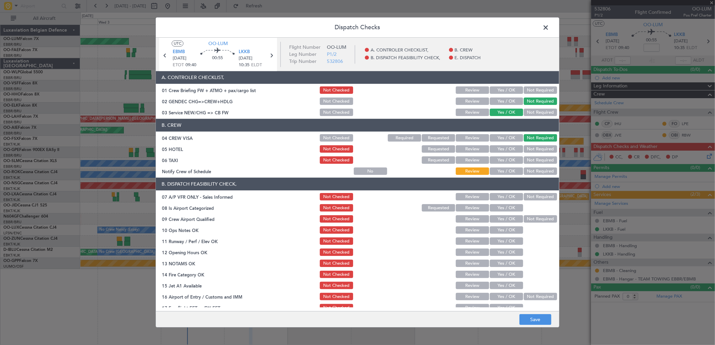
click at [528, 153] on div "Not Required" at bounding box center [539, 149] width 34 height 9
click at [526, 148] on button "Not Required" at bounding box center [539, 149] width 33 height 7
click at [527, 163] on button "Not Required" at bounding box center [539, 160] width 33 height 7
click at [506, 172] on button "Yes / OK" at bounding box center [505, 171] width 33 height 7
click at [535, 200] on button "Not Required" at bounding box center [539, 196] width 33 height 7
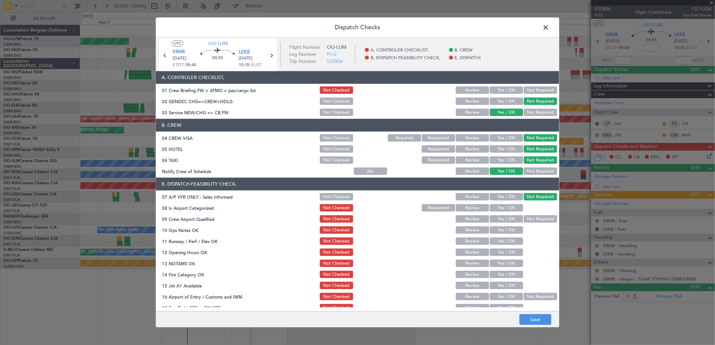
click at [243, 54] on span "LKKB" at bounding box center [244, 52] width 11 height 7
click at [496, 207] on button "Yes / OK" at bounding box center [505, 208] width 33 height 7
click at [499, 219] on button "Yes / OK" at bounding box center [505, 219] width 33 height 7
click at [496, 231] on button "Yes / OK" at bounding box center [505, 230] width 33 height 7
click at [490, 244] on button "Yes / OK" at bounding box center [505, 241] width 33 height 7
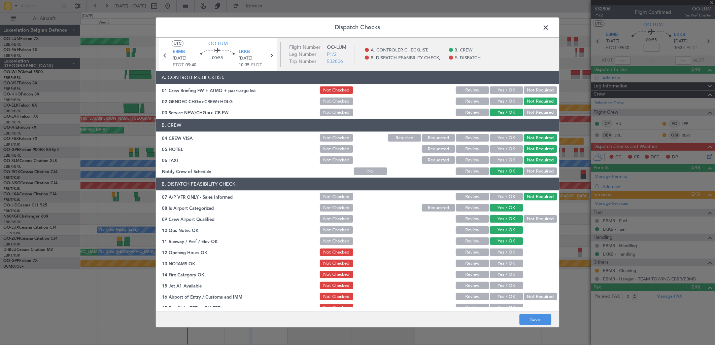
click at [496, 252] on button "Yes / OK" at bounding box center [505, 252] width 33 height 7
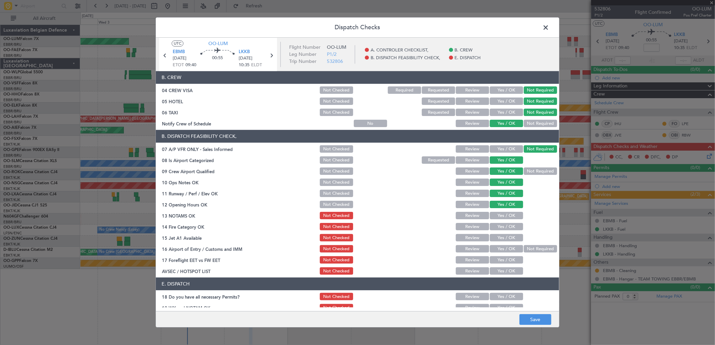
scroll to position [76, 0]
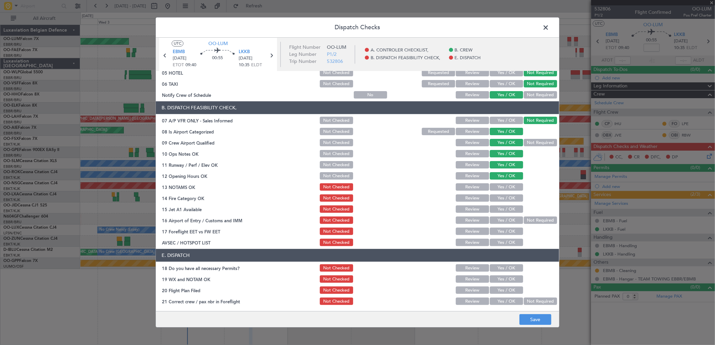
click at [502, 190] on button "Yes / OK" at bounding box center [505, 187] width 33 height 7
click at [500, 198] on button "Yes / OK" at bounding box center [505, 198] width 33 height 7
click at [500, 207] on button "Yes / OK" at bounding box center [505, 209] width 33 height 7
click at [500, 217] on button "Yes / OK" at bounding box center [505, 220] width 33 height 7
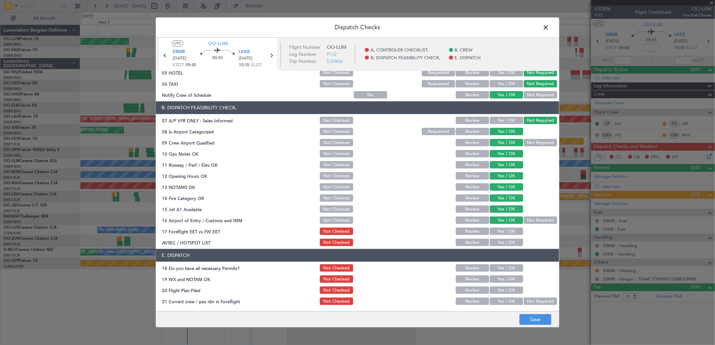
click at [507, 242] on button "Yes / OK" at bounding box center [505, 242] width 33 height 7
click at [502, 225] on section "B. DISPATCH FEASIBILITY CHECK, 07 A/P VFR ONLY - Sales Informed Not Checked Rev…" at bounding box center [357, 175] width 403 height 146
click at [506, 234] on button "Yes / OK" at bounding box center [505, 231] width 33 height 7
click at [500, 269] on button "Yes / OK" at bounding box center [505, 268] width 33 height 7
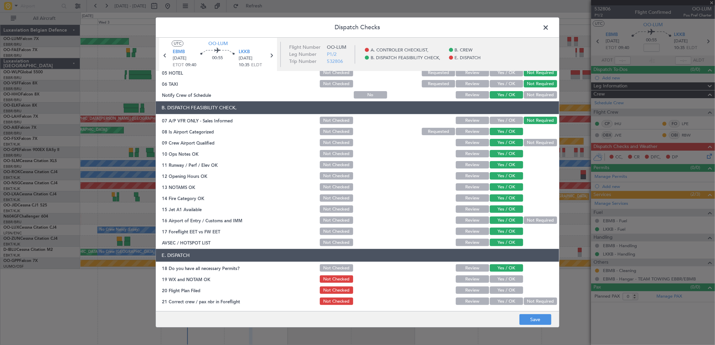
click at [502, 280] on button "Yes / OK" at bounding box center [505, 279] width 33 height 7
click at [503, 284] on section "E. DISPATCH 18 Do you have all necessary Permits? Not Checked Review Yes / OK 1…" at bounding box center [357, 277] width 403 height 57
click at [509, 293] on button "Yes / OK" at bounding box center [505, 290] width 33 height 7
click at [510, 300] on button "Yes / OK" at bounding box center [505, 301] width 33 height 7
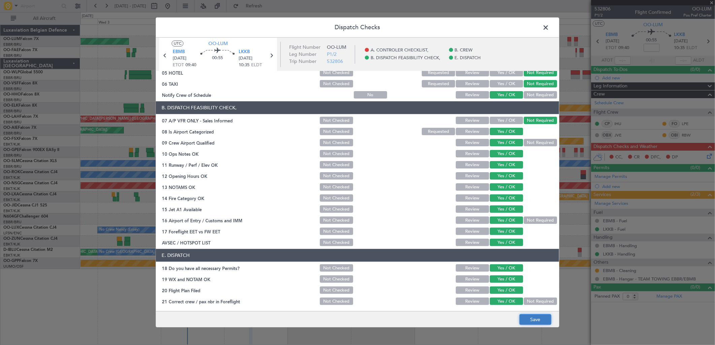
click at [538, 317] on button "Save" at bounding box center [535, 320] width 32 height 11
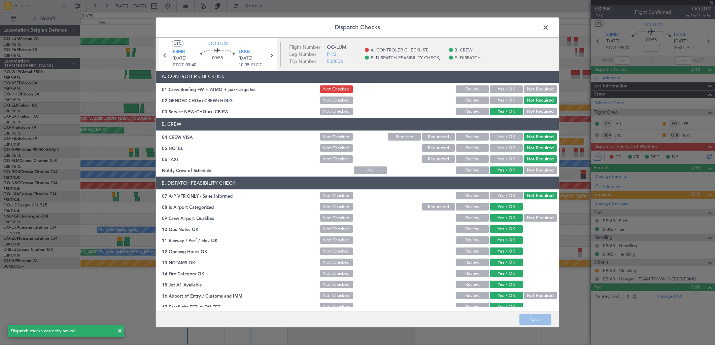
scroll to position [0, 0]
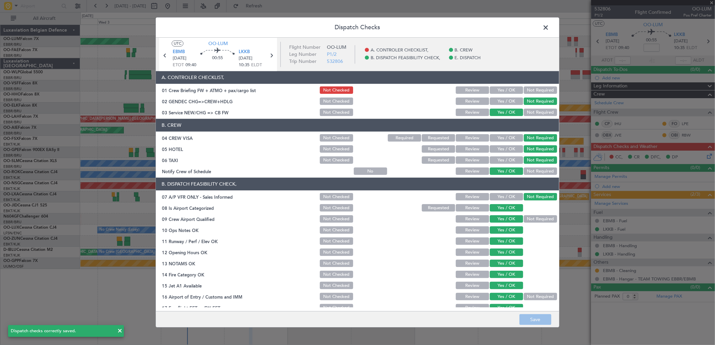
click at [549, 30] on span at bounding box center [549, 29] width 0 height 13
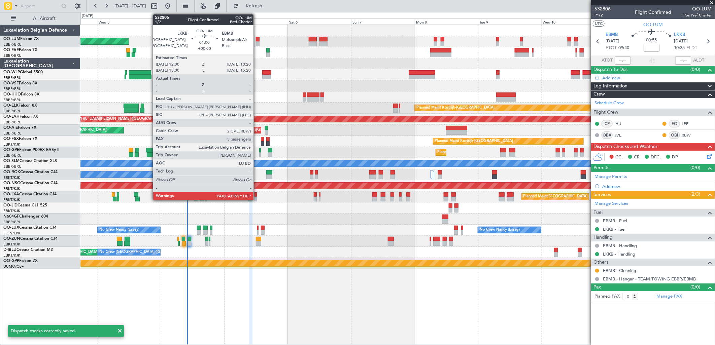
click at [257, 41] on div at bounding box center [258, 39] width 4 height 5
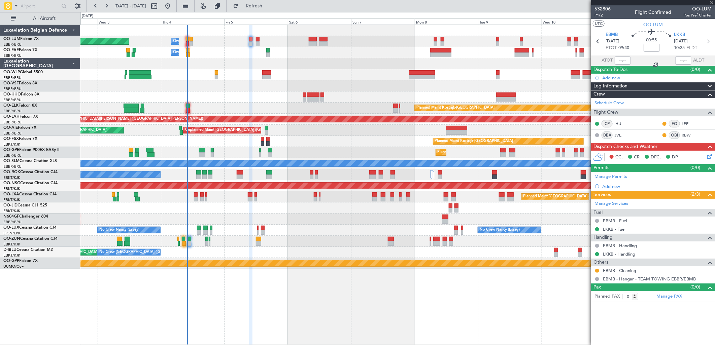
type input "3"
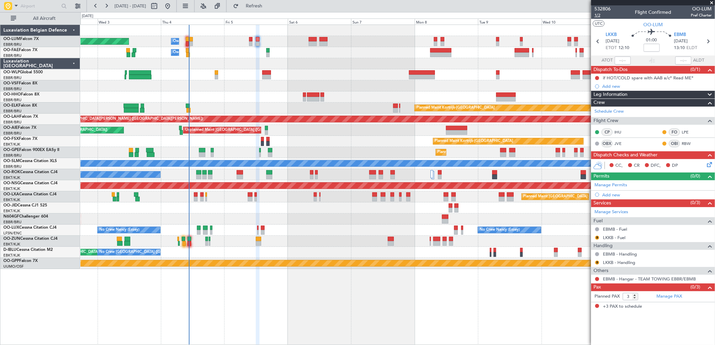
click at [599, 15] on span "1/2" at bounding box center [602, 15] width 16 height 6
click at [268, 5] on span "Refresh" at bounding box center [254, 6] width 28 height 5
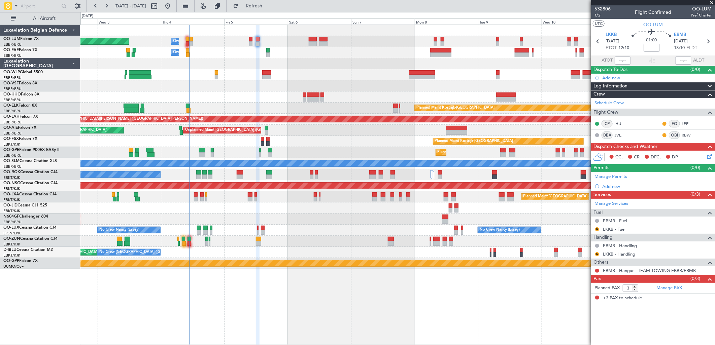
click at [706, 154] on icon at bounding box center [707, 154] width 5 height 5
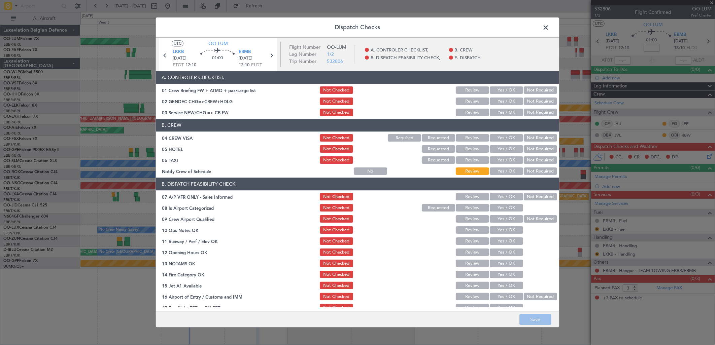
click at [527, 100] on button "Not Required" at bounding box center [539, 101] width 33 height 7
click at [489, 115] on button "Yes / OK" at bounding box center [505, 112] width 33 height 7
click at [524, 139] on button "Not Required" at bounding box center [539, 138] width 33 height 7
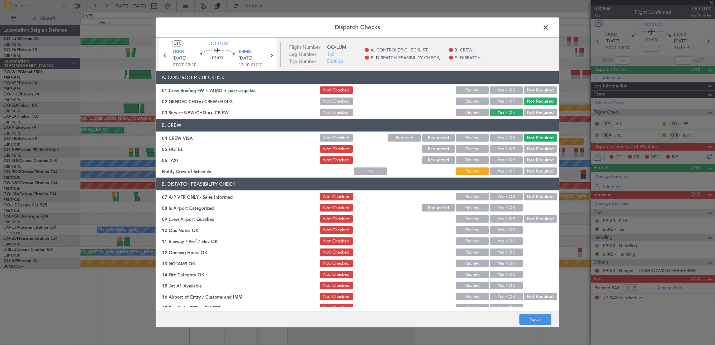
click at [526, 153] on div "Not Required" at bounding box center [539, 149] width 34 height 9
drag, startPoint x: 526, startPoint y: 151, endPoint x: 531, endPoint y: 162, distance: 11.8
click at [527, 151] on button "Not Required" at bounding box center [539, 149] width 33 height 7
click at [530, 164] on section "B. CREW 04 CREW VISA Not Checked Required Requested Review Yes / OK Not Require…" at bounding box center [357, 147] width 403 height 57
click at [530, 163] on button "Not Required" at bounding box center [539, 160] width 33 height 7
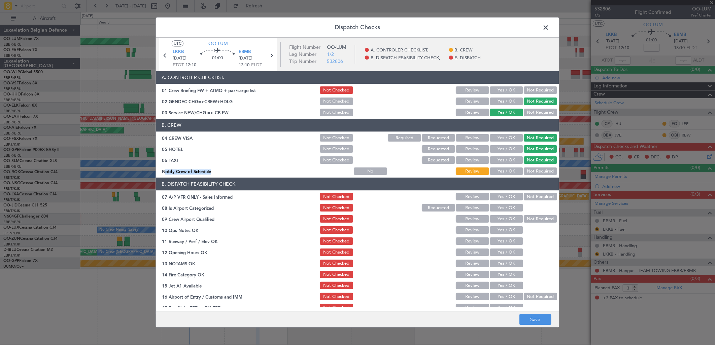
click at [509, 167] on div "Yes / OK" at bounding box center [505, 171] width 34 height 9
click at [507, 170] on button "Yes / OK" at bounding box center [505, 171] width 33 height 7
drag, startPoint x: 527, startPoint y: 193, endPoint x: 505, endPoint y: 207, distance: 26.1
click at [527, 196] on button "Not Required" at bounding box center [539, 196] width 33 height 7
click at [502, 209] on button "Yes / OK" at bounding box center [505, 208] width 33 height 7
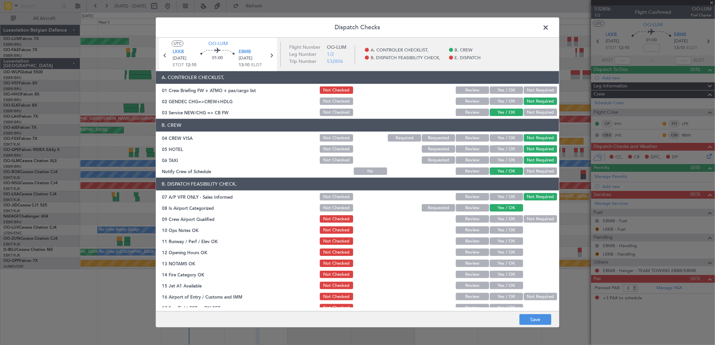
click at [502, 217] on button "Yes / OK" at bounding box center [505, 219] width 33 height 7
drag, startPoint x: 502, startPoint y: 226, endPoint x: 502, endPoint y: 234, distance: 8.1
click at [501, 227] on button "Yes / OK" at bounding box center [505, 230] width 33 height 7
click at [502, 236] on section "B. DISPATCH FEASIBILITY CHECK, 07 A/P VFR ONLY - Sales Informed Not Checked Rev…" at bounding box center [357, 251] width 403 height 146
drag, startPoint x: 502, startPoint y: 236, endPoint x: 503, endPoint y: 244, distance: 7.8
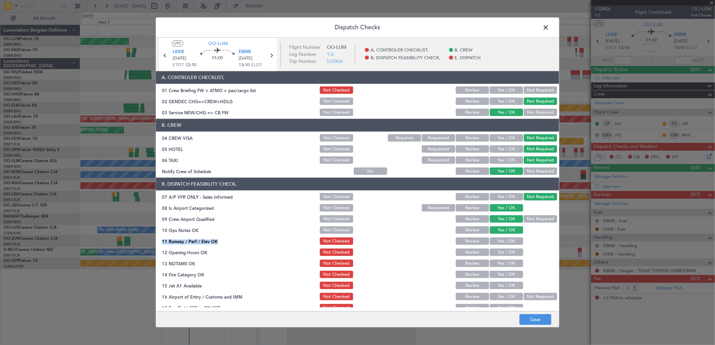
click at [503, 244] on button "Yes / OK" at bounding box center [505, 241] width 33 height 7
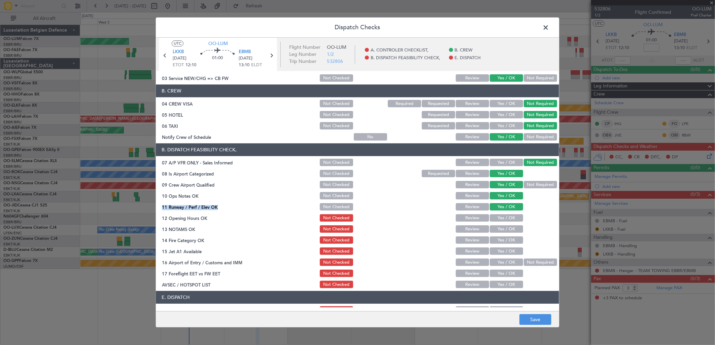
scroll to position [75, 0]
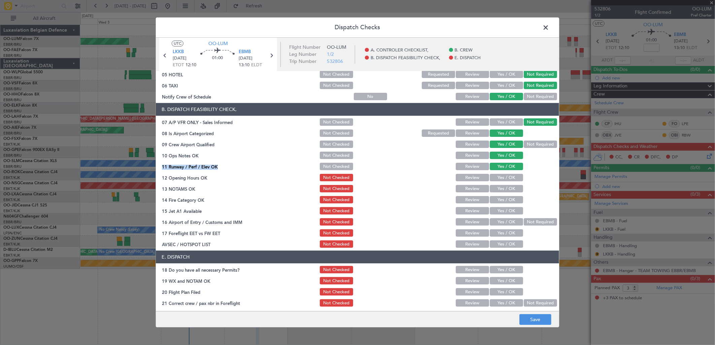
click at [499, 176] on button "Yes / OK" at bounding box center [505, 177] width 33 height 7
click at [500, 189] on button "Yes / OK" at bounding box center [505, 188] width 33 height 7
click at [503, 207] on div "Yes / OK" at bounding box center [505, 211] width 34 height 9
click at [502, 199] on button "Yes / OK" at bounding box center [505, 199] width 33 height 7
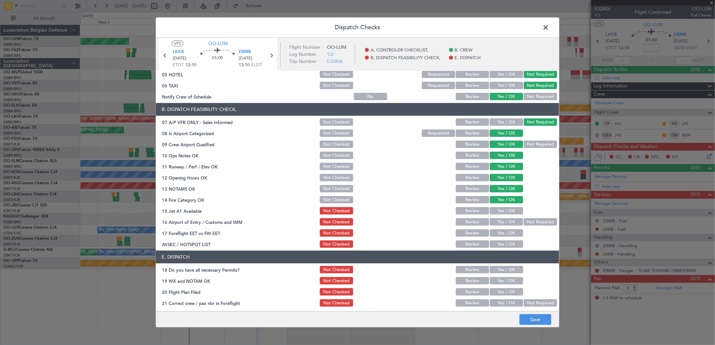
click at [502, 209] on button "Yes / OK" at bounding box center [505, 211] width 33 height 7
click at [501, 224] on button "Yes / OK" at bounding box center [505, 222] width 33 height 7
click at [500, 238] on div "Yes / OK" at bounding box center [505, 233] width 34 height 9
click at [502, 232] on button "Yes / OK" at bounding box center [505, 233] width 33 height 7
click at [503, 240] on div "Yes / OK" at bounding box center [505, 244] width 34 height 9
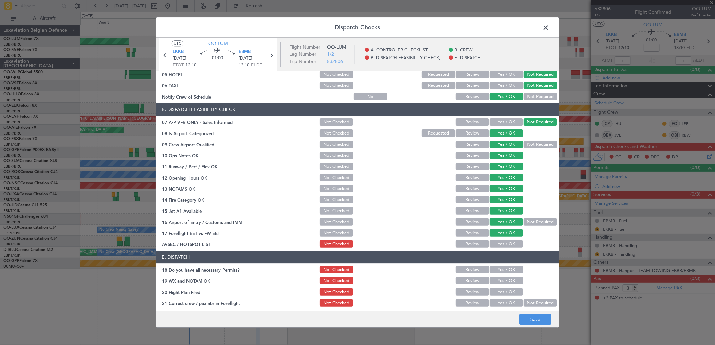
click at [505, 244] on button "Yes / OK" at bounding box center [505, 244] width 33 height 7
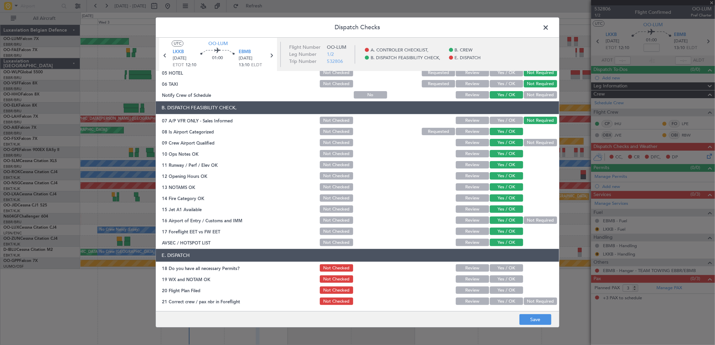
click at [507, 267] on button "Yes / OK" at bounding box center [505, 268] width 33 height 7
click at [506, 276] on button "Yes / OK" at bounding box center [505, 279] width 33 height 7
click at [506, 288] on button "Yes / OK" at bounding box center [505, 290] width 33 height 7
click at [508, 303] on button "Yes / OK" at bounding box center [505, 301] width 33 height 7
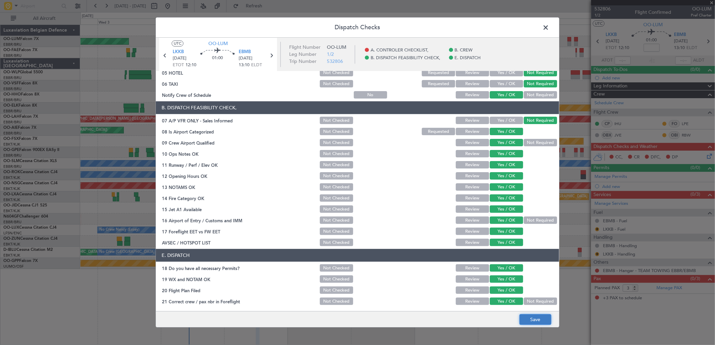
click at [533, 316] on button "Save" at bounding box center [535, 320] width 32 height 11
click at [549, 26] on span at bounding box center [549, 29] width 0 height 13
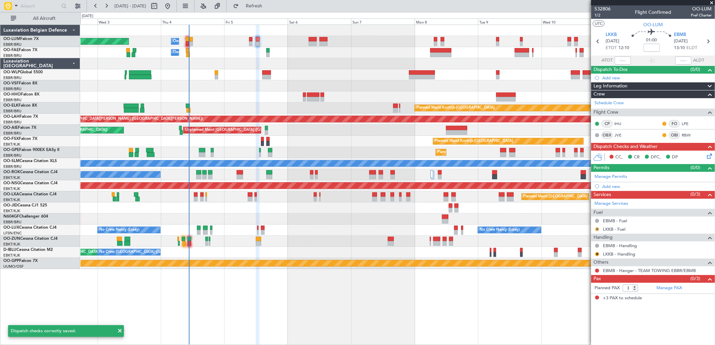
click at [596, 228] on button "R" at bounding box center [597, 229] width 4 height 4
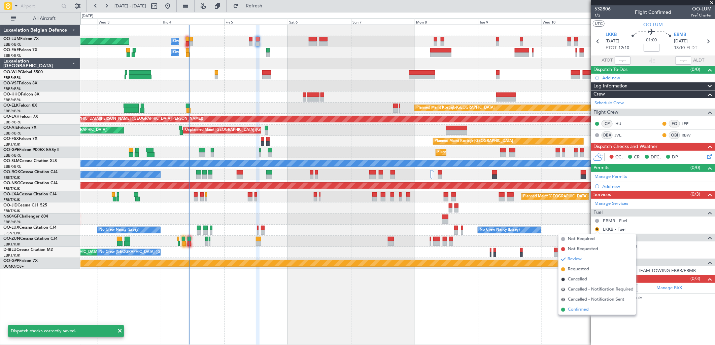
click at [583, 310] on span "Confirmed" at bounding box center [578, 309] width 21 height 7
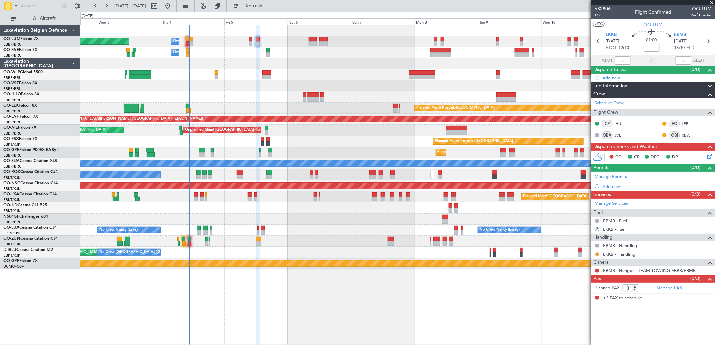
click at [597, 255] on button "R" at bounding box center [597, 254] width 4 height 4
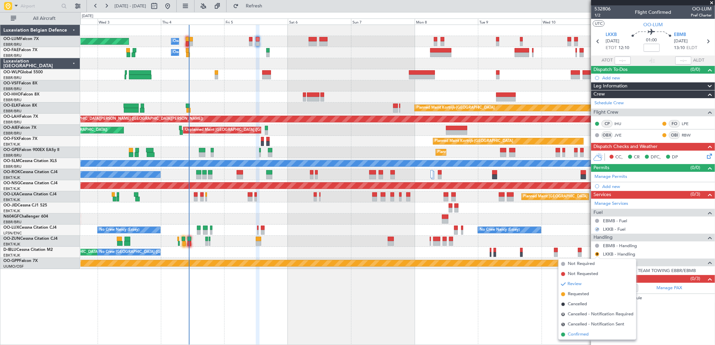
click at [575, 332] on span "Confirmed" at bounding box center [578, 334] width 21 height 7
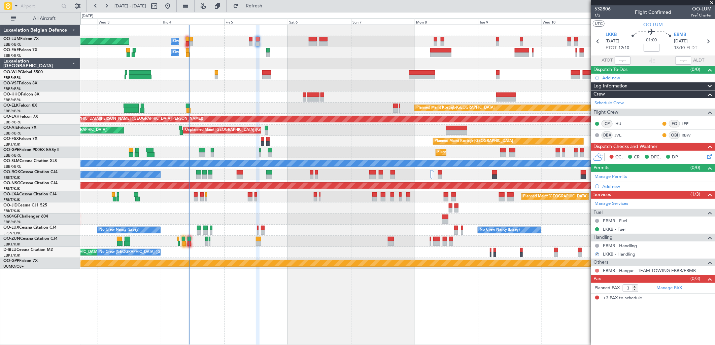
click at [595, 272] on button at bounding box center [597, 271] width 4 height 4
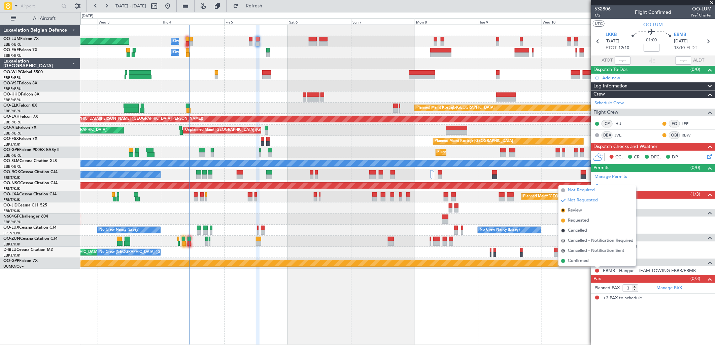
click at [579, 193] on span "Not Required" at bounding box center [581, 190] width 27 height 7
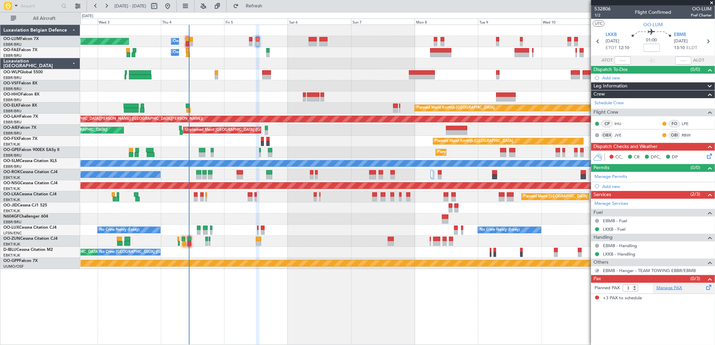
click at [670, 290] on link "Manage PAX" at bounding box center [669, 288] width 26 height 7
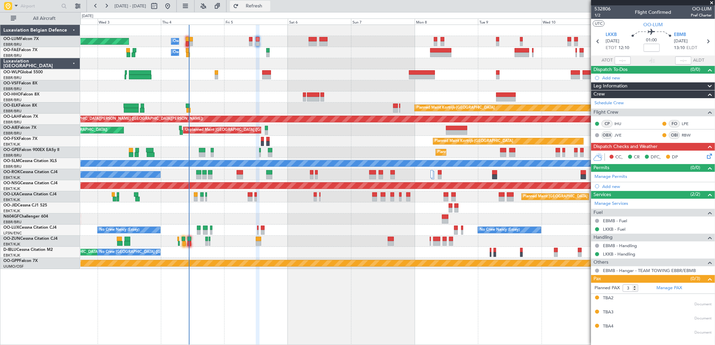
click at [268, 5] on span "Refresh" at bounding box center [254, 6] width 28 height 5
click at [710, 157] on icon at bounding box center [707, 154] width 5 height 5
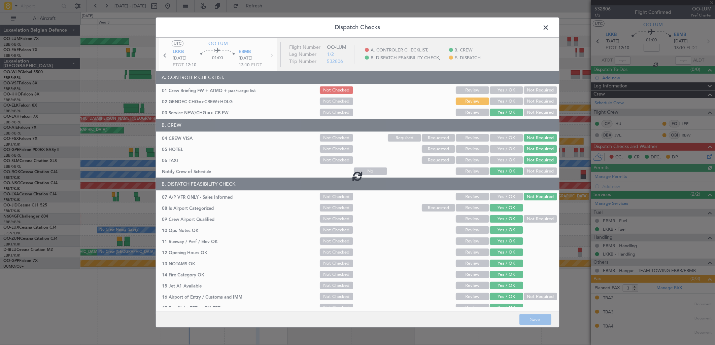
click at [534, 102] on div at bounding box center [357, 176] width 403 height 276
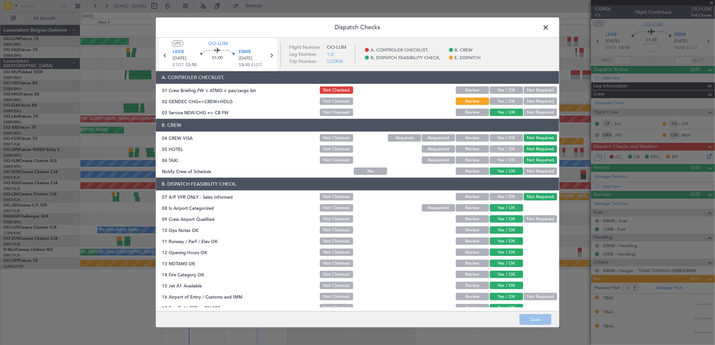
click at [534, 100] on button "Not Required" at bounding box center [539, 101] width 33 height 7
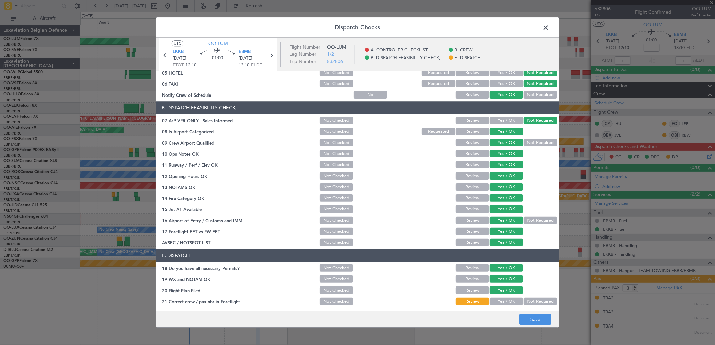
click at [502, 302] on button "Yes / OK" at bounding box center [505, 301] width 33 height 7
click at [528, 317] on button "Save" at bounding box center [535, 320] width 32 height 11
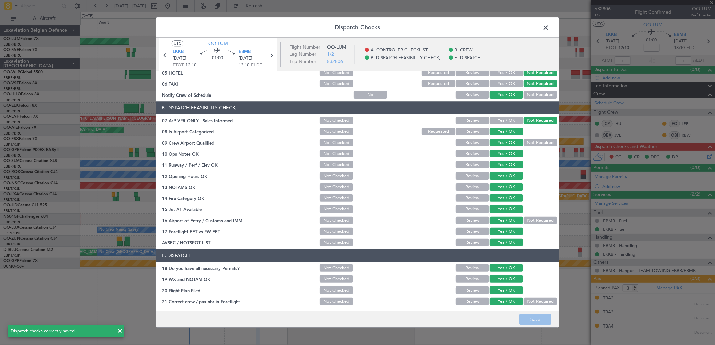
click at [549, 26] on span at bounding box center [549, 29] width 0 height 13
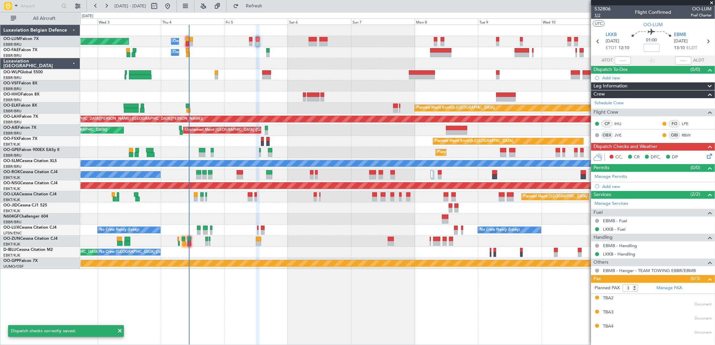
click at [596, 17] on span "1/2" at bounding box center [602, 15] width 16 height 6
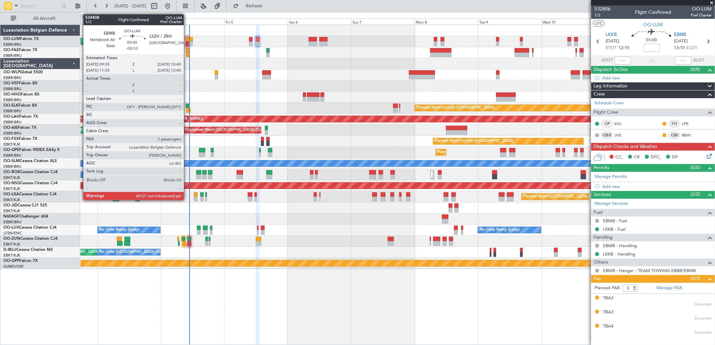
click at [187, 41] on div at bounding box center [187, 43] width 3 height 5
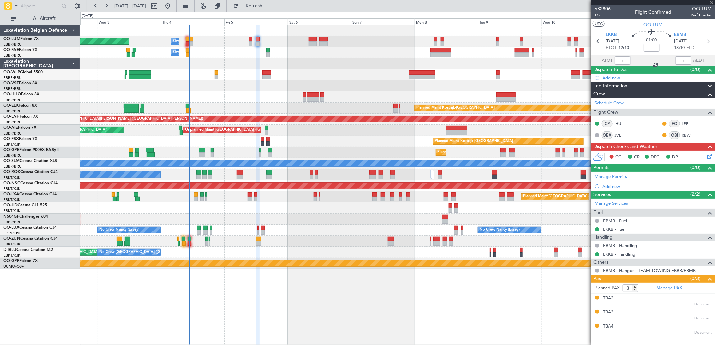
type input "-00:10"
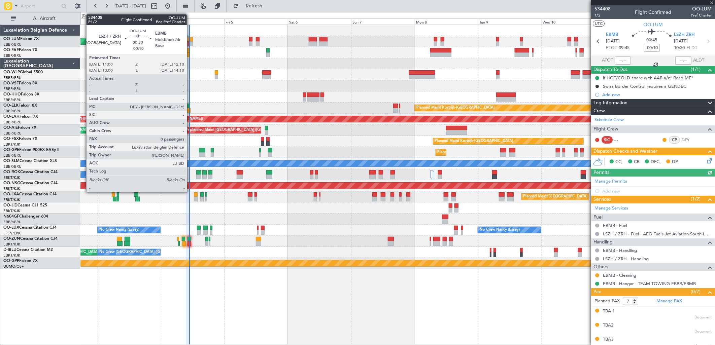
click at [190, 43] on div at bounding box center [190, 43] width 3 height 5
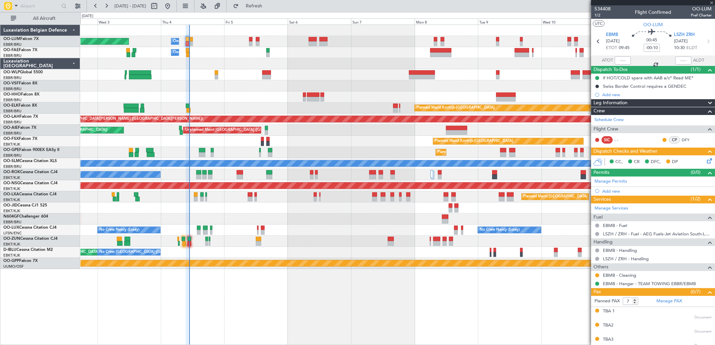
type input "0"
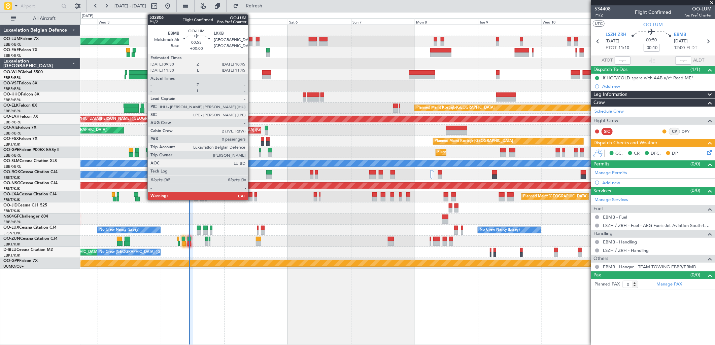
click at [251, 41] on div at bounding box center [250, 39] width 3 height 5
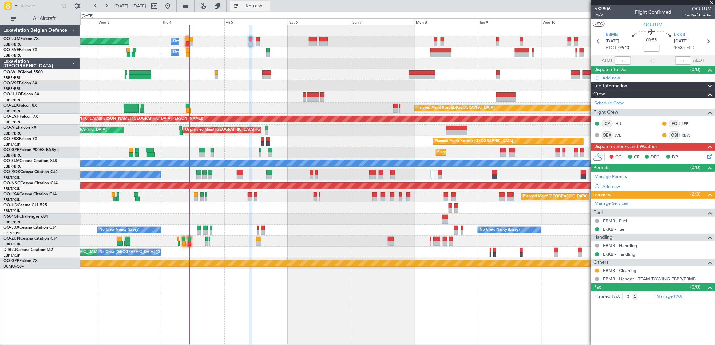
click at [270, 9] on button "Refresh" at bounding box center [250, 6] width 40 height 11
click at [710, 157] on icon at bounding box center [707, 154] width 5 height 5
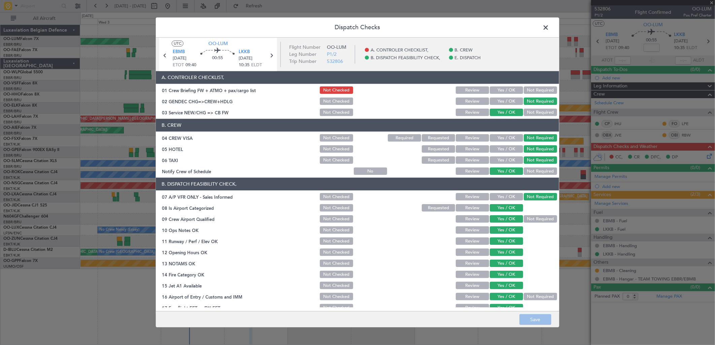
click at [503, 92] on button "Yes / OK" at bounding box center [505, 90] width 33 height 7
click at [530, 320] on button "Save" at bounding box center [535, 320] width 32 height 11
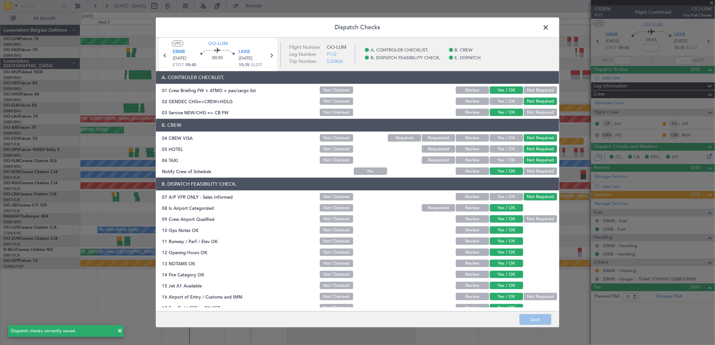
click at [271, 56] on icon at bounding box center [271, 55] width 9 height 9
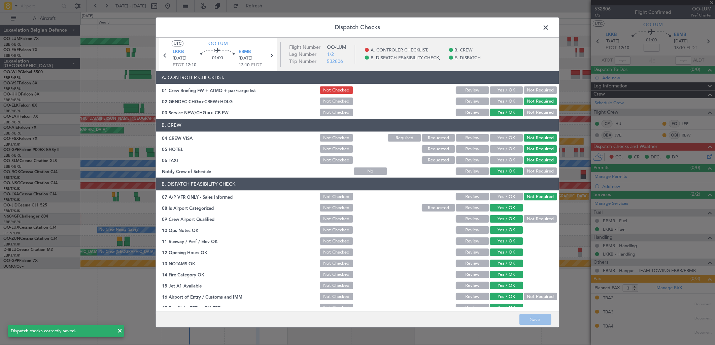
click at [509, 91] on button "Yes / OK" at bounding box center [505, 90] width 33 height 7
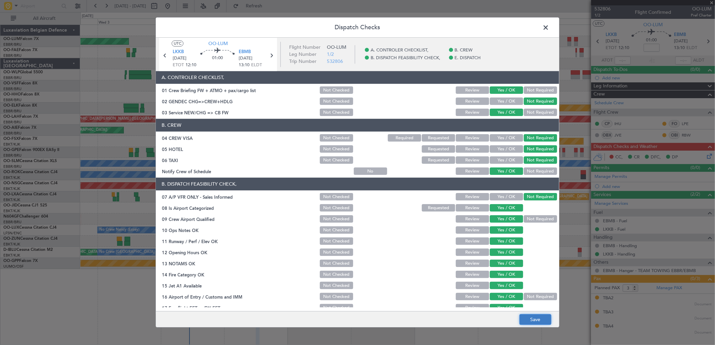
click at [534, 320] on button "Save" at bounding box center [535, 320] width 32 height 11
click at [549, 28] on span at bounding box center [549, 29] width 0 height 13
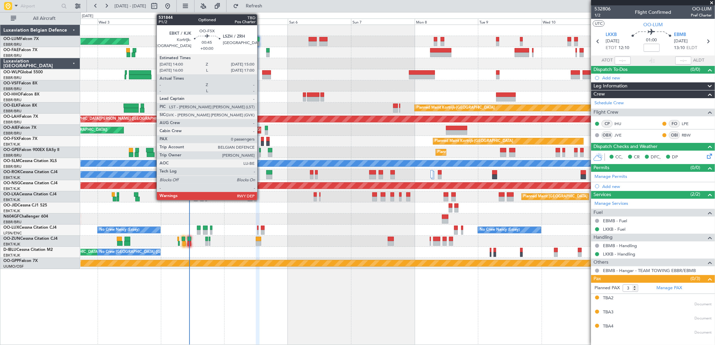
click at [264, 140] on div "Planned Maint Kortrijk-[GEOGRAPHIC_DATA]" at bounding box center [397, 141] width 634 height 11
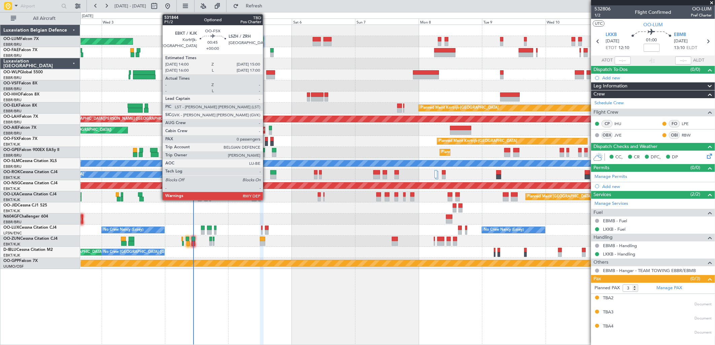
click at [266, 140] on div at bounding box center [266, 139] width 3 height 5
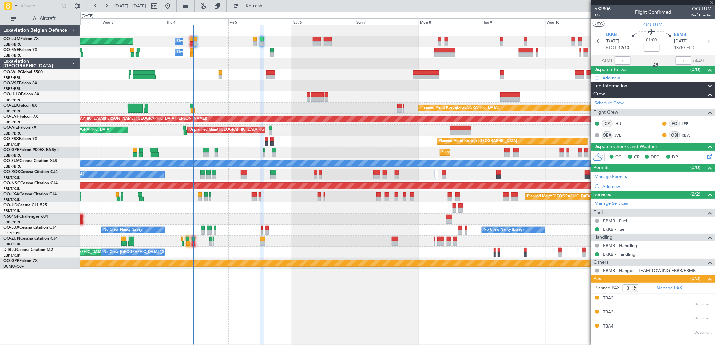
type input "0"
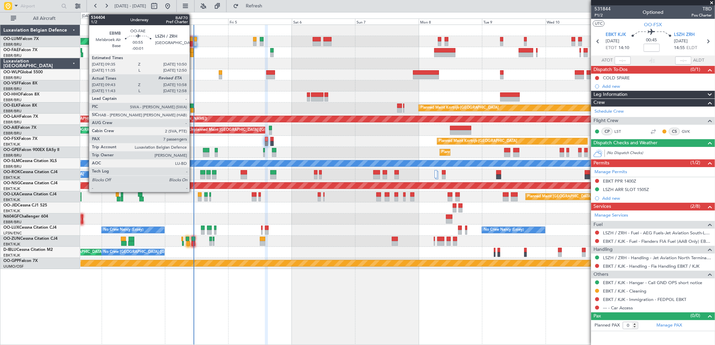
click at [193, 51] on div at bounding box center [191, 50] width 3 height 5
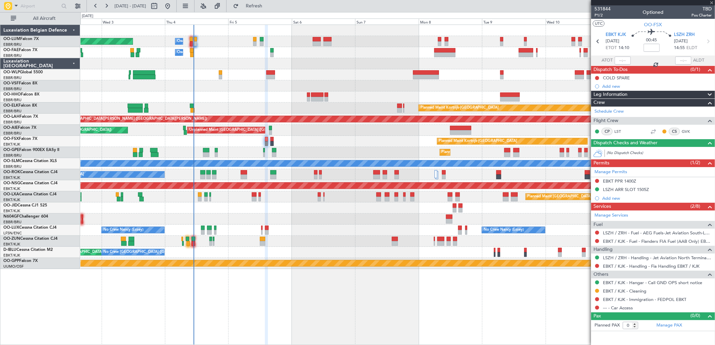
type input "-00:01"
type input "09:53"
type input "7"
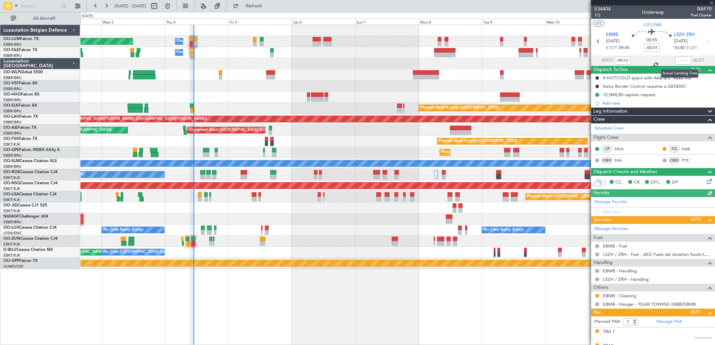
click at [679, 61] on div at bounding box center [683, 61] width 16 height 8
click at [679, 59] on input "text" at bounding box center [683, 61] width 16 height 8
type input "10:51"
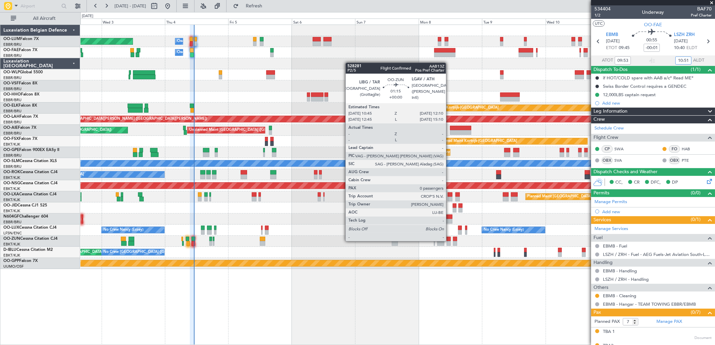
click at [449, 241] on div at bounding box center [448, 239] width 4 height 5
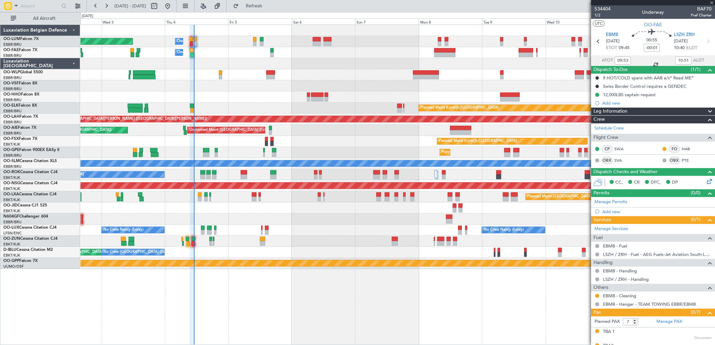
type input "0"
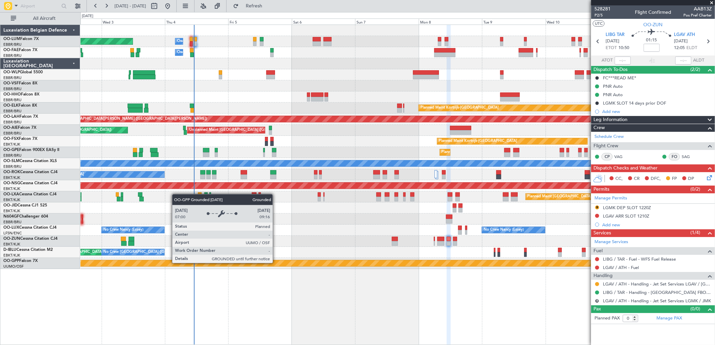
click at [273, 266] on div "Grounded [PERSON_NAME]" at bounding box center [397, 263] width 1900 height 6
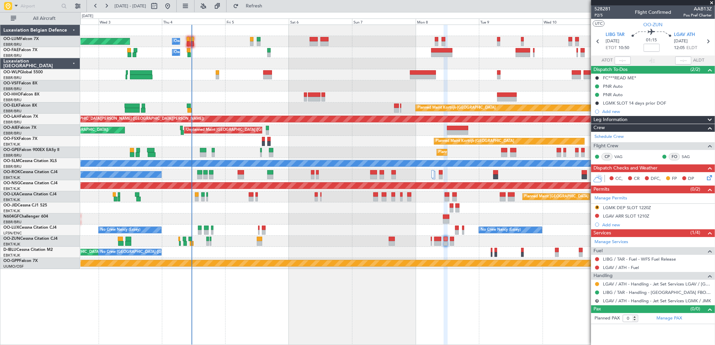
click at [564, 141] on div "Planned Maint Brussels (Brussels National) Owner Melsbroek Air Base Owner Melsb…" at bounding box center [397, 147] width 634 height 244
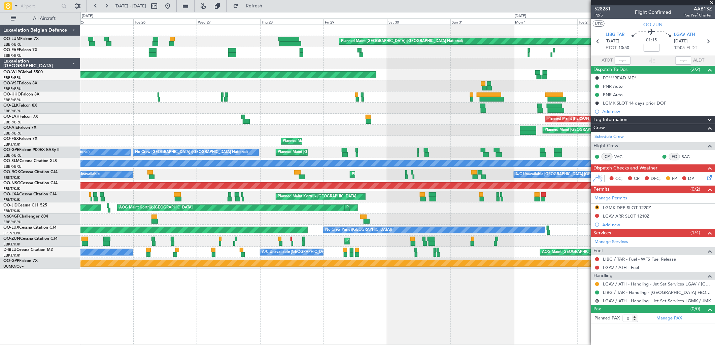
click at [671, 100] on fb-app "02 Sep 2025 - 12 Sep 2025 Refresh Quick Links All Aircraft Planned Maint Brusse…" at bounding box center [357, 175] width 715 height 340
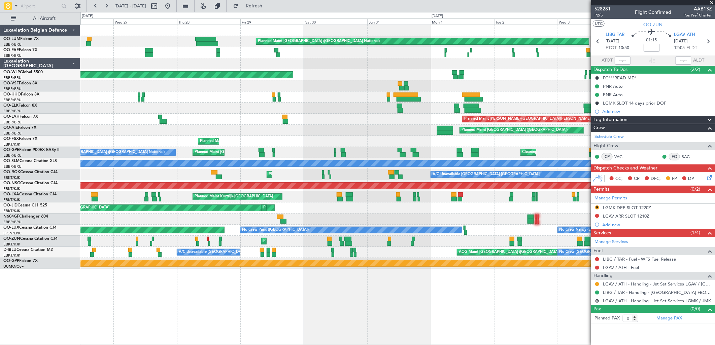
click at [305, 123] on div "Planned Maint Brussels (Brussels National) Owner Melsbroek Air Base Owner Melsb…" at bounding box center [397, 147] width 634 height 244
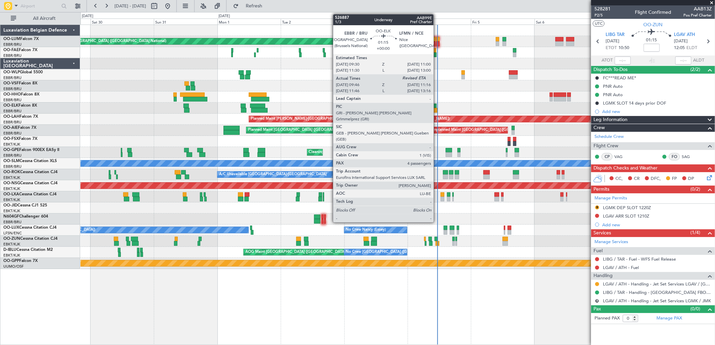
click at [437, 109] on div at bounding box center [435, 110] width 4 height 5
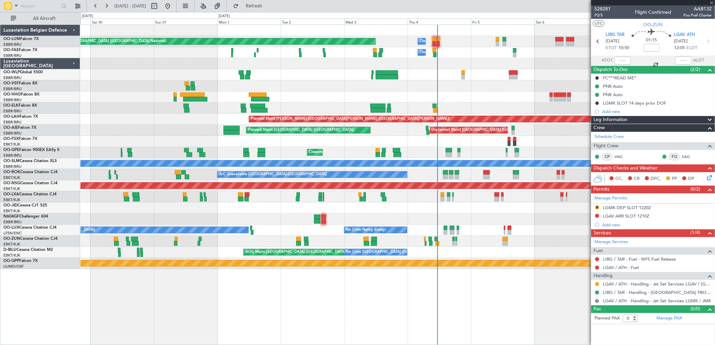
type input "09:56"
type input "4"
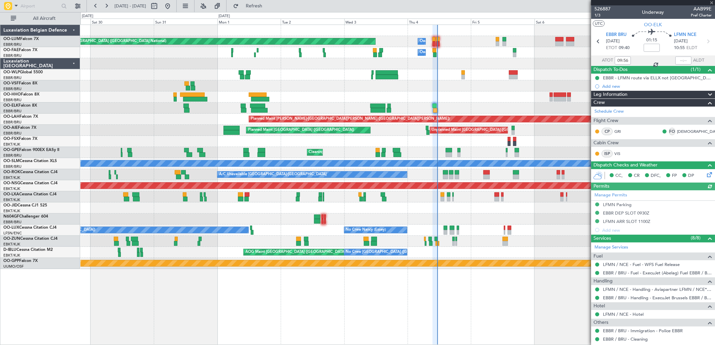
click at [675, 62] on div at bounding box center [683, 61] width 16 height 8
click at [680, 61] on input "text" at bounding box center [683, 61] width 16 height 8
type input "11:18"
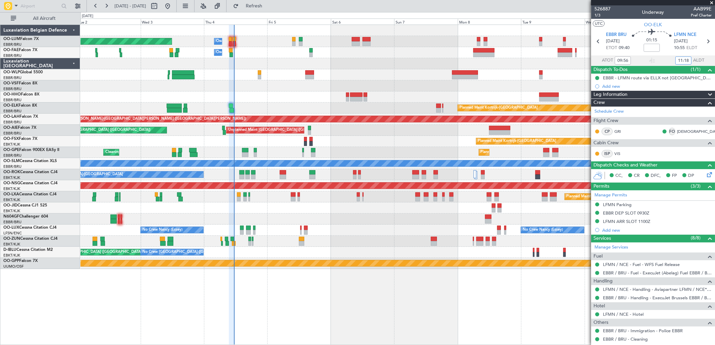
click at [251, 63] on div "Planned Maint Brussels (Brussels National) Owner Melsbroek Air Base Owner Melsb…" at bounding box center [397, 147] width 634 height 244
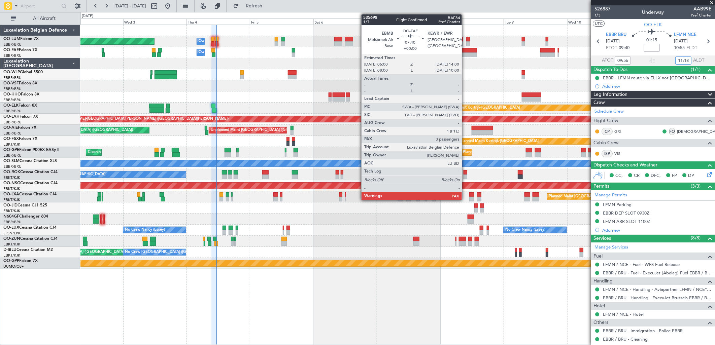
click at [465, 50] on div at bounding box center [465, 50] width 21 height 5
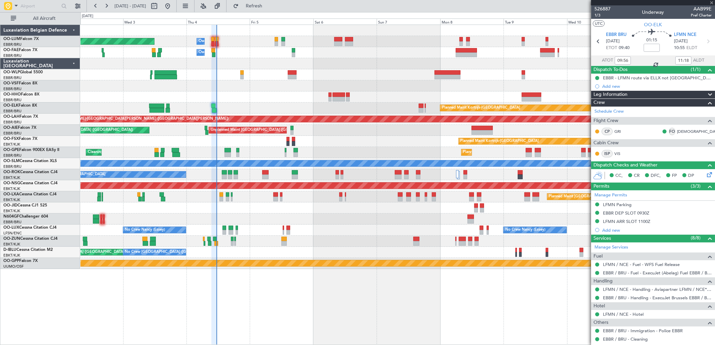
type input "3"
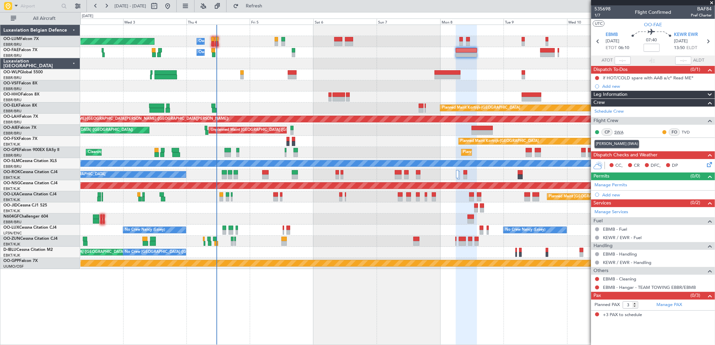
click at [618, 132] on link "SWA" at bounding box center [621, 132] width 15 height 6
click at [687, 131] on link "TVD" at bounding box center [688, 132] width 15 height 6
click at [624, 142] on link "PTE" at bounding box center [621, 144] width 15 height 6
click at [671, 305] on link "Manage PAX" at bounding box center [669, 305] width 26 height 7
click at [264, 8] on span "Refresh" at bounding box center [254, 6] width 28 height 5
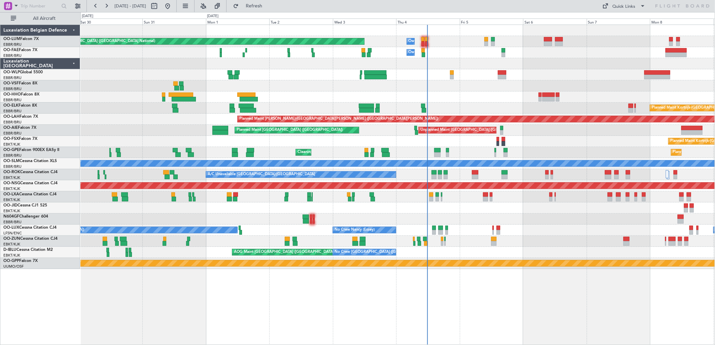
click at [545, 224] on div "Planned Maint [GEOGRAPHIC_DATA] ([GEOGRAPHIC_DATA] National) Owner [GEOGRAPHIC_…" at bounding box center [397, 147] width 634 height 244
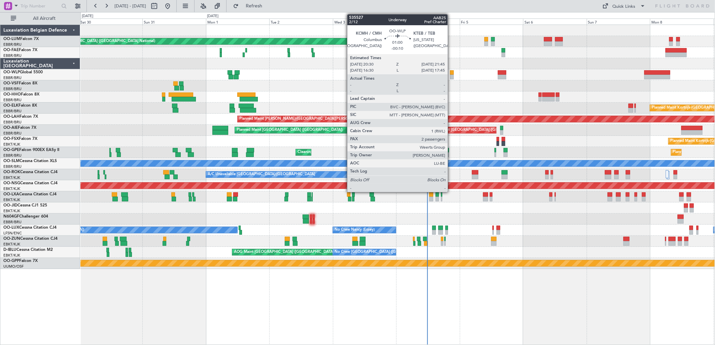
click at [451, 76] on div at bounding box center [451, 77] width 3 height 5
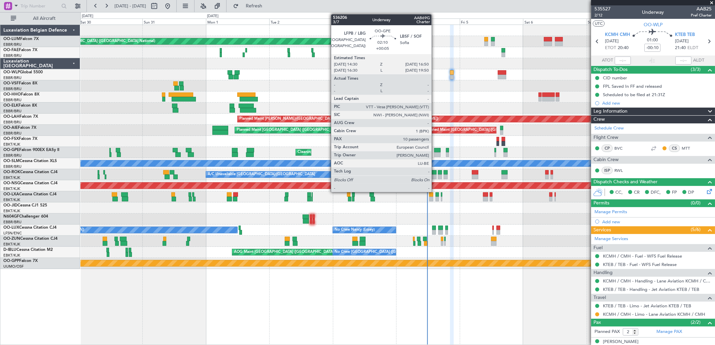
click at [435, 150] on div at bounding box center [437, 150] width 6 height 5
type input "+00:05"
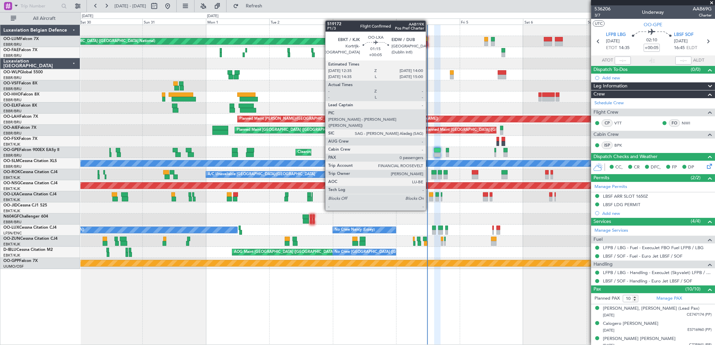
click at [429, 198] on div at bounding box center [431, 199] width 4 height 5
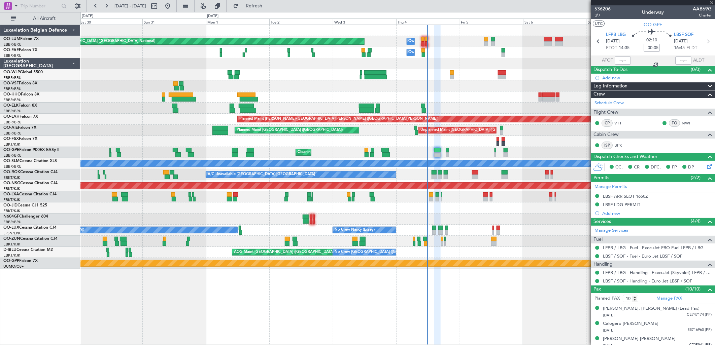
type input "0"
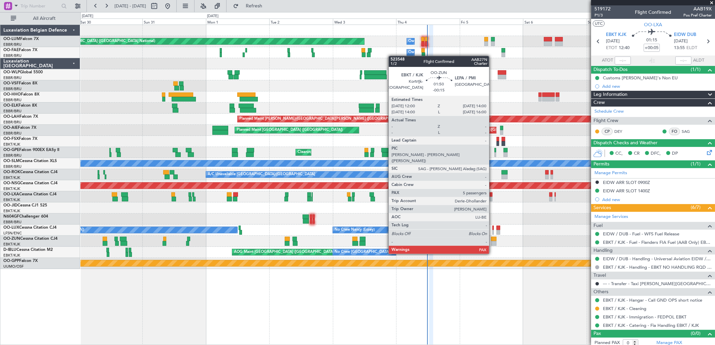
click at [492, 241] on div at bounding box center [493, 243] width 5 height 5
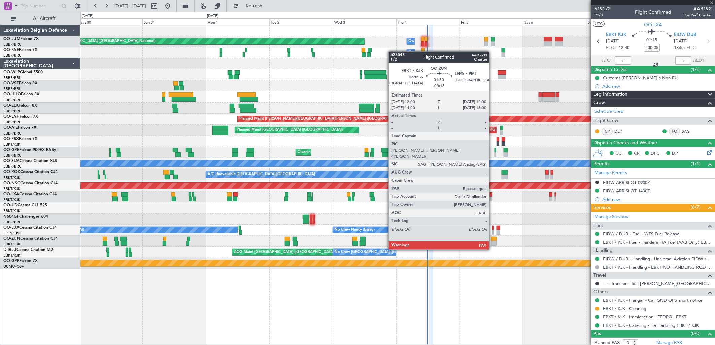
type input "-00:15"
type input "5"
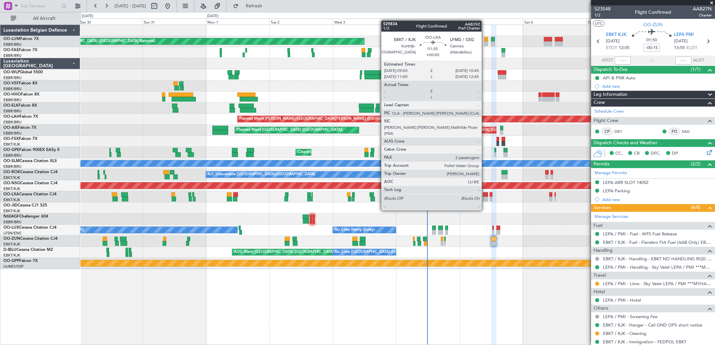
click at [485, 198] on div at bounding box center [485, 199] width 5 height 5
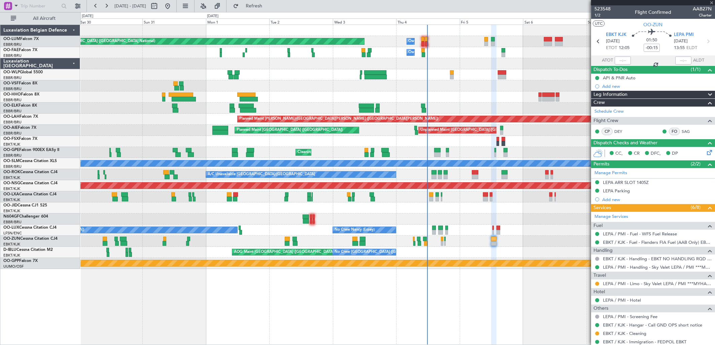
type input "2"
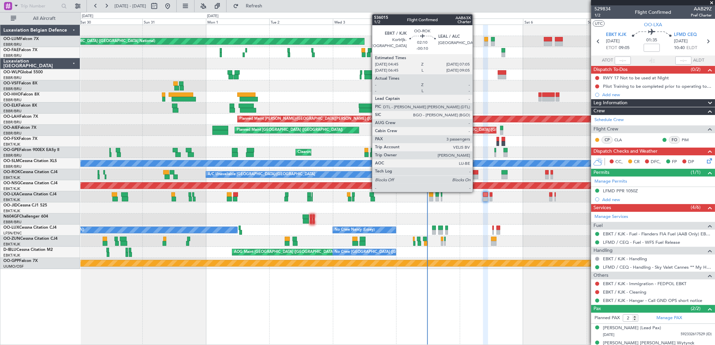
click at [476, 174] on div at bounding box center [475, 172] width 6 height 5
type input "-00:10"
type input "3"
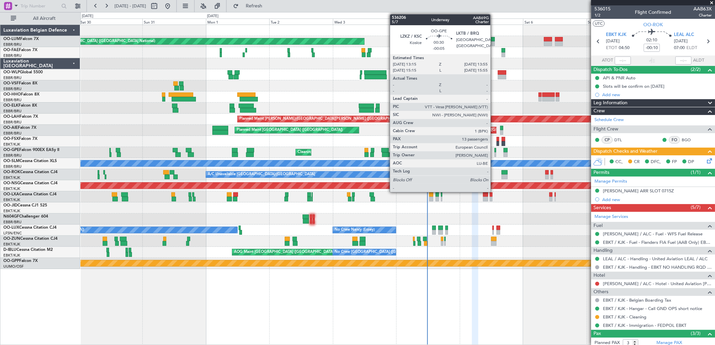
click at [494, 152] on div at bounding box center [495, 154] width 2 height 5
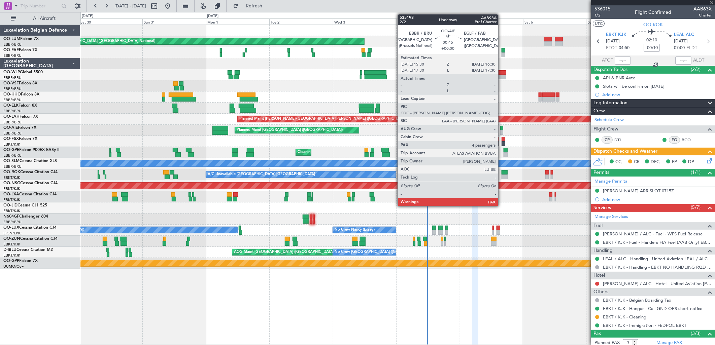
type input "-00:05"
type input "13"
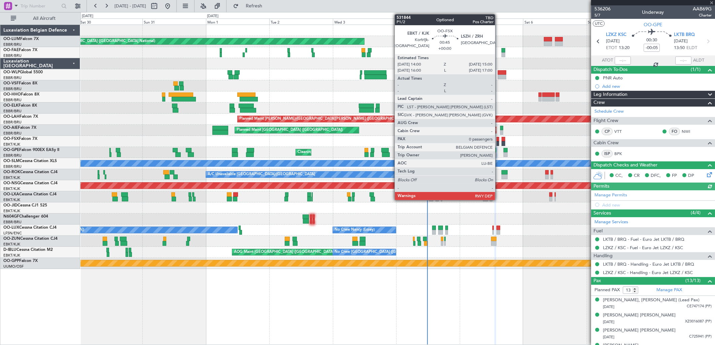
click at [498, 139] on div at bounding box center [497, 139] width 3 height 5
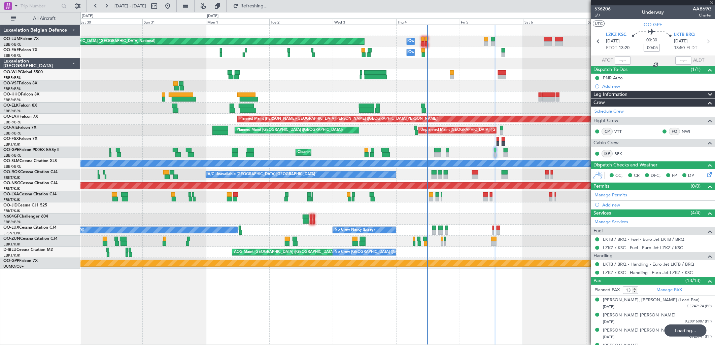
type input "0"
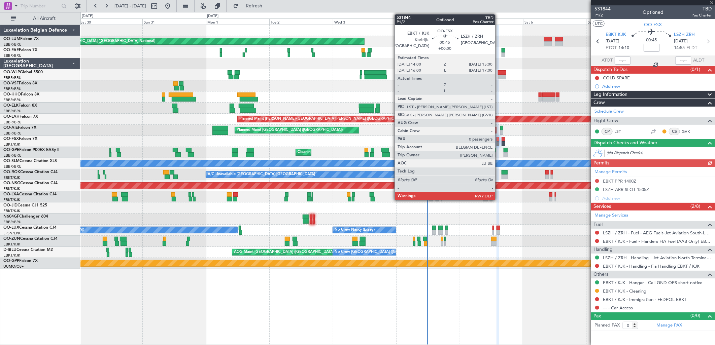
type input "-00:05"
type input "13"
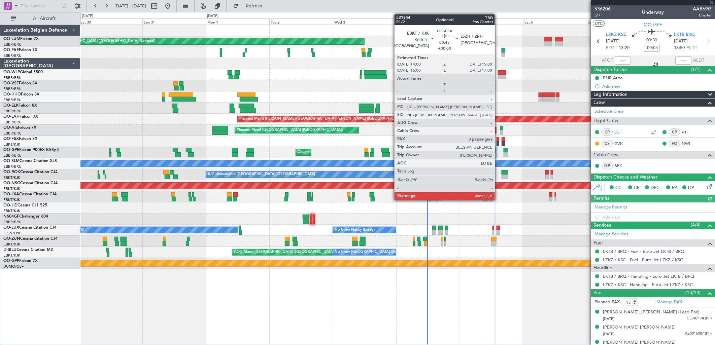
click at [498, 142] on div at bounding box center [497, 143] width 3 height 5
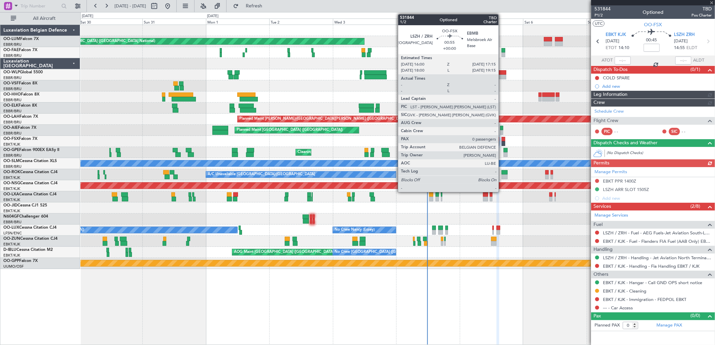
click at [502, 142] on div at bounding box center [502, 143] width 3 height 5
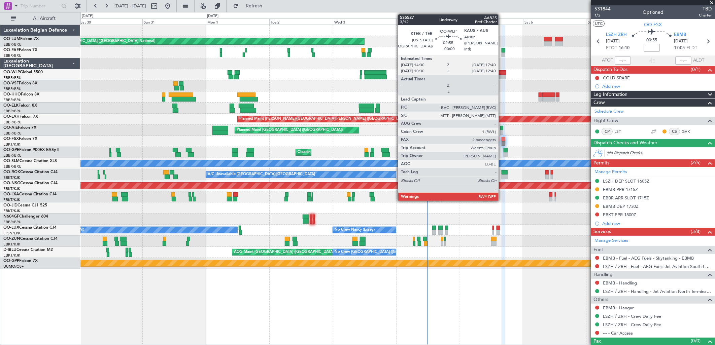
click at [502, 72] on div at bounding box center [502, 72] width 8 height 5
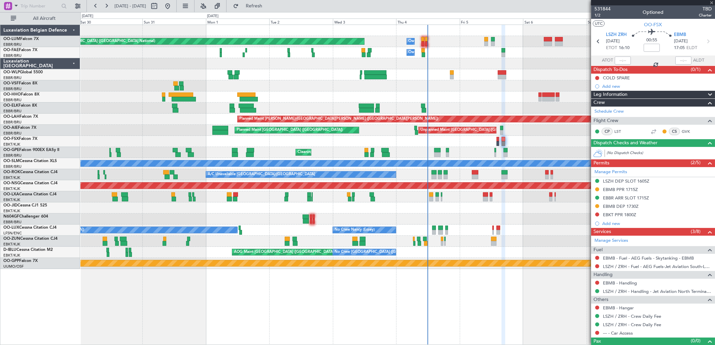
type input "2"
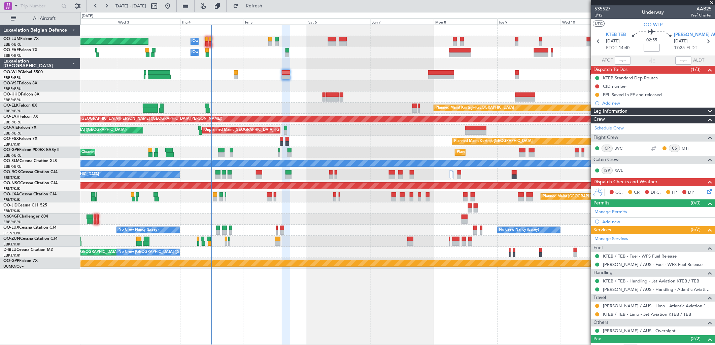
click at [331, 143] on div "Planned Maint [GEOGRAPHIC_DATA] ([GEOGRAPHIC_DATA] National) Owner [GEOGRAPHIC_…" at bounding box center [397, 147] width 634 height 244
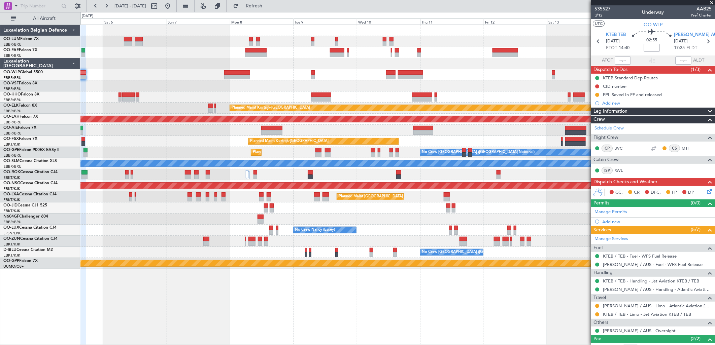
click at [234, 160] on div "Owner Melsbroek Air Base Planned Maint [GEOGRAPHIC_DATA] ([GEOGRAPHIC_DATA]) Ow…" at bounding box center [397, 147] width 634 height 244
